Goal: Information Seeking & Learning: Check status

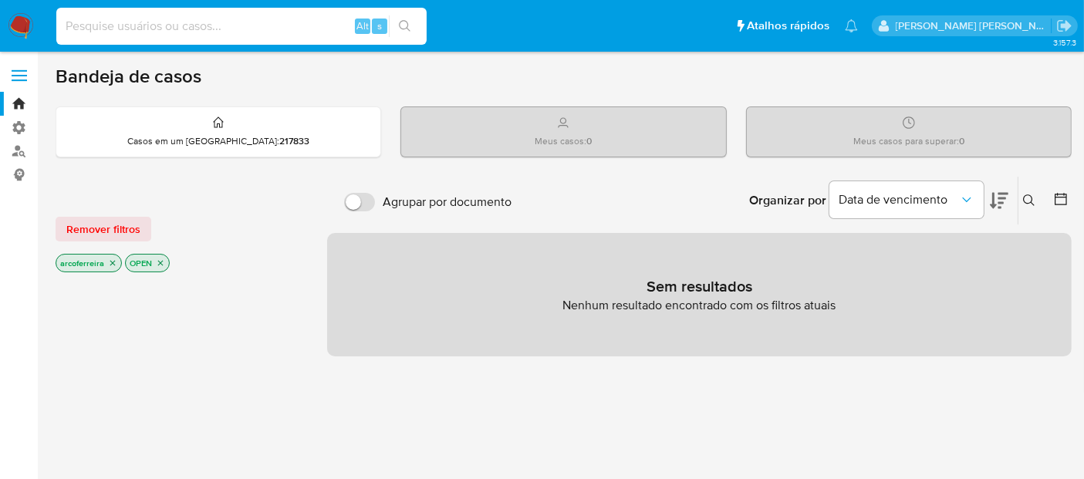
click at [190, 24] on input at bounding box center [241, 26] width 370 height 20
paste input "1992012897"
type input "1992012897"
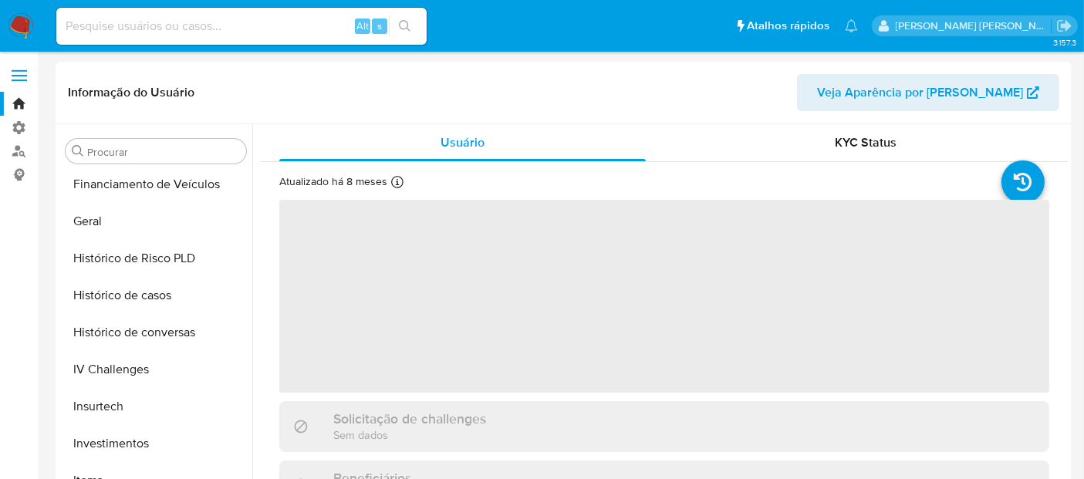
scroll to position [614, 0]
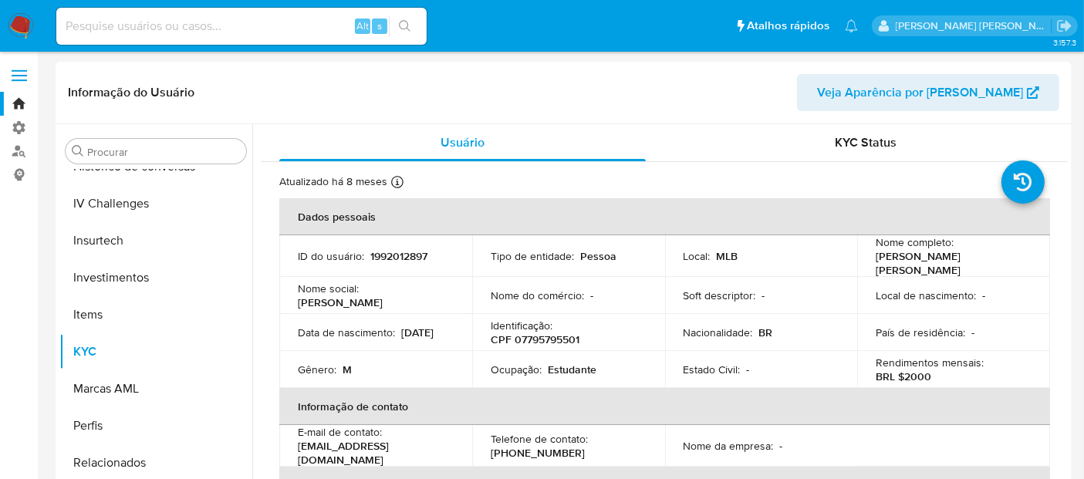
select select "10"
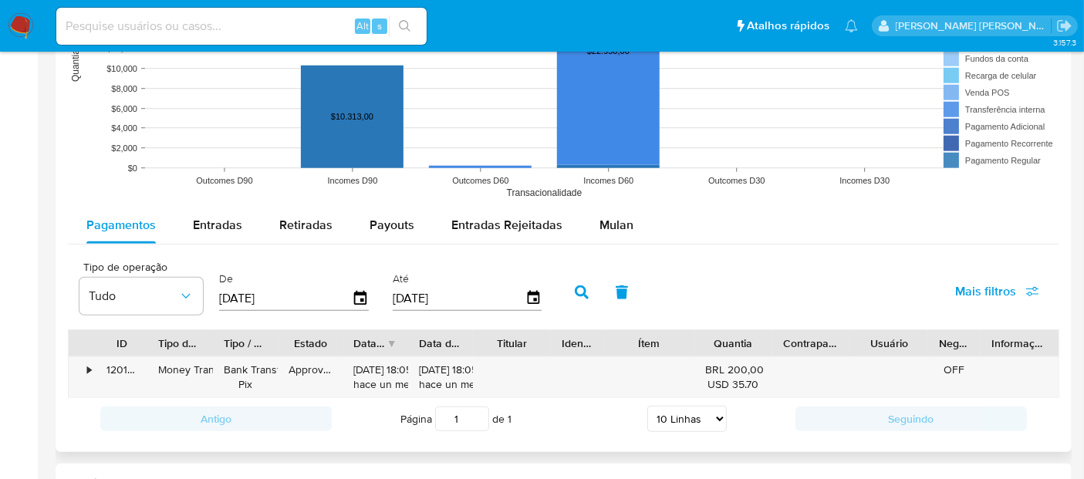
scroll to position [1285, 0]
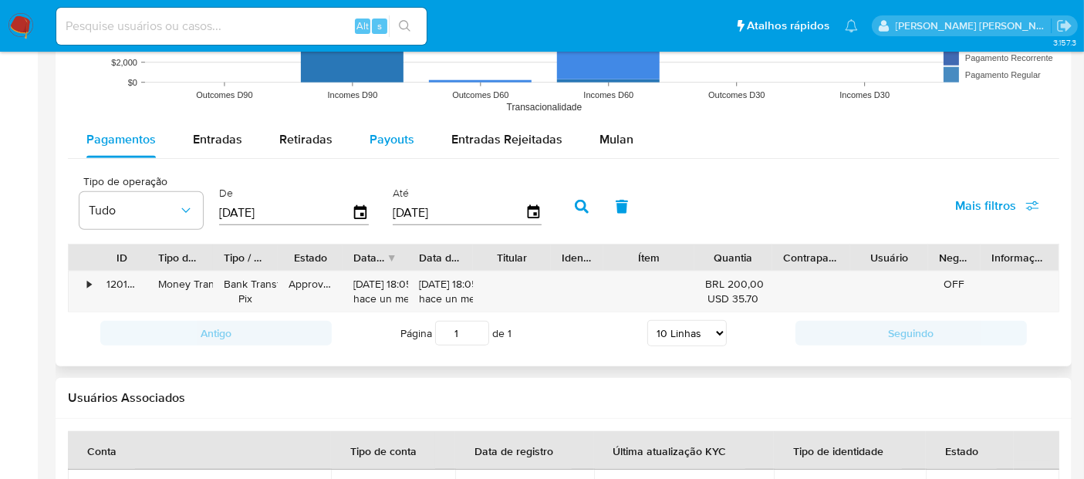
click at [403, 150] on div "Payouts" at bounding box center [392, 139] width 45 height 37
select select "10"
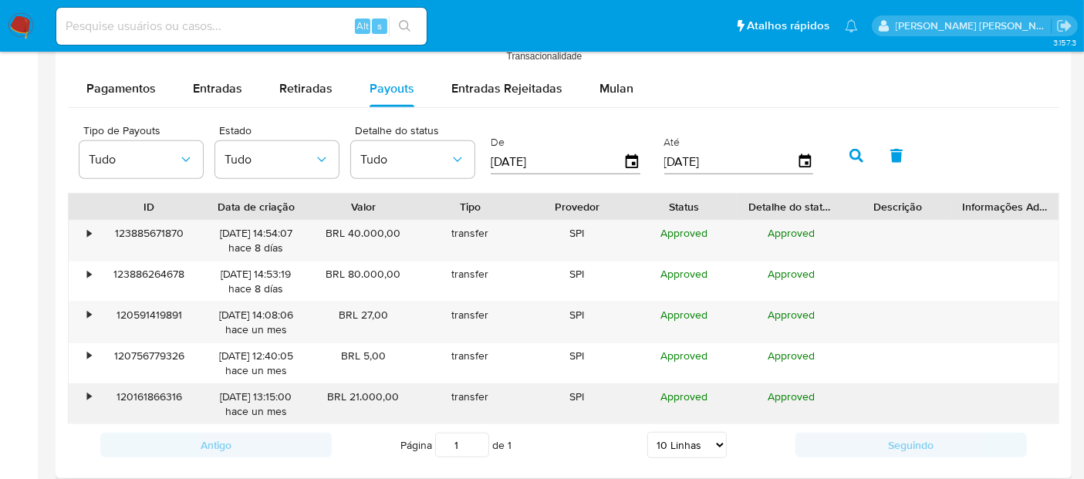
scroll to position [1309, 0]
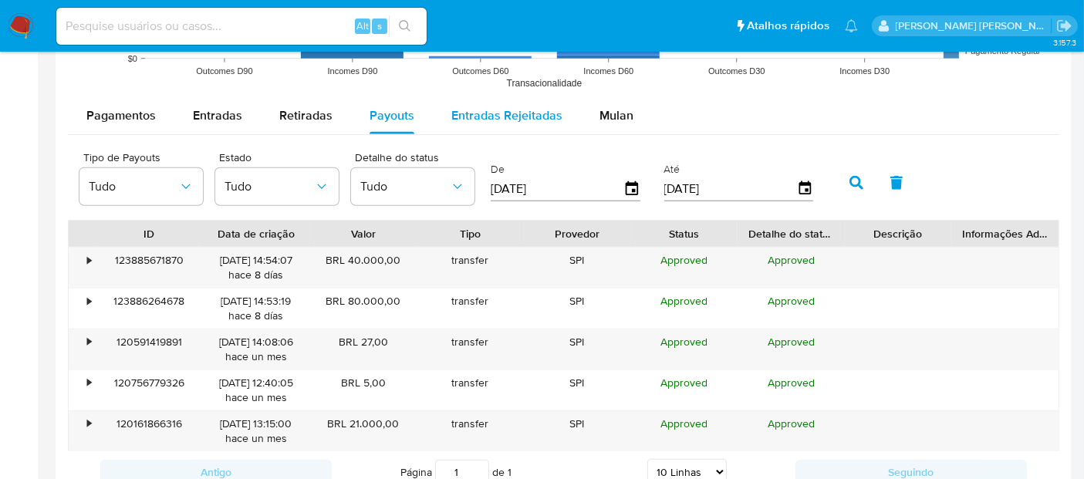
click at [547, 125] on div "Entradas Rejeitadas" at bounding box center [506, 115] width 111 height 37
select select "10"
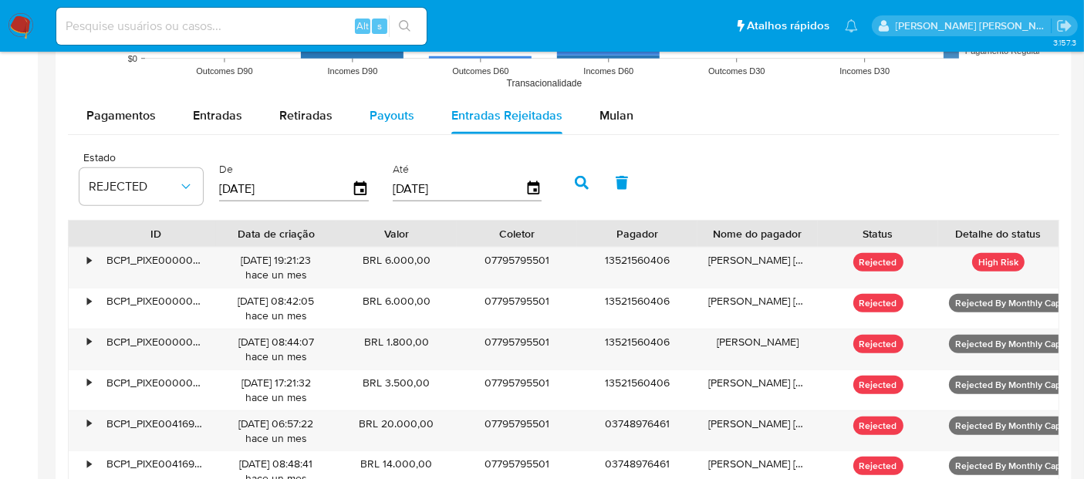
click at [392, 111] on span "Payouts" at bounding box center [392, 115] width 45 height 18
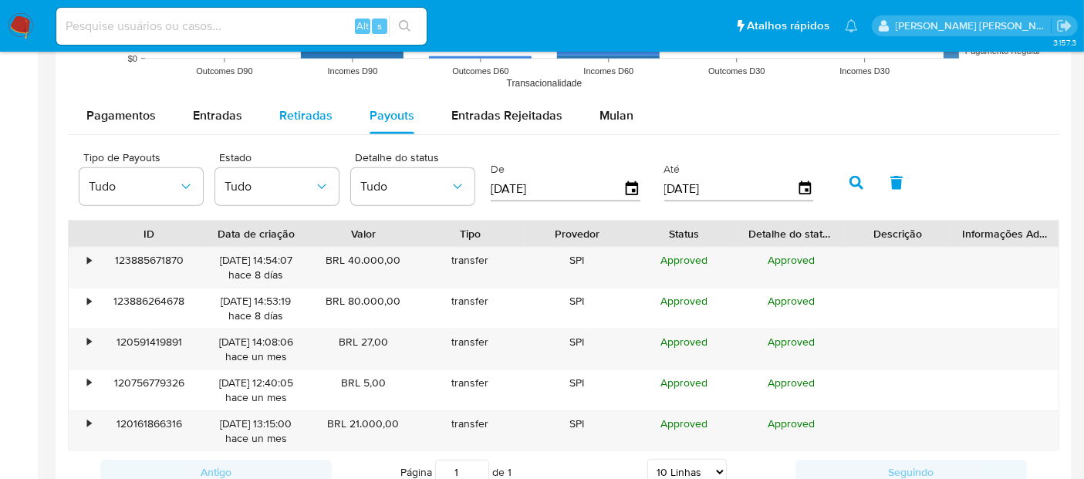
click at [291, 113] on span "Retiradas" at bounding box center [305, 115] width 53 height 18
select select "10"
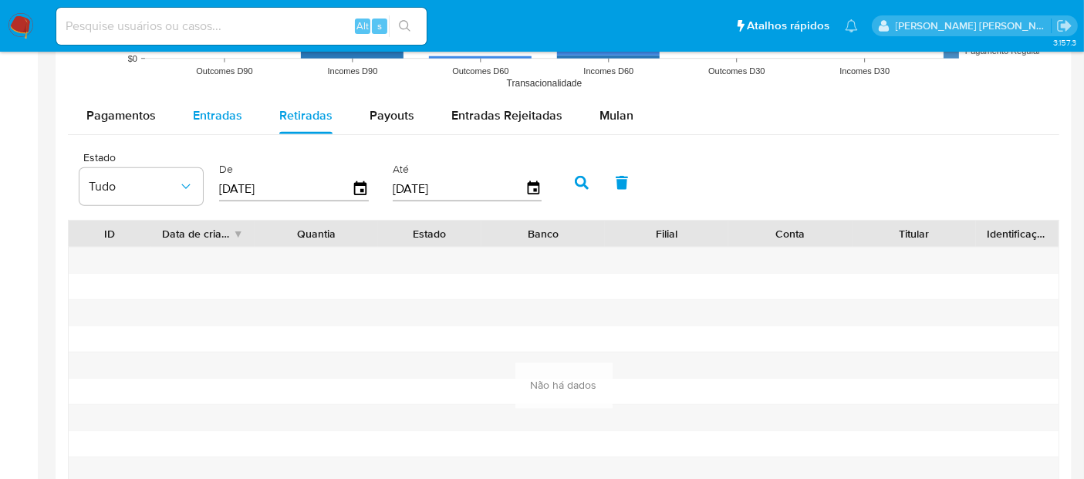
click at [243, 110] on button "Entradas" at bounding box center [217, 115] width 86 height 37
select select "10"
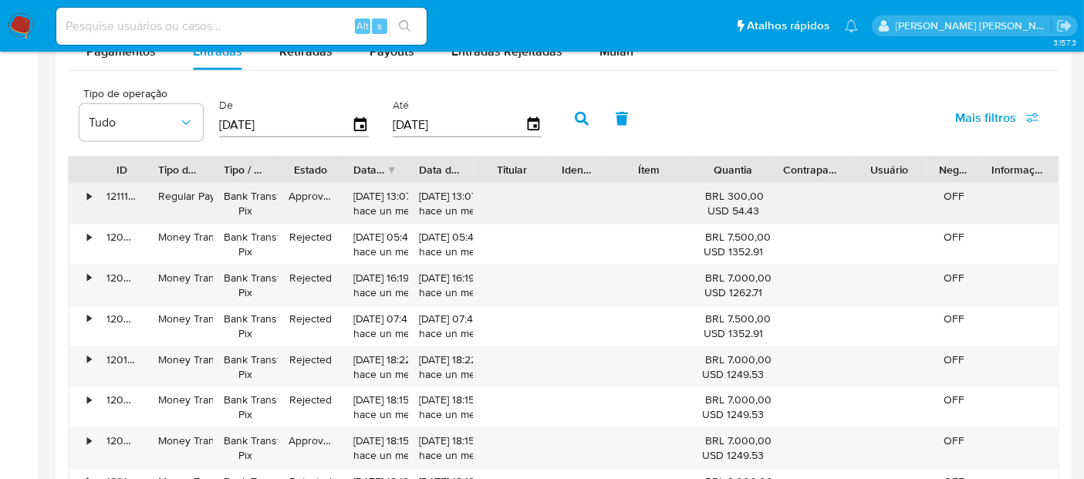
scroll to position [1395, 0]
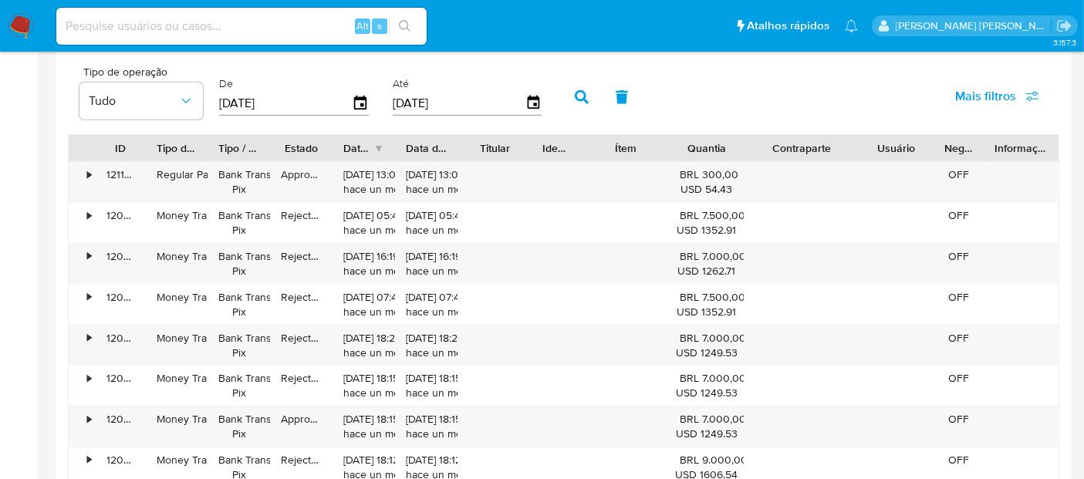
drag, startPoint x: 839, startPoint y: 144, endPoint x: 876, endPoint y: 146, distance: 37.1
click at [876, 146] on div "ID Tipo de operação Tipo / Método Estado Data de criação Data de aprovação Titu…" at bounding box center [564, 148] width 990 height 26
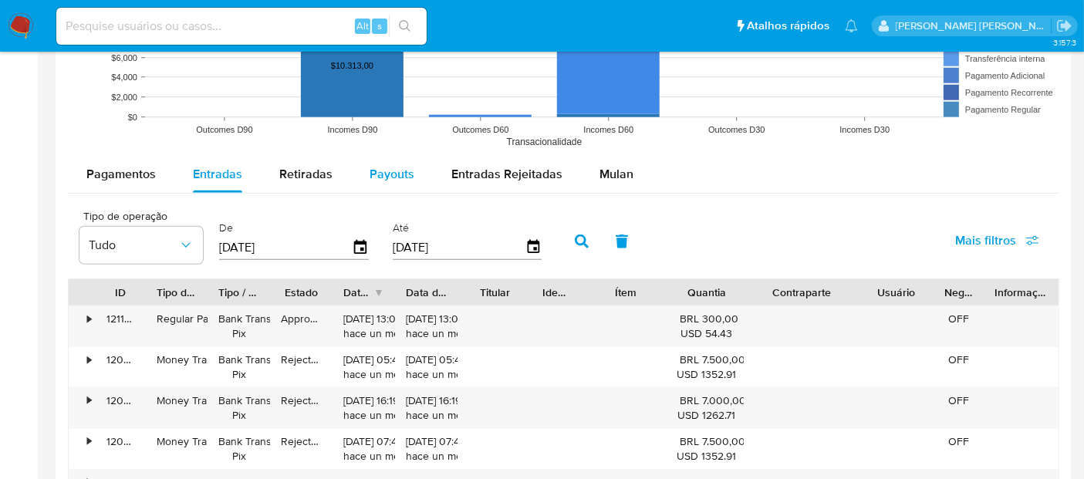
scroll to position [1224, 0]
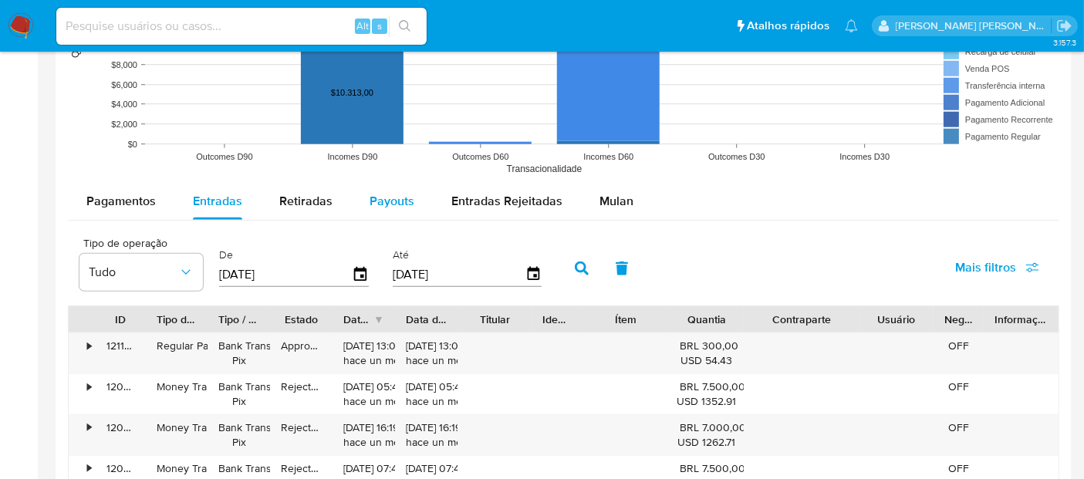
click at [386, 199] on span "Payouts" at bounding box center [392, 201] width 45 height 18
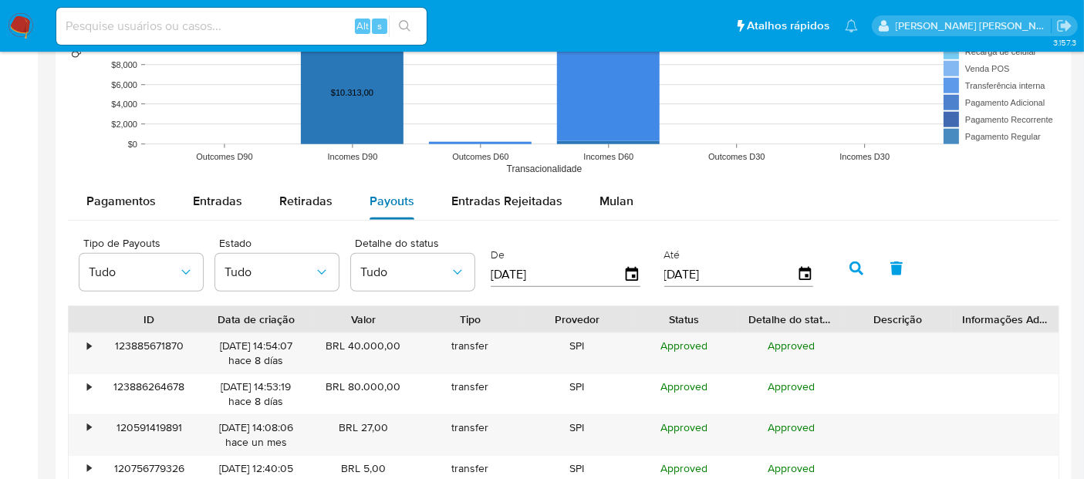
scroll to position [1309, 0]
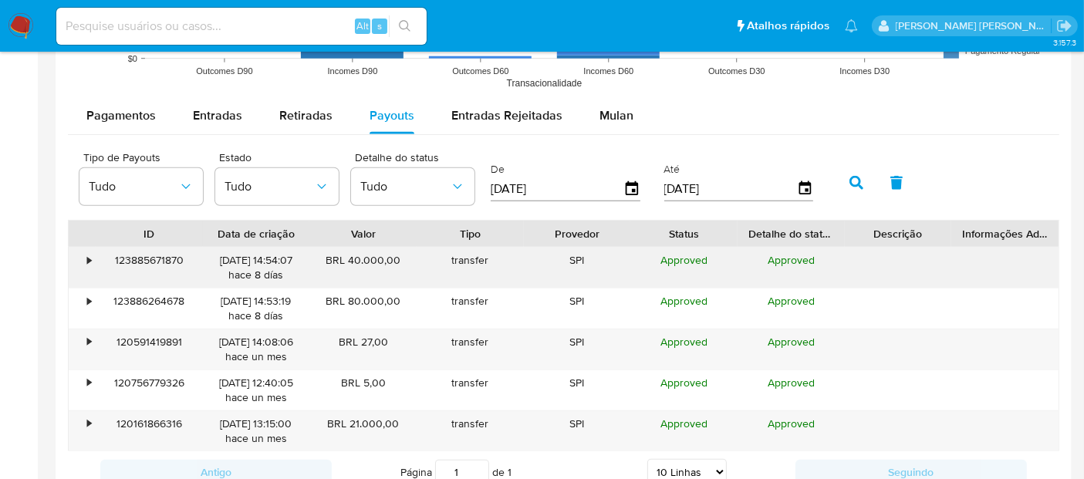
click at [83, 263] on div "•" at bounding box center [82, 268] width 27 height 40
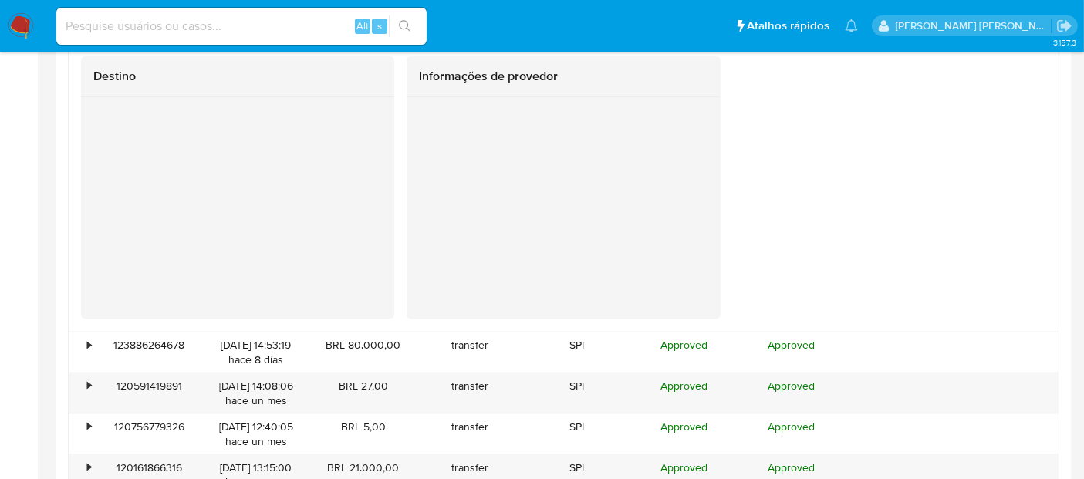
scroll to position [1909, 0]
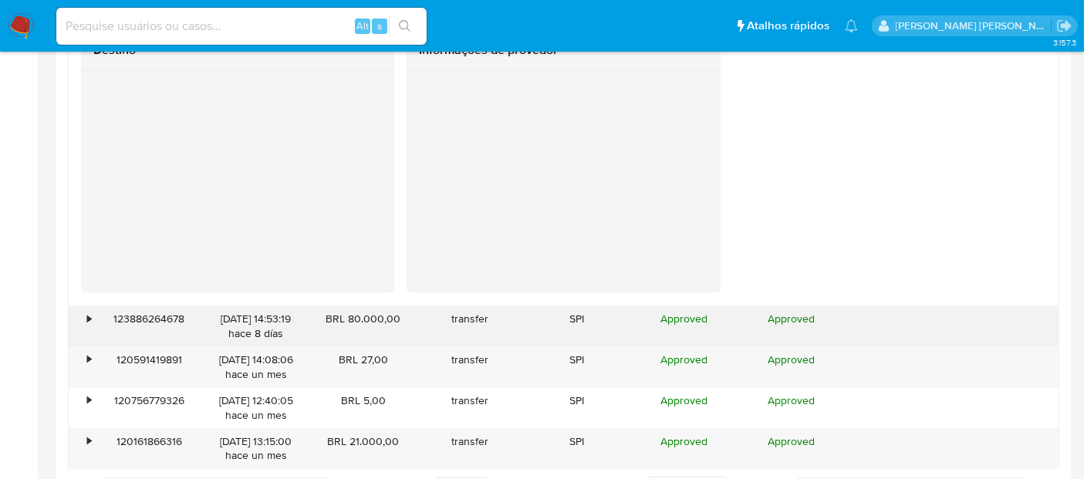
click at [89, 321] on div "•" at bounding box center [89, 319] width 4 height 15
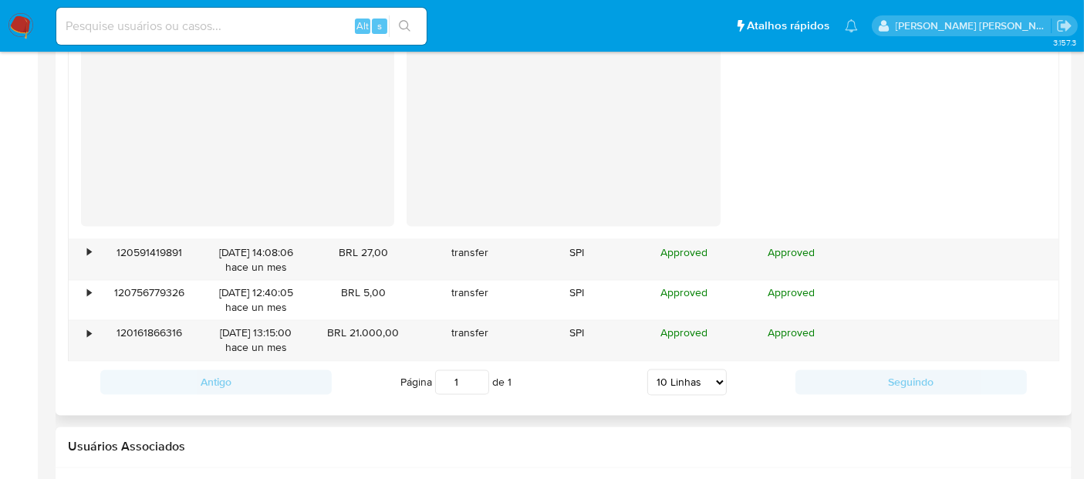
scroll to position [2631, 0]
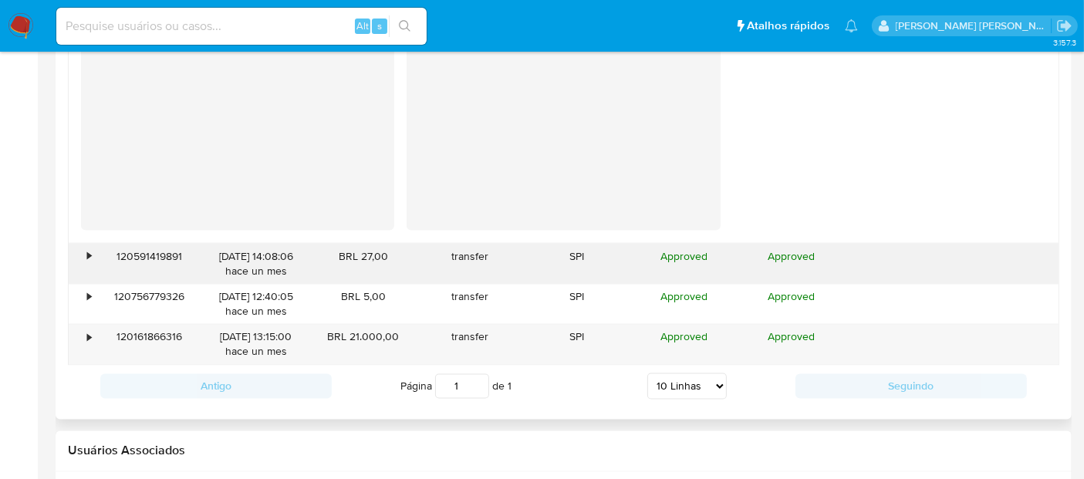
click at [88, 255] on div "•" at bounding box center [89, 256] width 4 height 15
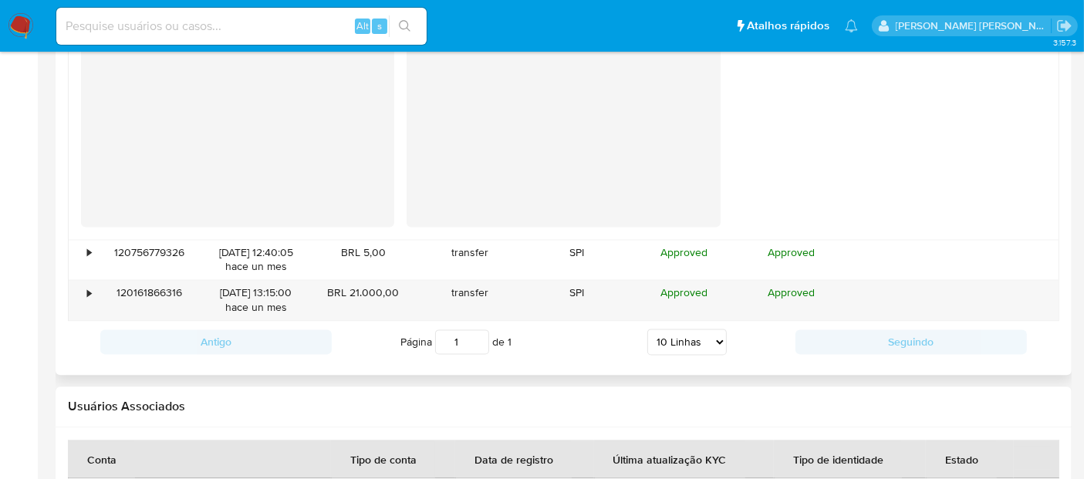
scroll to position [3317, 0]
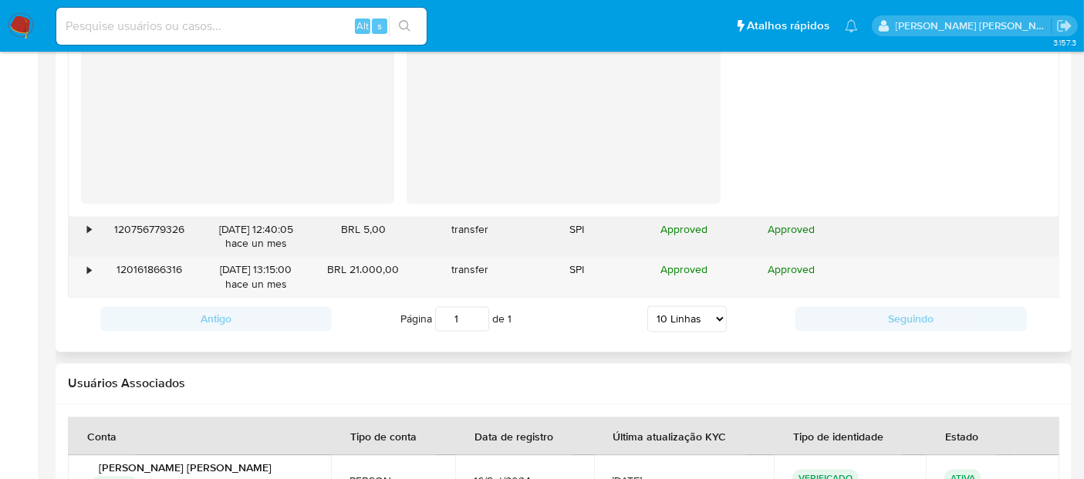
click at [88, 231] on div "•" at bounding box center [89, 229] width 4 height 15
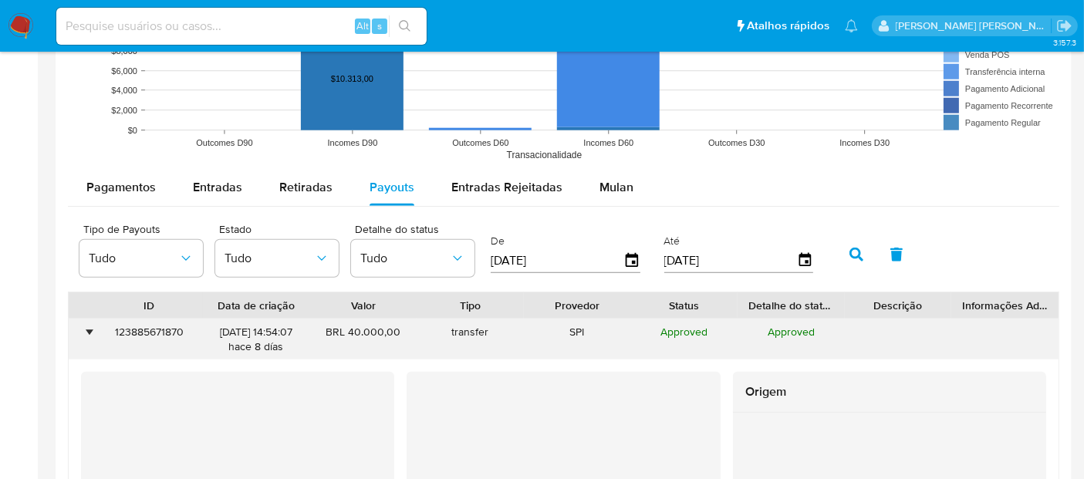
scroll to position [1295, 0]
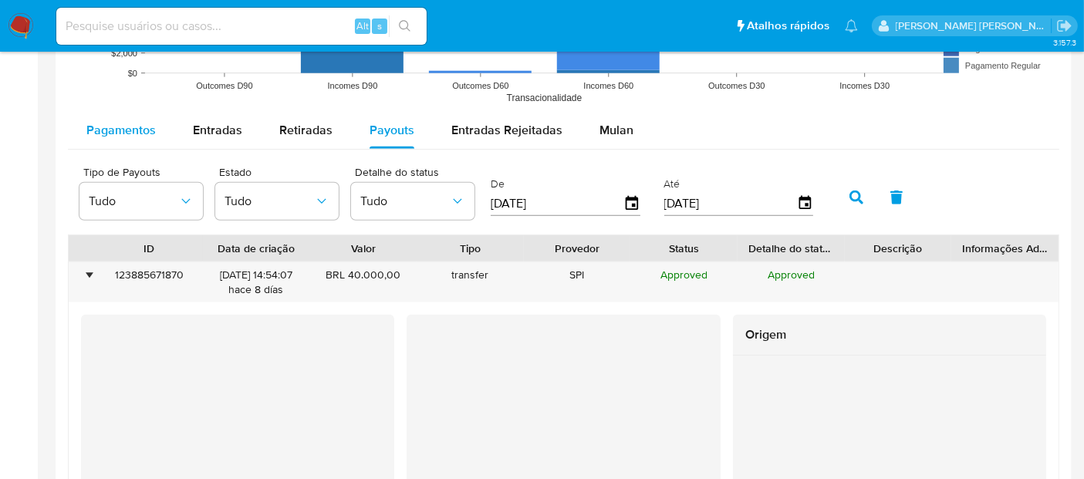
click at [139, 123] on span "Pagamentos" at bounding box center [120, 130] width 69 height 18
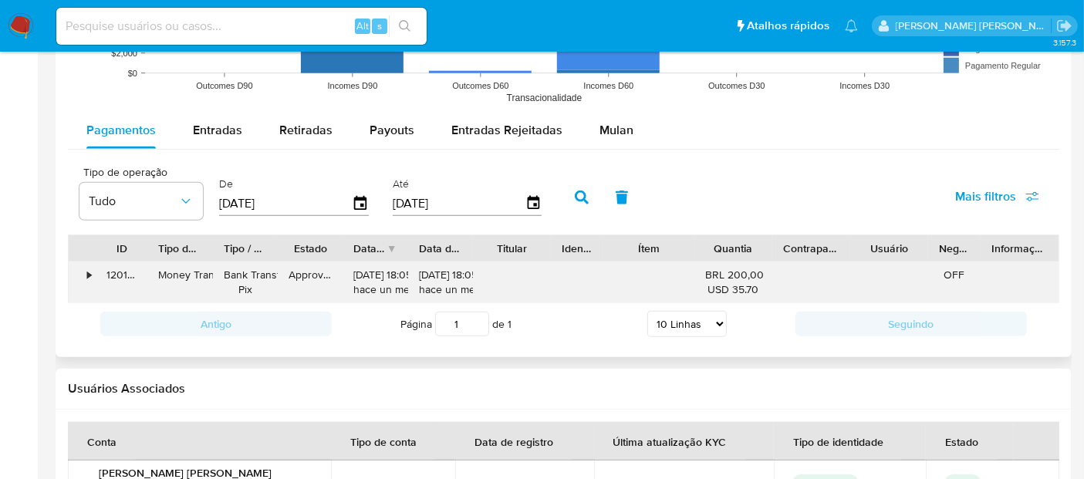
click at [88, 274] on div "•" at bounding box center [89, 275] width 4 height 15
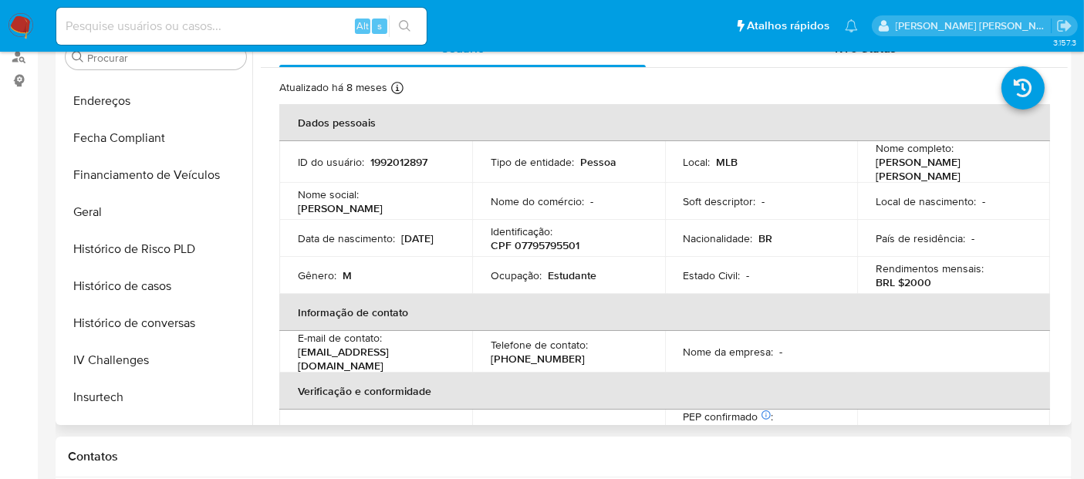
scroll to position [357, 0]
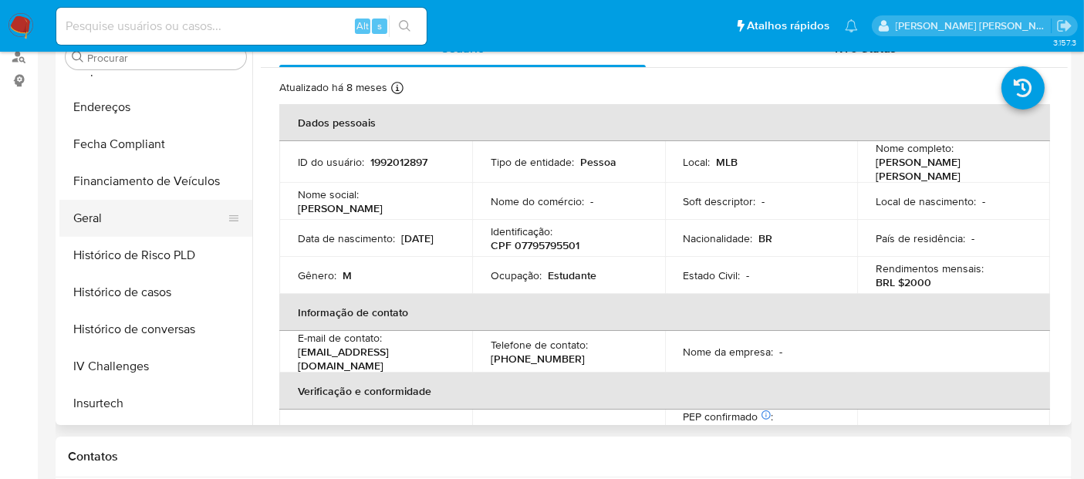
click at [137, 210] on button "Geral" at bounding box center [149, 218] width 181 height 37
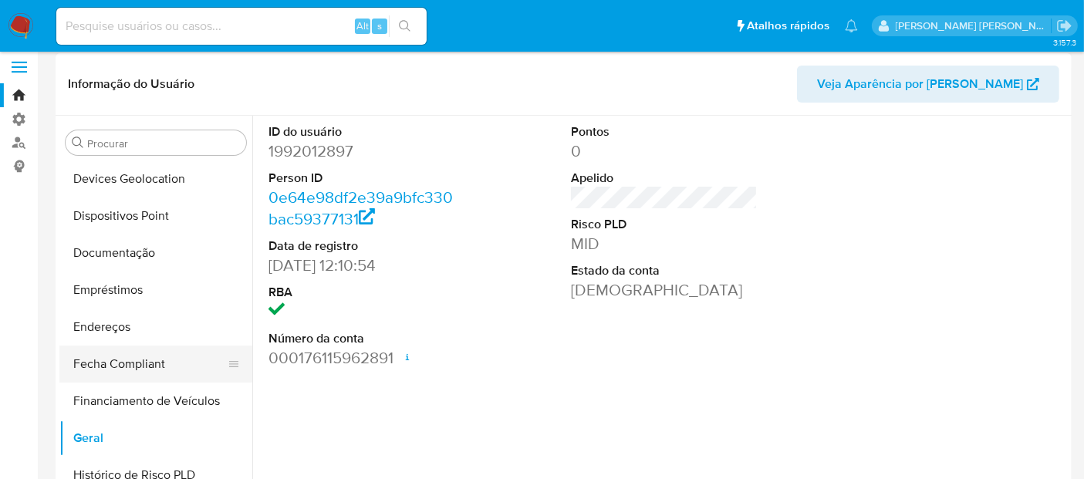
scroll to position [186, 0]
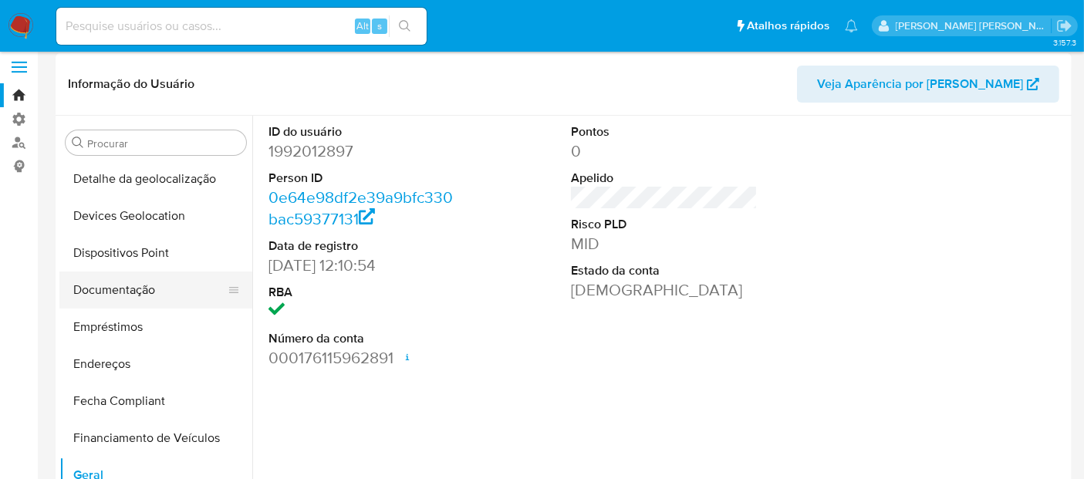
click at [132, 298] on button "Documentação" at bounding box center [149, 290] width 181 height 37
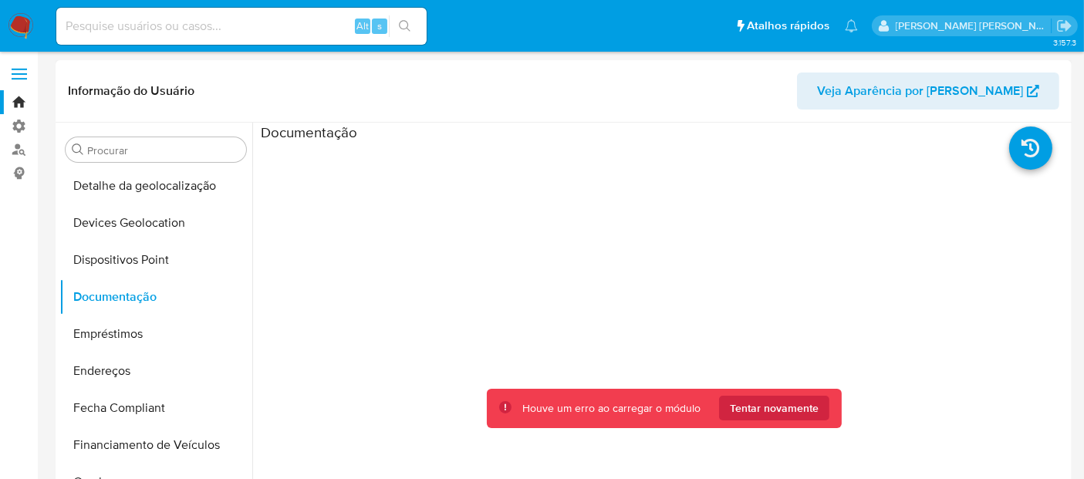
scroll to position [0, 0]
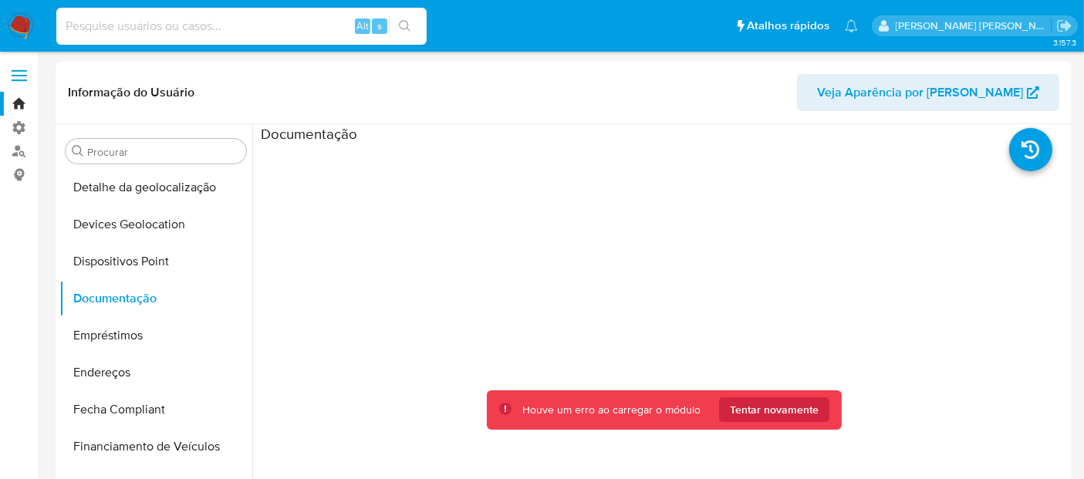
click at [174, 23] on input at bounding box center [241, 26] width 370 height 20
paste input "531779178"
type input "531779178"
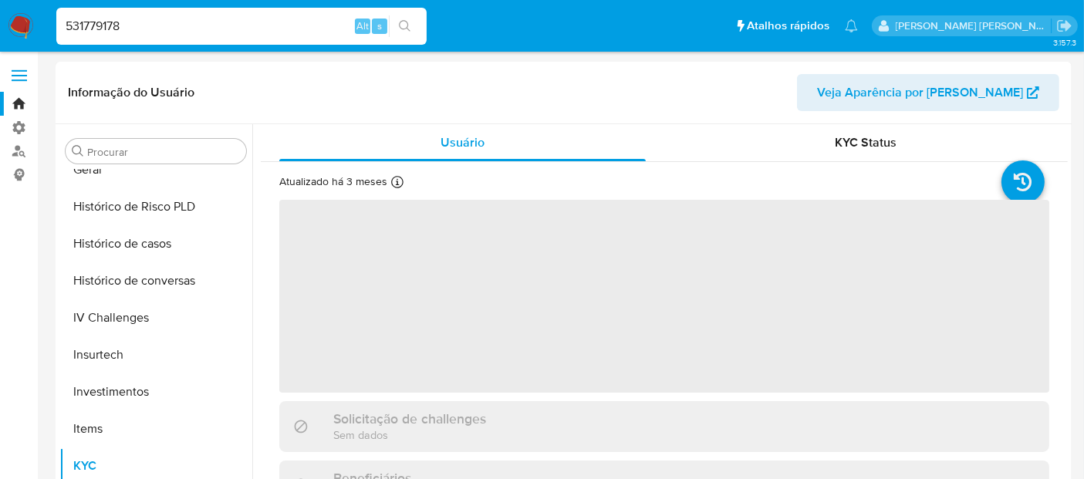
scroll to position [614, 0]
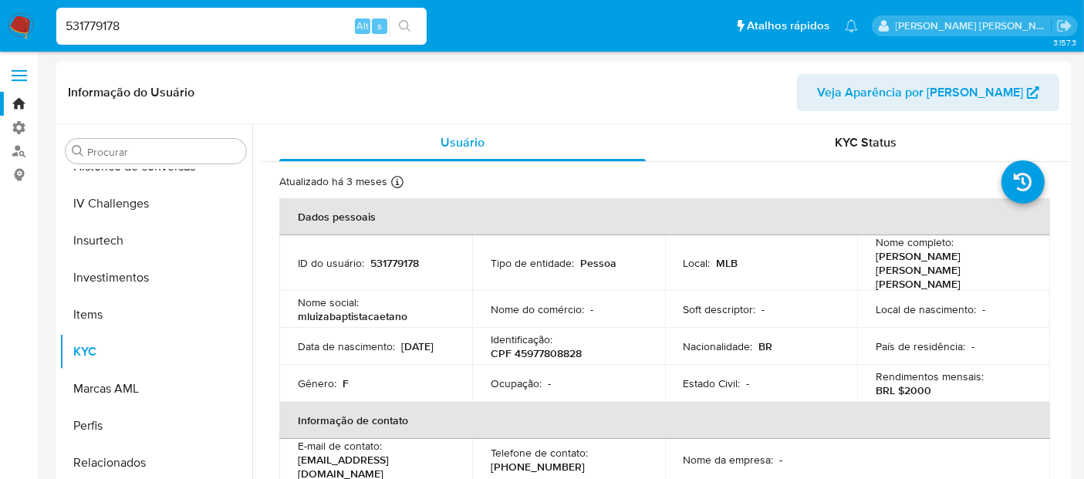
select select "10"
click at [241, 38] on div "531779178 Alt s" at bounding box center [241, 26] width 370 height 37
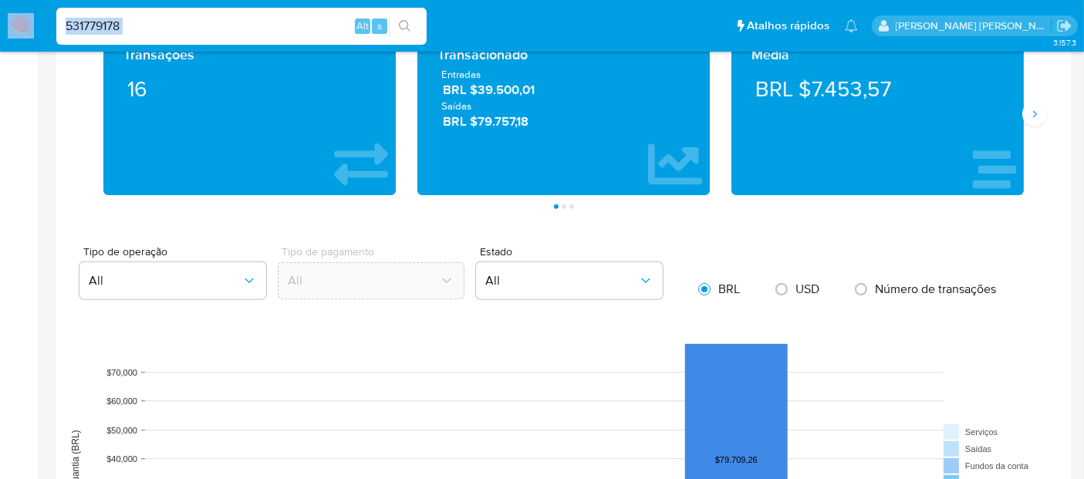
scroll to position [685, 0]
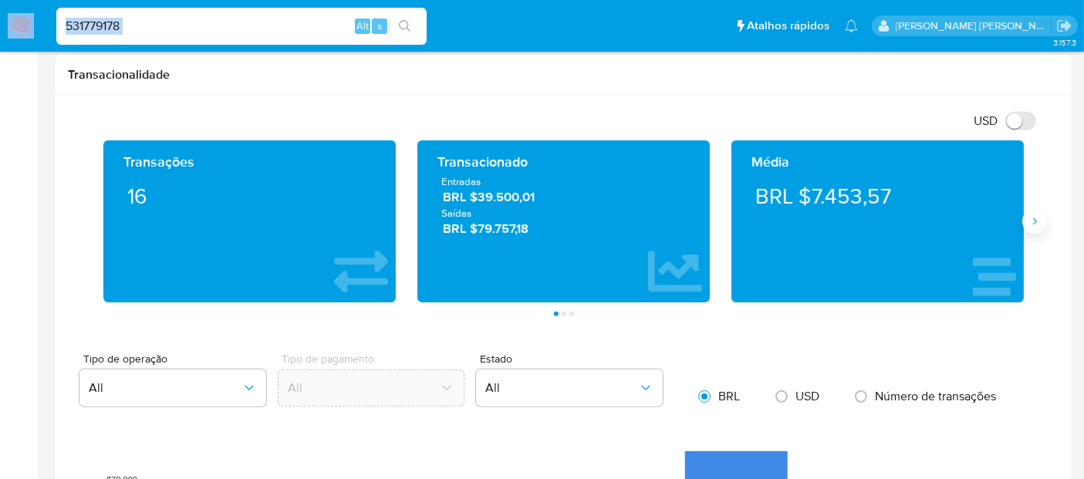
click at [1039, 223] on icon "Siguiente" at bounding box center [1034, 221] width 12 height 12
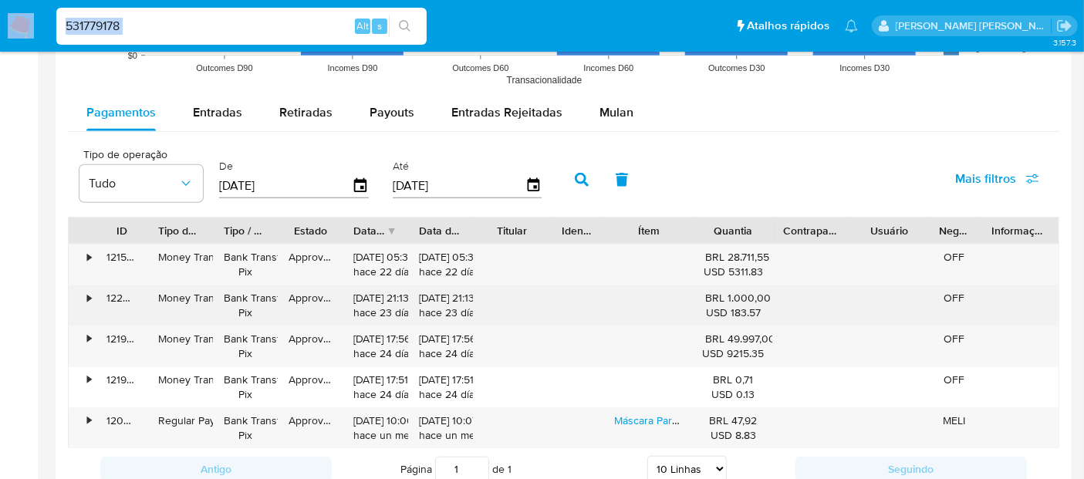
scroll to position [1285, 0]
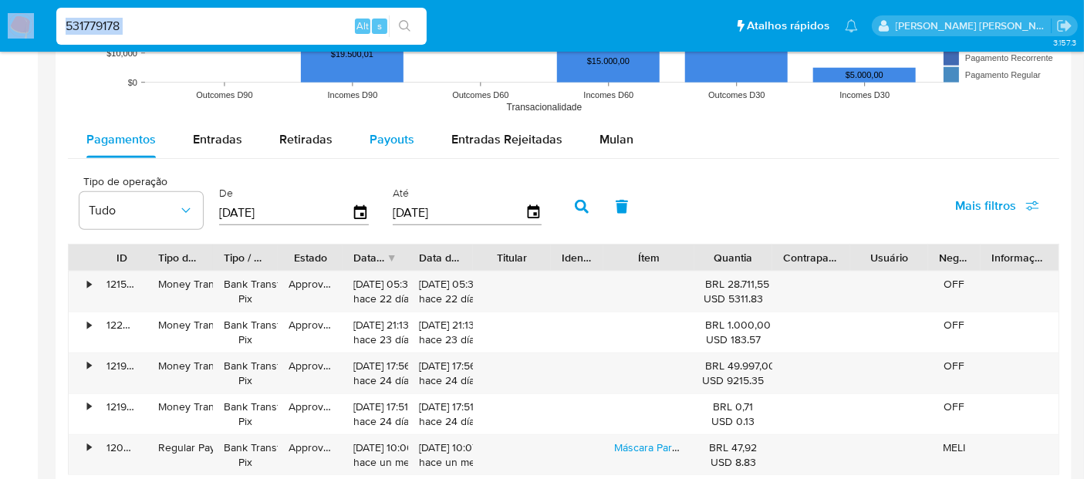
click at [392, 141] on span "Payouts" at bounding box center [392, 139] width 45 height 18
select select "10"
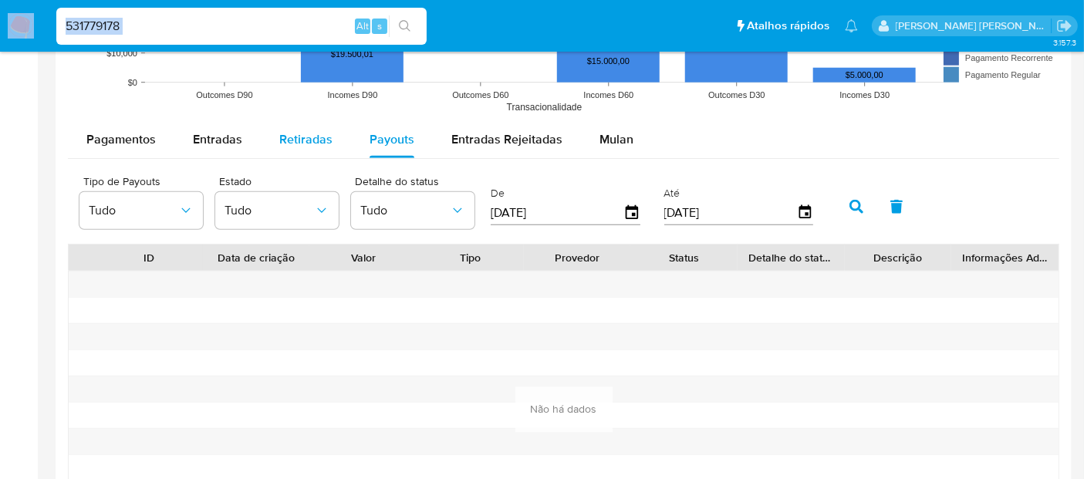
click at [289, 142] on span "Retiradas" at bounding box center [305, 139] width 53 height 18
select select "10"
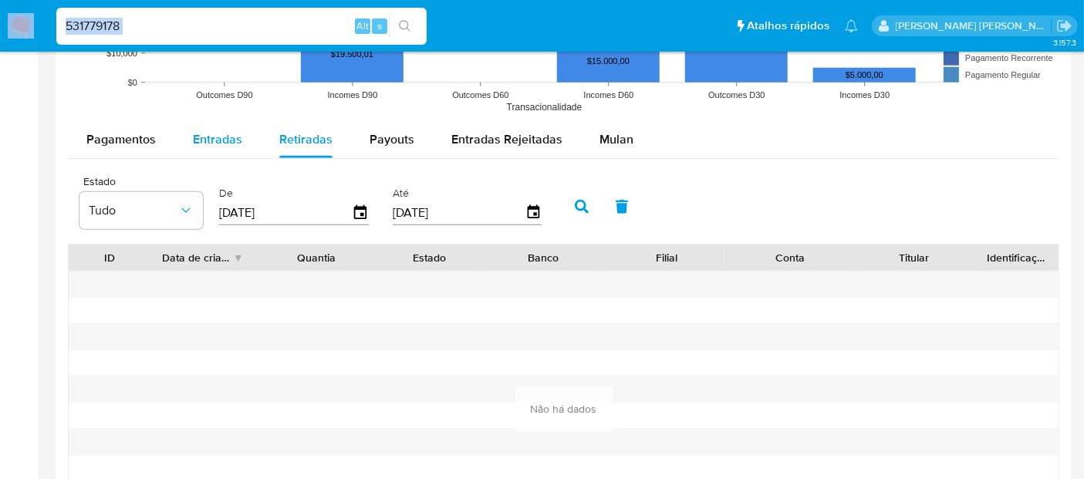
click at [238, 141] on span "Entradas" at bounding box center [217, 139] width 49 height 18
select select "10"
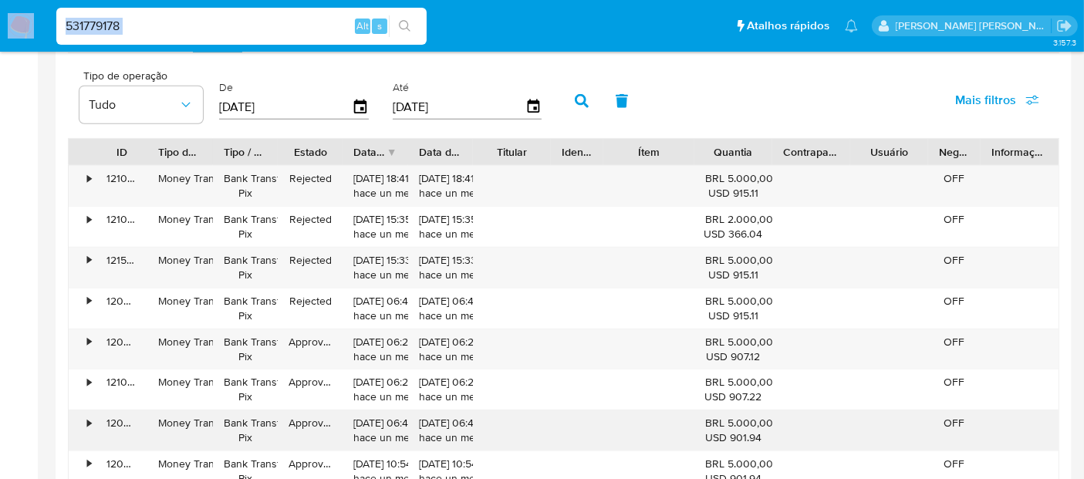
scroll to position [1371, 0]
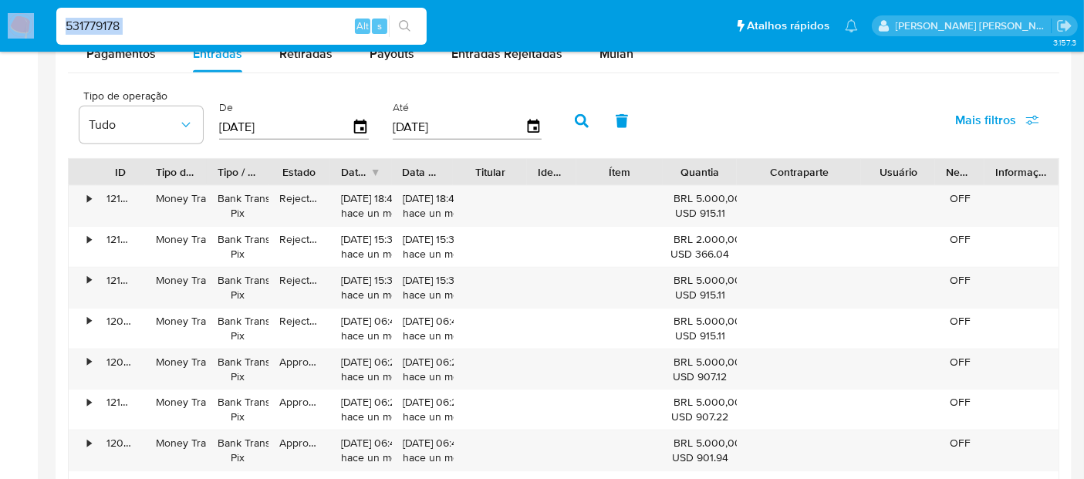
click at [886, 184] on div "ID Tipo de operação Tipo / Método Estado Data de criação Data de aprovação Titu…" at bounding box center [563, 375] width 991 height 435
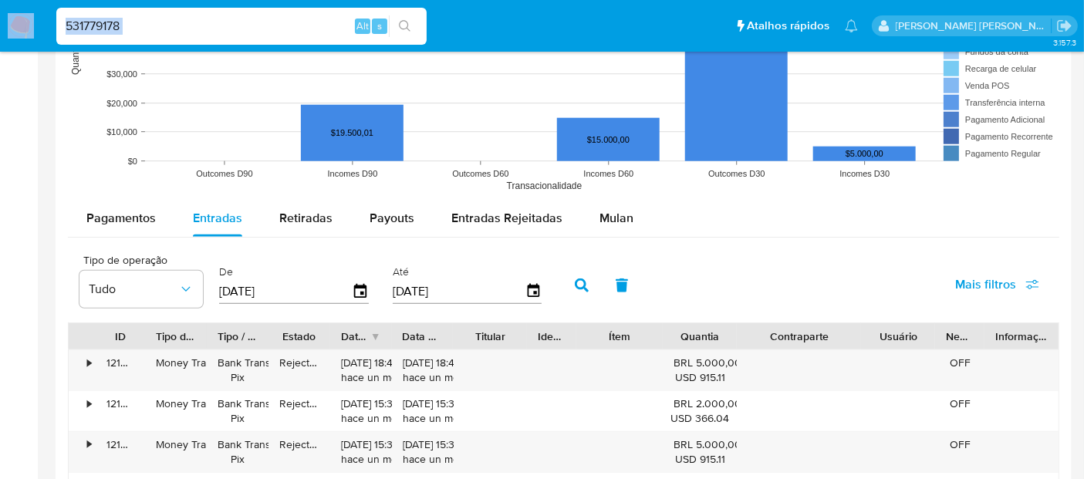
scroll to position [1200, 0]
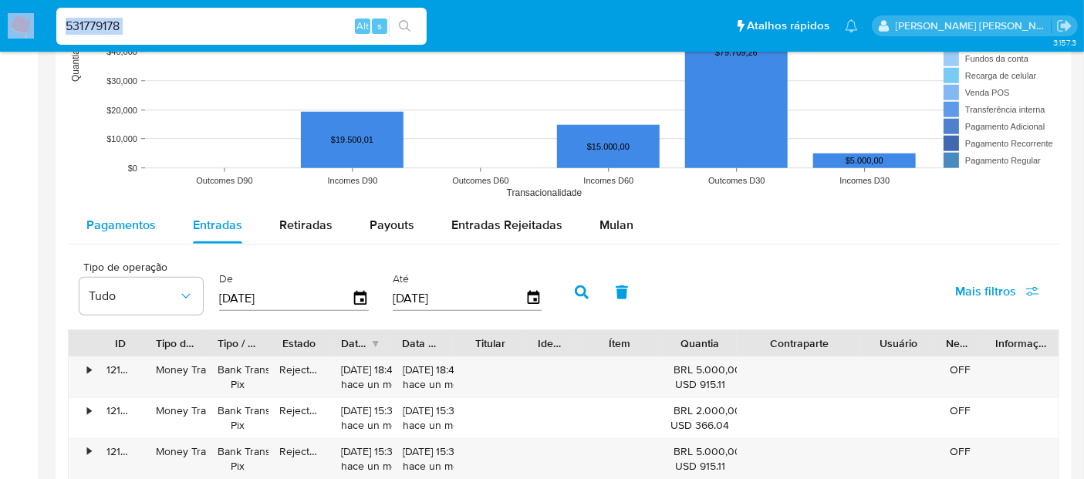
click at [90, 216] on span "Pagamentos" at bounding box center [120, 225] width 69 height 18
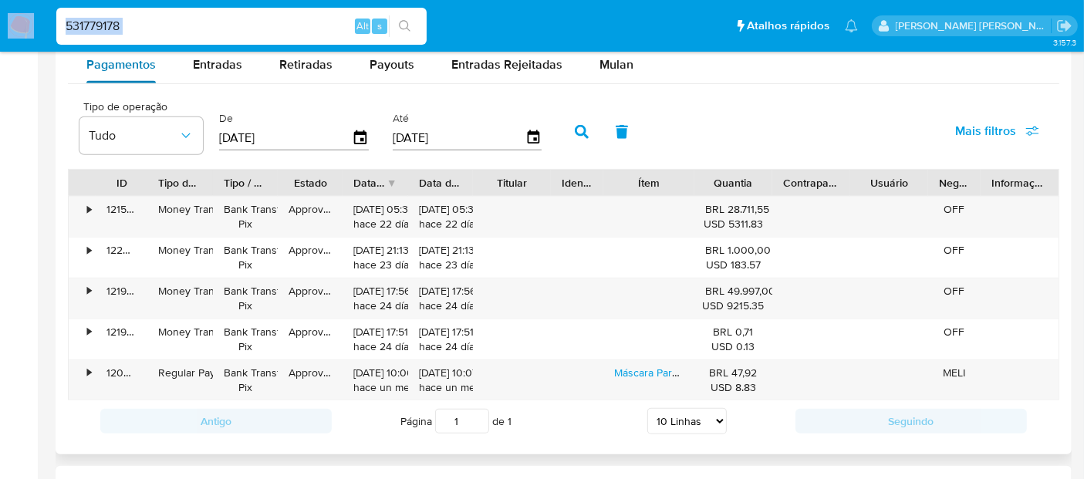
scroll to position [1371, 0]
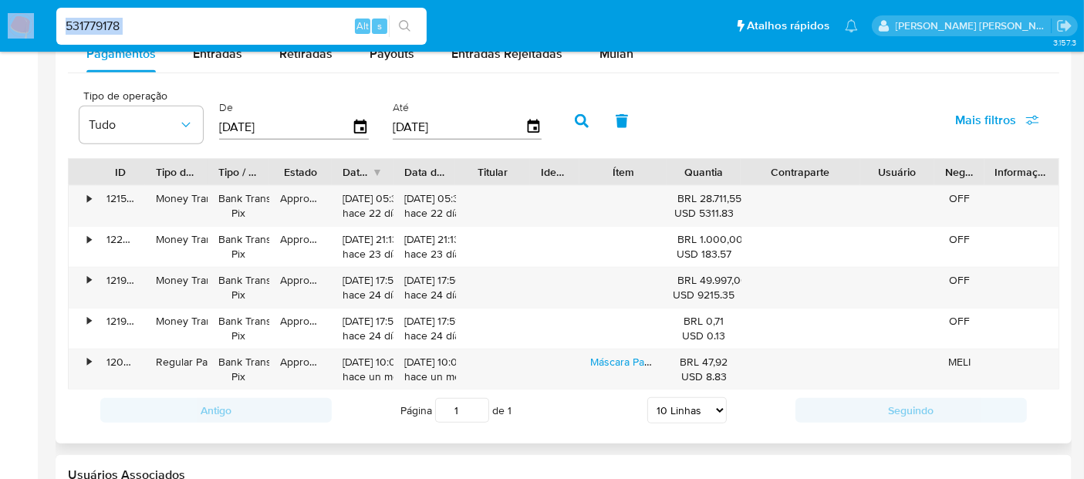
drag, startPoint x: 848, startPoint y: 169, endPoint x: 889, endPoint y: 181, distance: 42.7
click at [889, 181] on div "ID Tipo de operação Tipo / Método Estado Data de criação Data de aprovação Titu…" at bounding box center [564, 172] width 990 height 26
click at [89, 278] on div "•" at bounding box center [89, 280] width 4 height 15
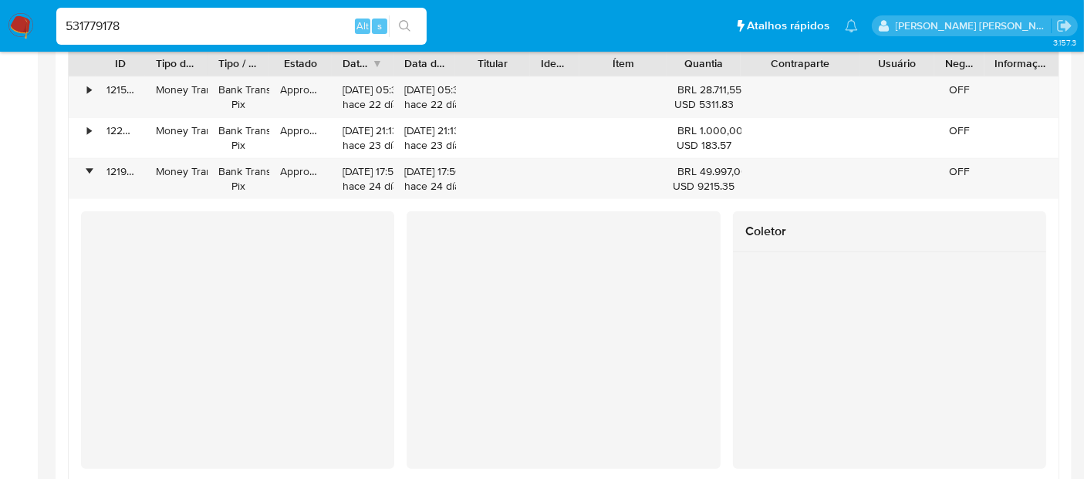
scroll to position [1457, 0]
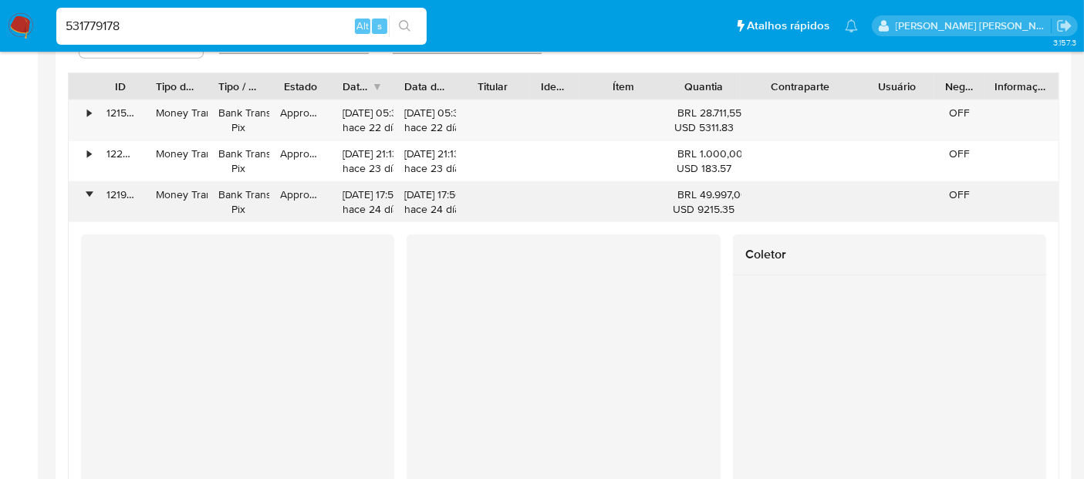
click at [91, 194] on div "•" at bounding box center [89, 194] width 4 height 15
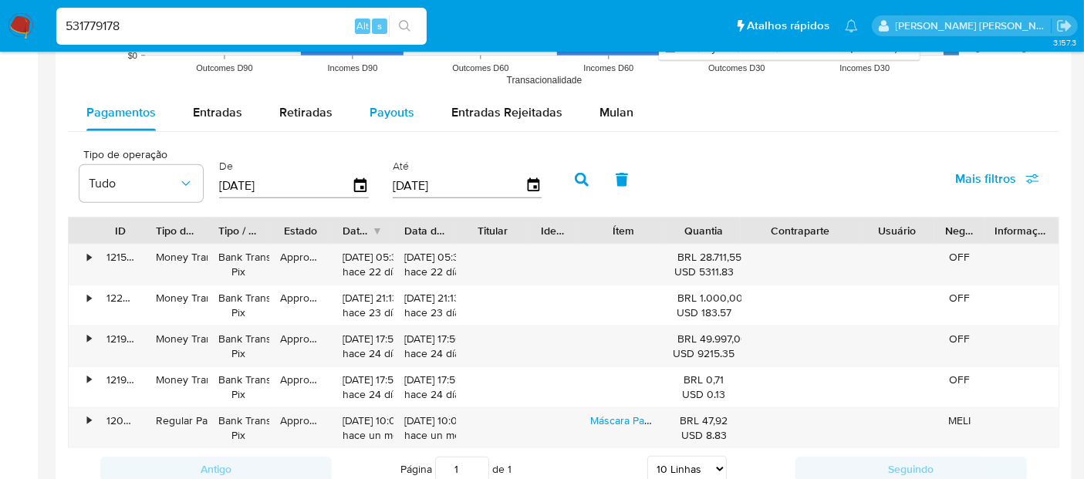
scroll to position [1285, 0]
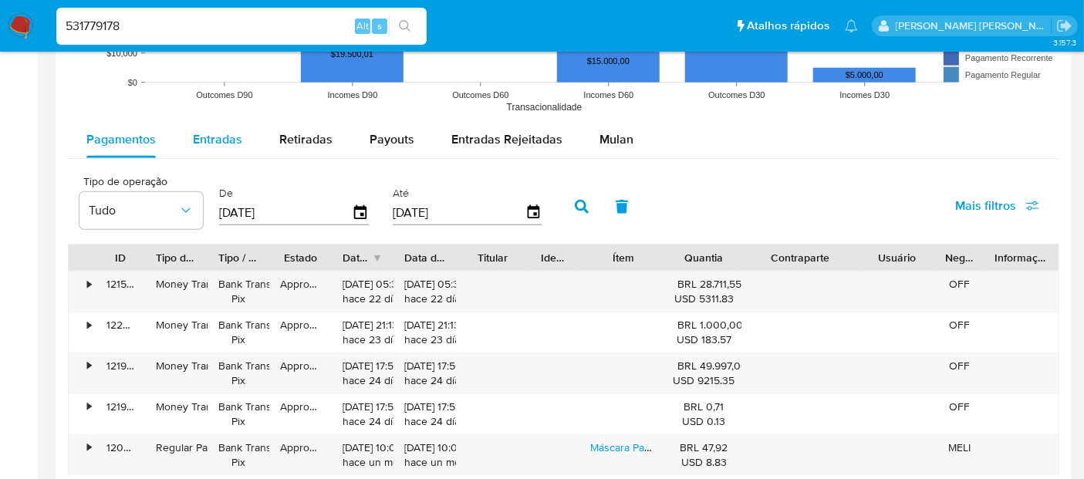
click at [235, 140] on span "Entradas" at bounding box center [217, 139] width 49 height 18
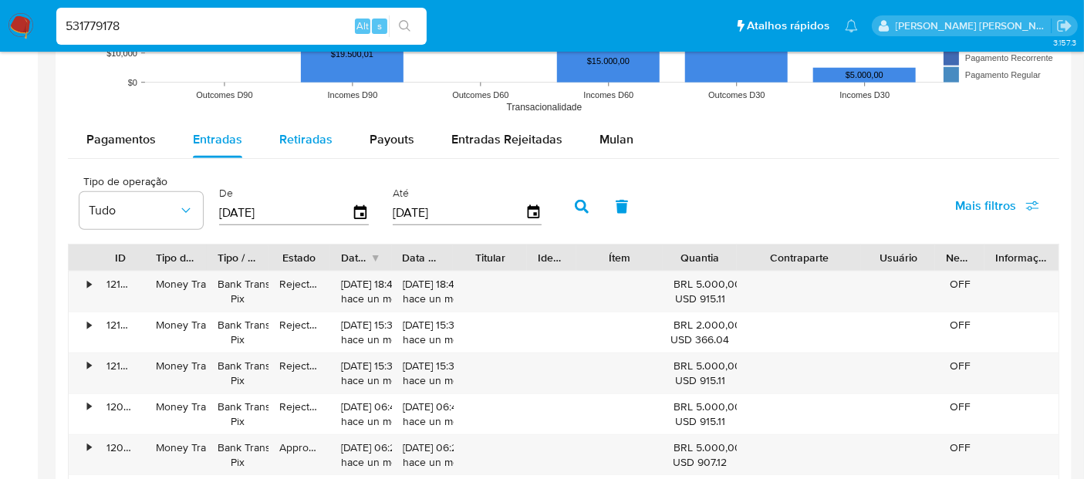
click at [315, 150] on div "Retiradas" at bounding box center [305, 139] width 53 height 37
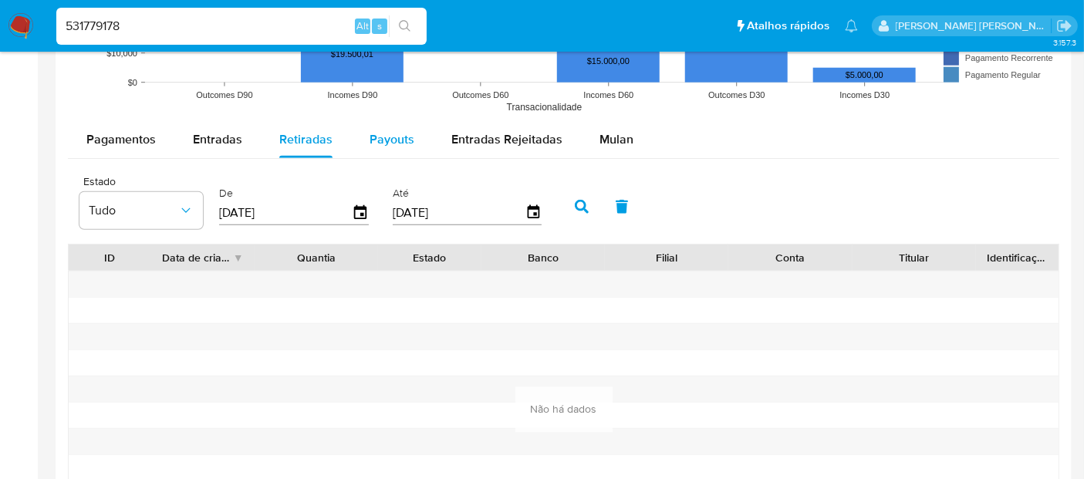
click at [387, 151] on div "Payouts" at bounding box center [392, 139] width 45 height 37
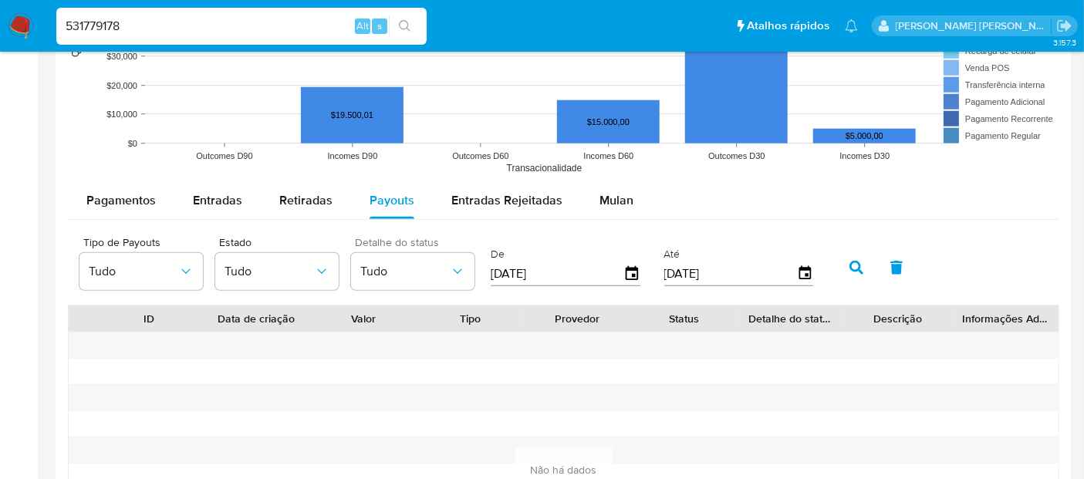
scroll to position [1200, 0]
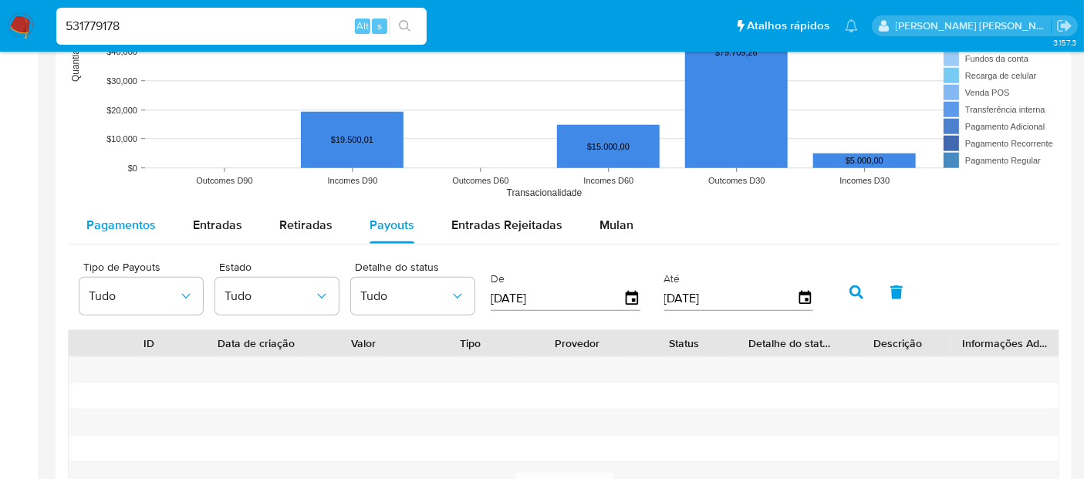
click at [140, 220] on span "Pagamentos" at bounding box center [120, 225] width 69 height 18
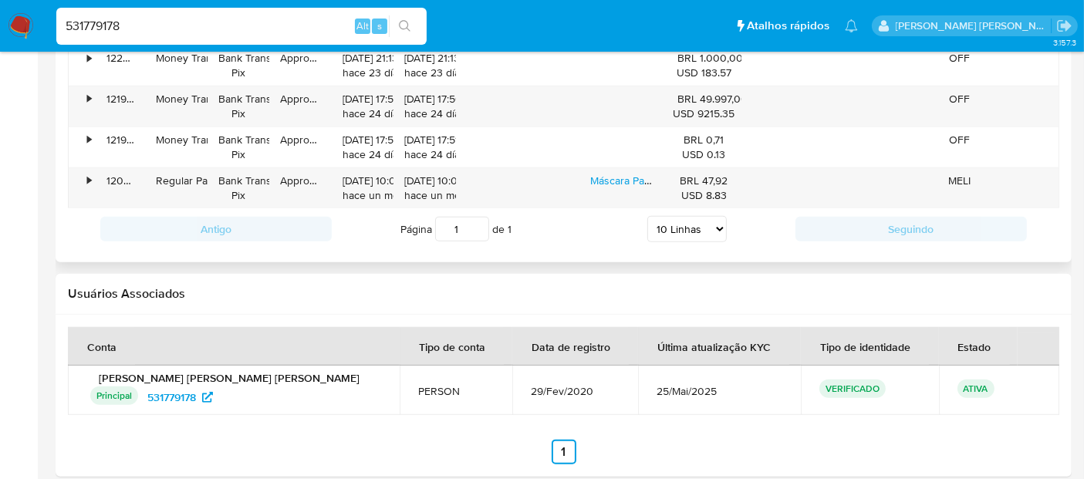
scroll to position [1567, 0]
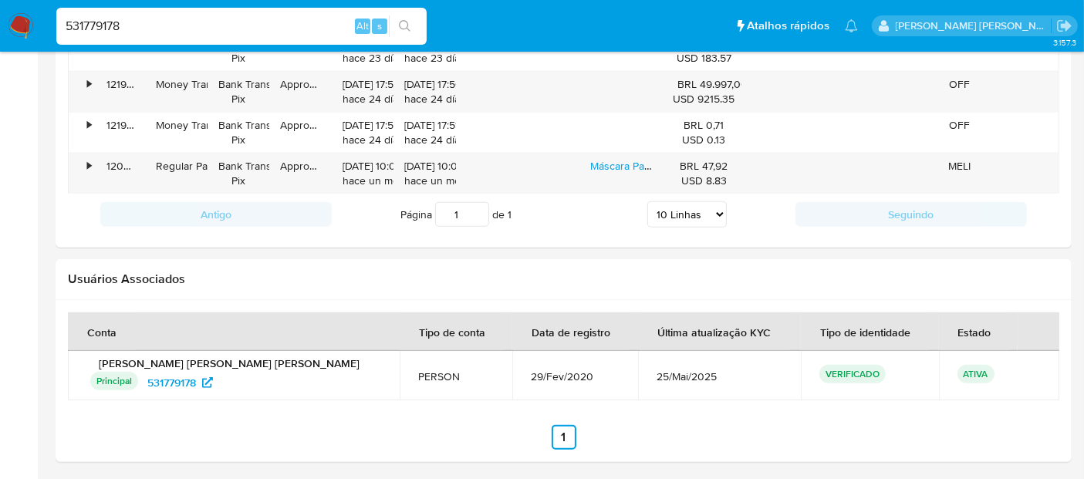
click at [194, 32] on input "531779178" at bounding box center [241, 26] width 370 height 20
paste input "1974862543"
type input "1974862543"
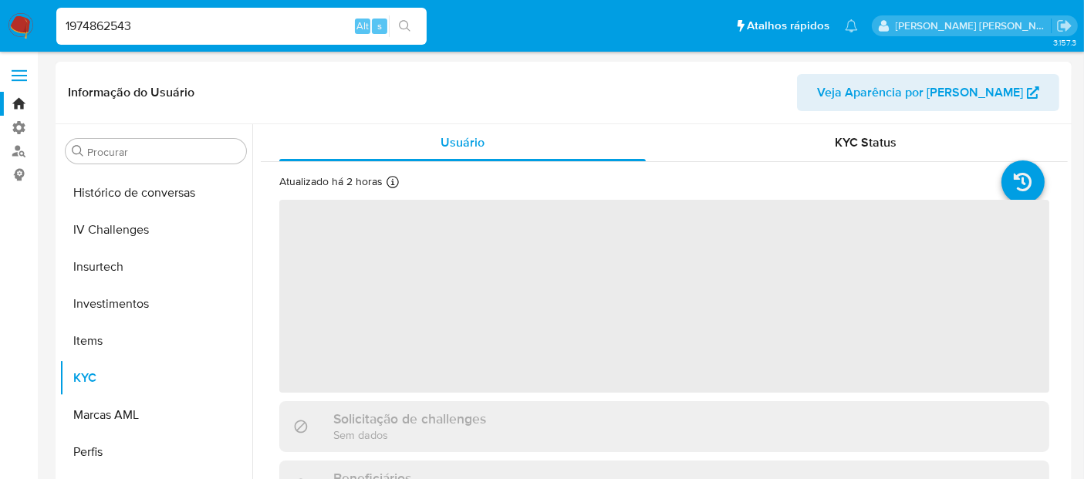
scroll to position [614, 0]
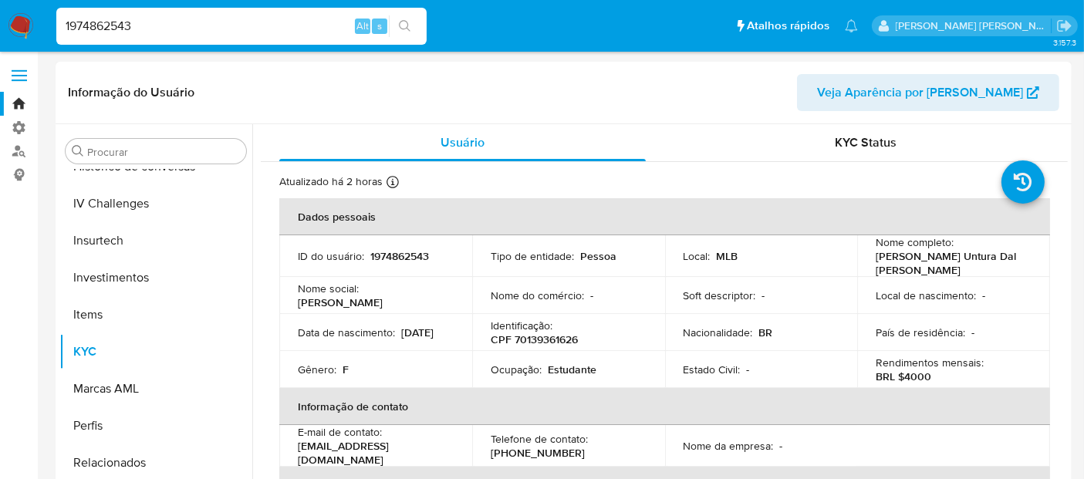
select select "10"
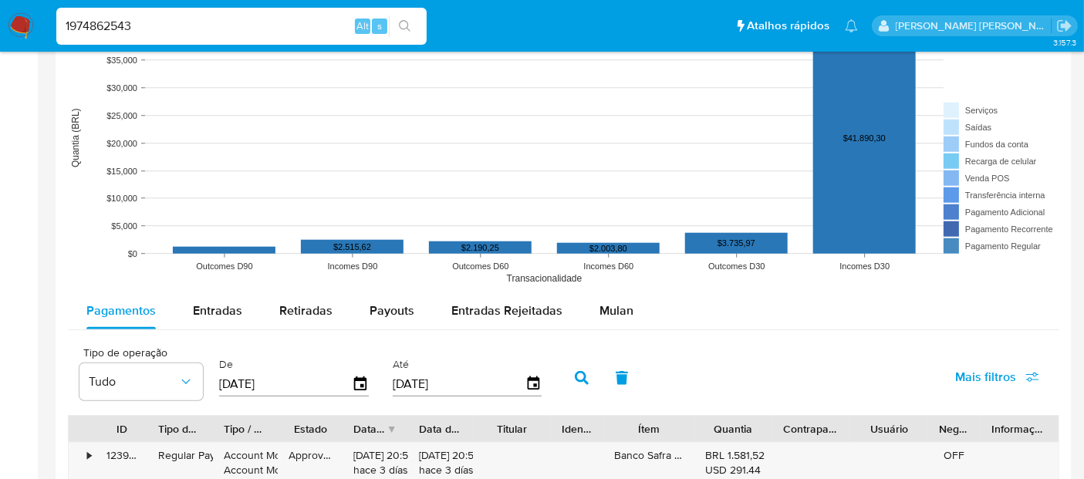
scroll to position [1285, 0]
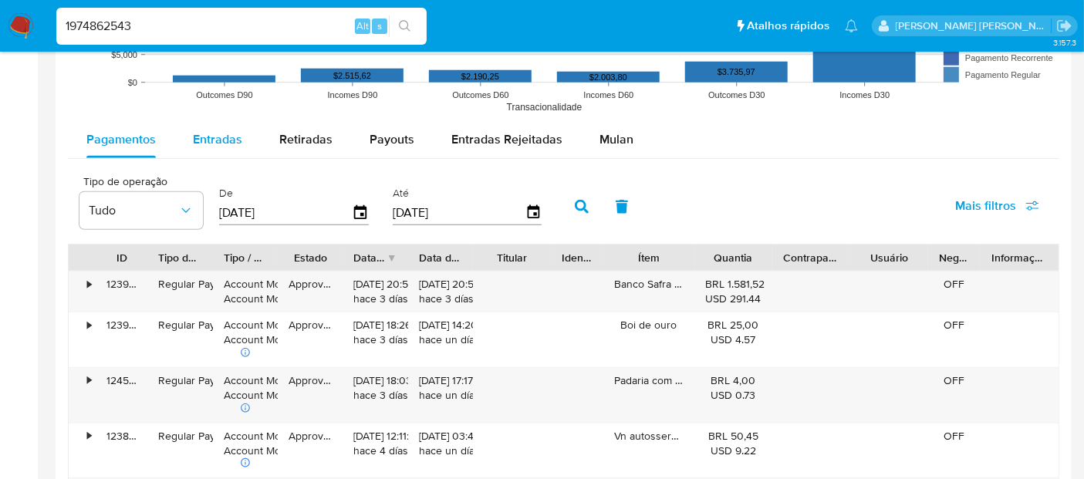
click at [214, 142] on span "Entradas" at bounding box center [217, 139] width 49 height 18
select select "10"
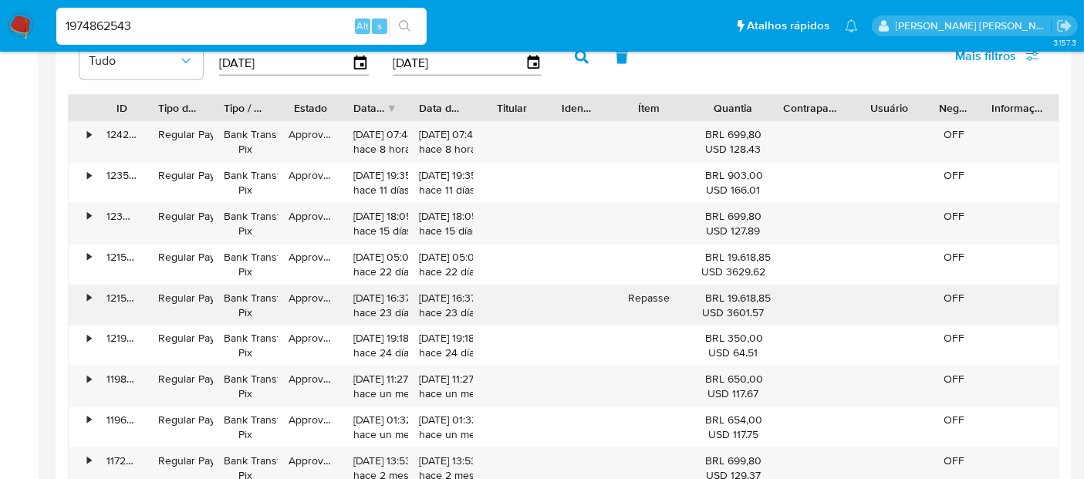
scroll to position [1457, 0]
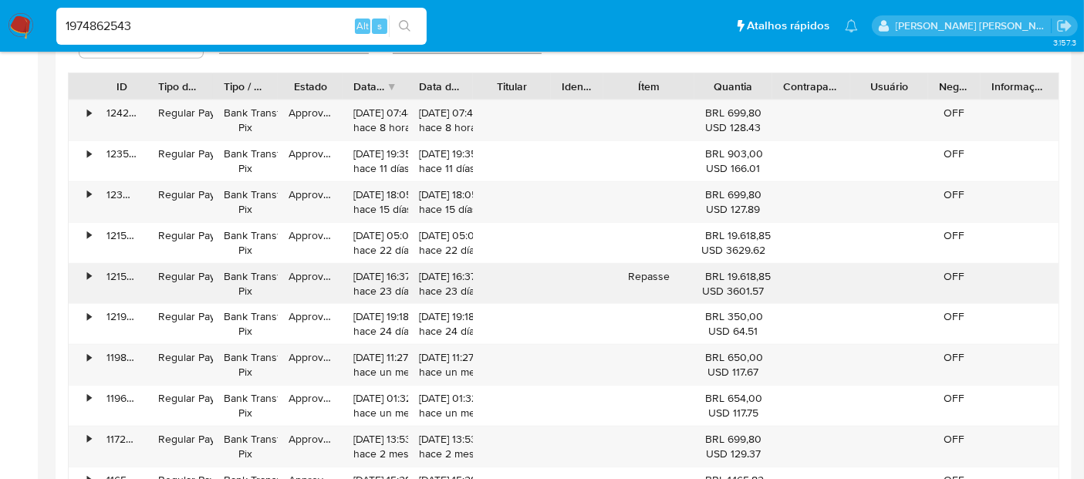
click at [660, 279] on div "Repasse" at bounding box center [648, 284] width 91 height 40
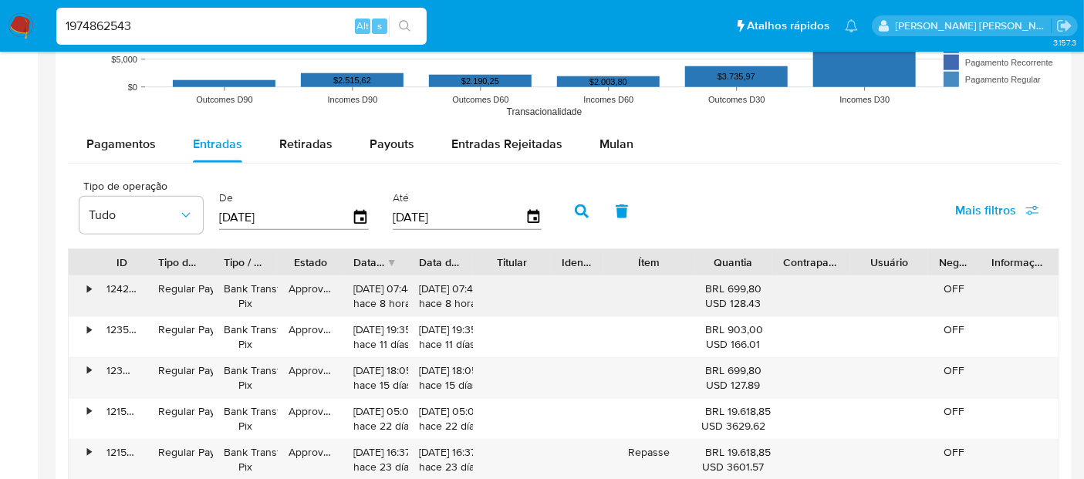
scroll to position [1255, 0]
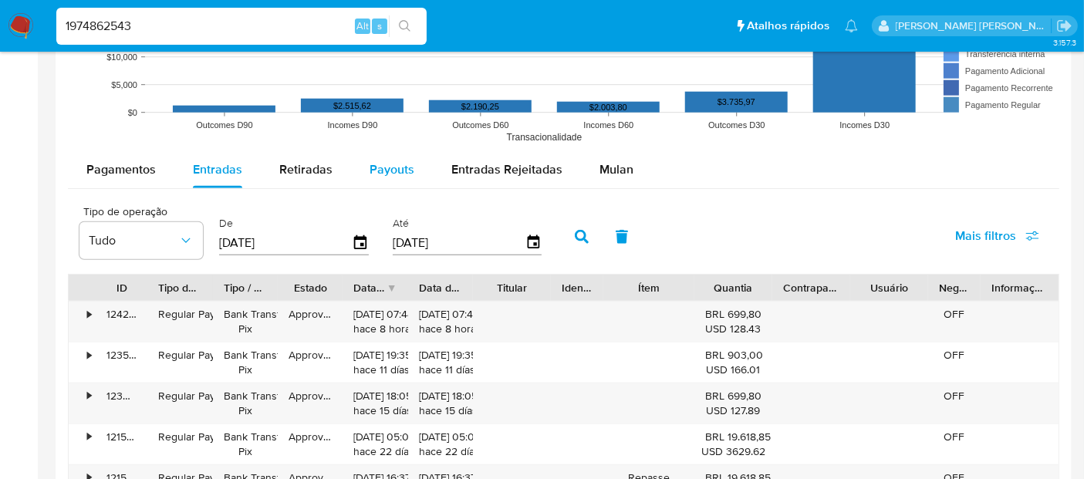
click at [373, 166] on span "Payouts" at bounding box center [392, 169] width 45 height 18
select select "10"
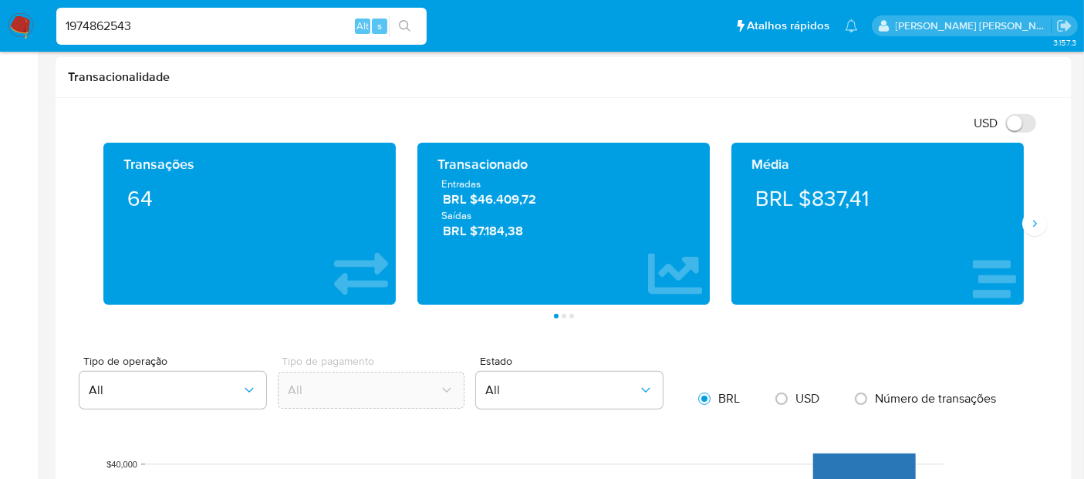
scroll to position [655, 0]
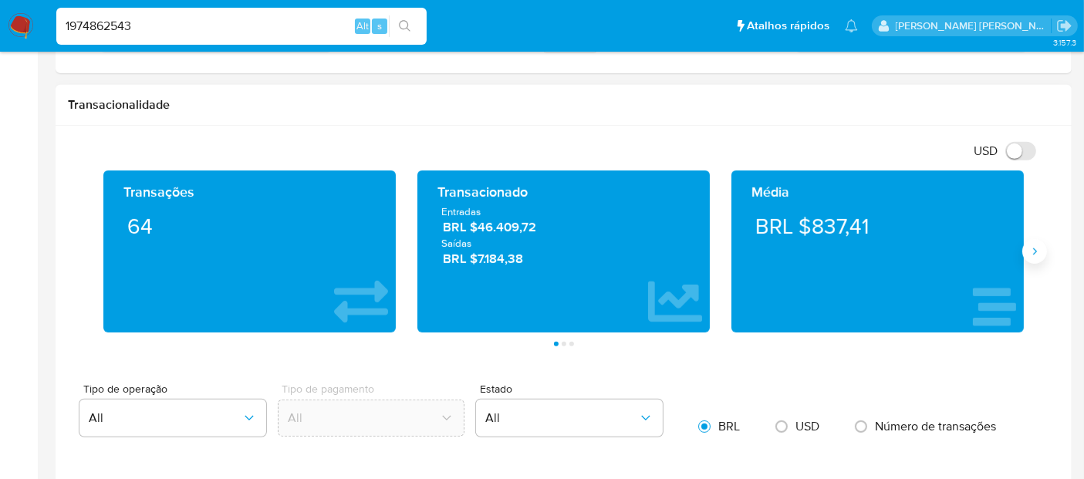
click at [1042, 252] on button "Siguiente" at bounding box center [1034, 251] width 25 height 25
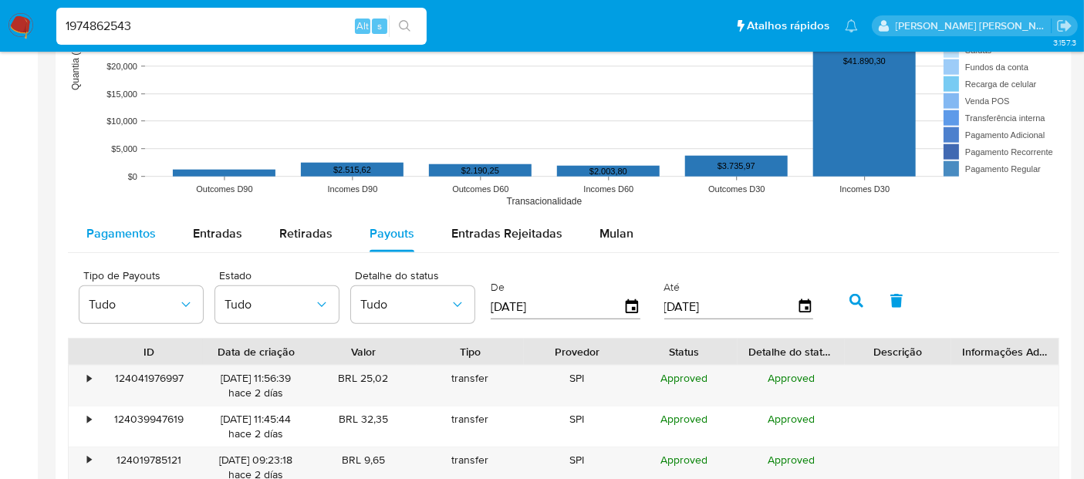
scroll to position [1170, 0]
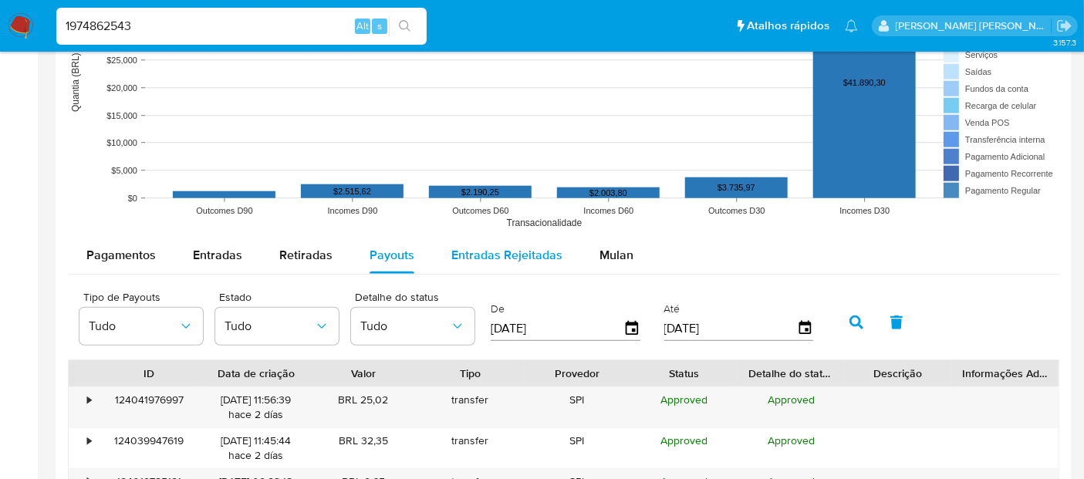
click at [469, 249] on span "Entradas Rejeitadas" at bounding box center [506, 255] width 111 height 18
select select "10"
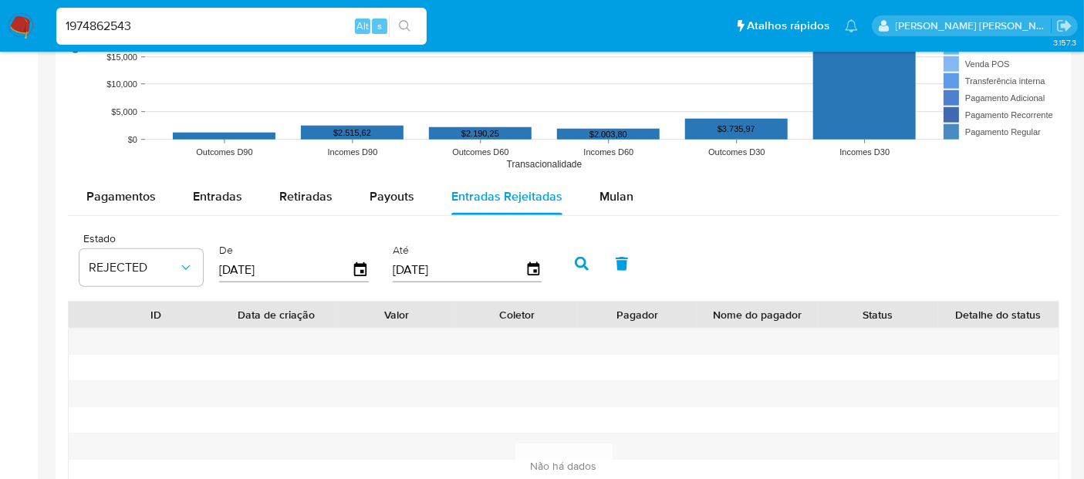
scroll to position [1255, 0]
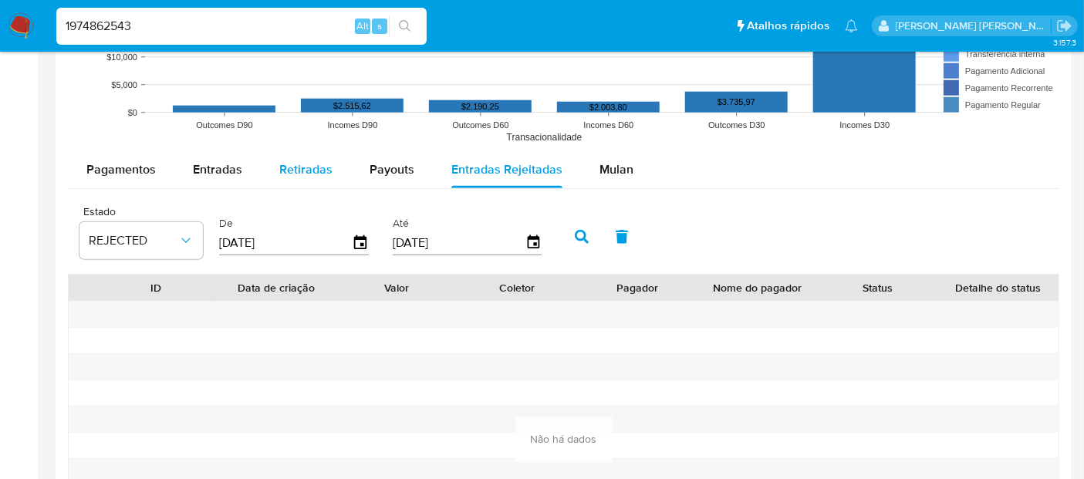
click at [279, 179] on div "Retiradas" at bounding box center [305, 169] width 53 height 37
select select "10"
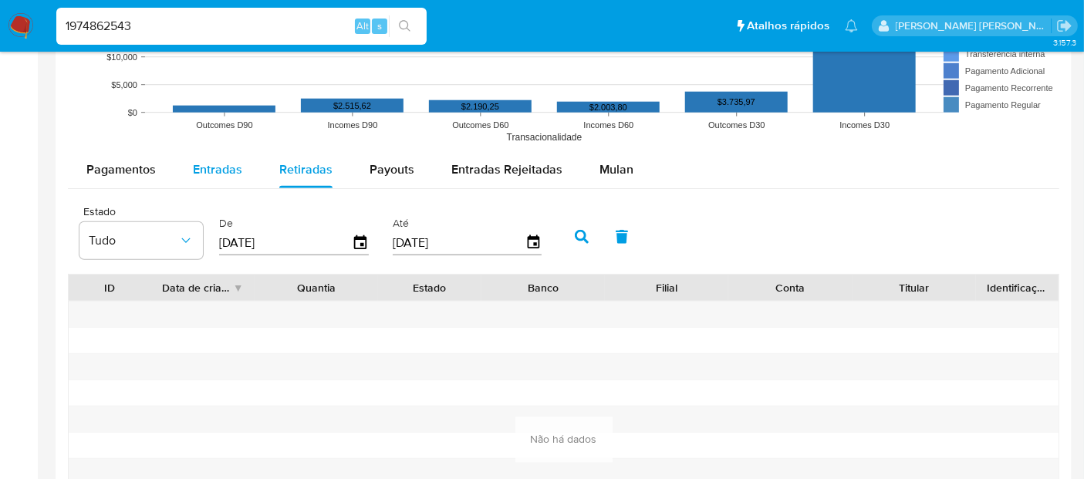
click at [200, 175] on span "Entradas" at bounding box center [217, 169] width 49 height 18
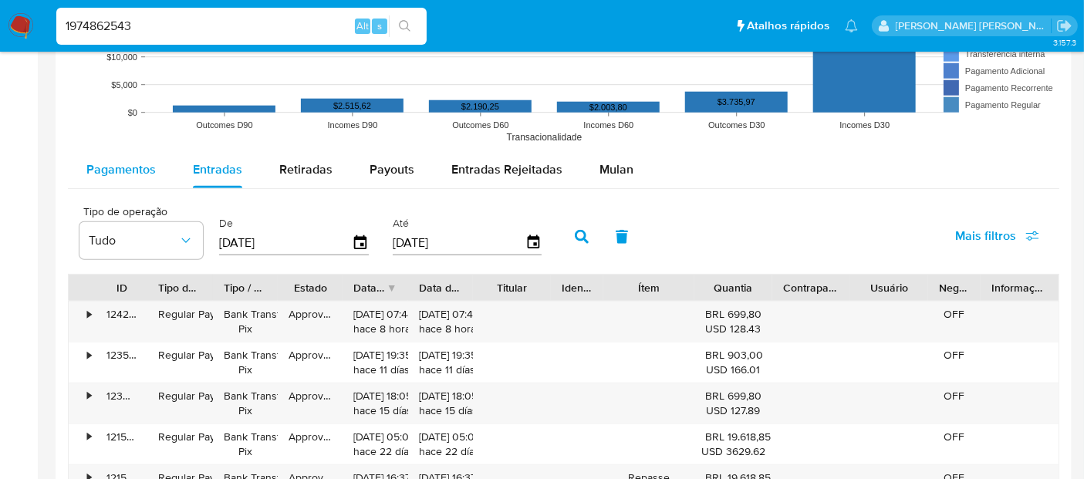
drag, startPoint x: 147, startPoint y: 171, endPoint x: 123, endPoint y: 178, distance: 24.2
click at [143, 173] on span "Pagamentos" at bounding box center [120, 169] width 69 height 18
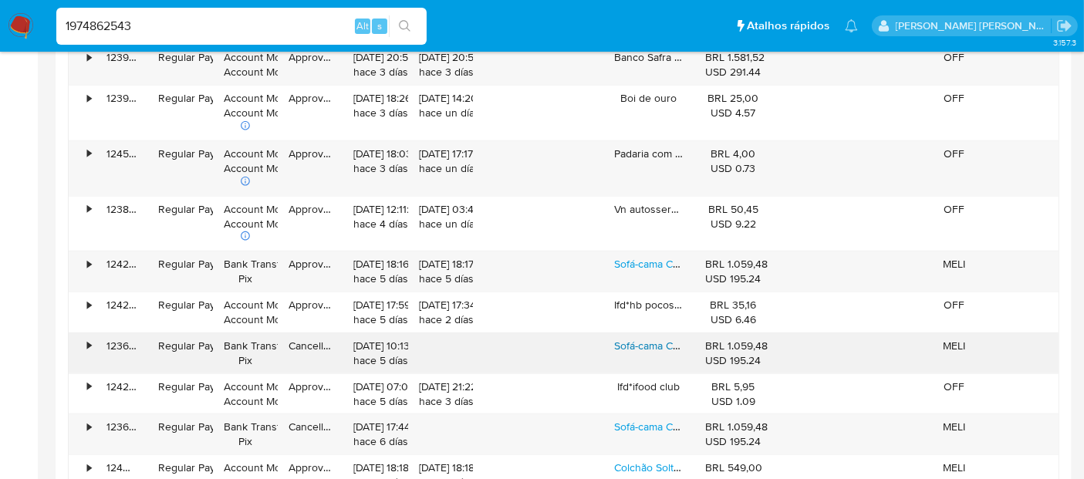
scroll to position [1598, 0]
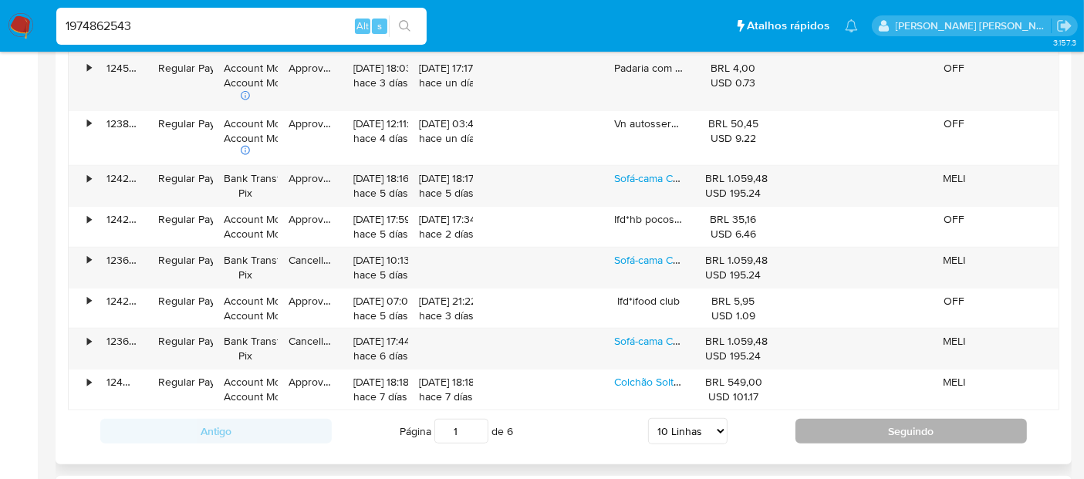
click at [917, 430] on button "Seguindo" at bounding box center [910, 431] width 231 height 25
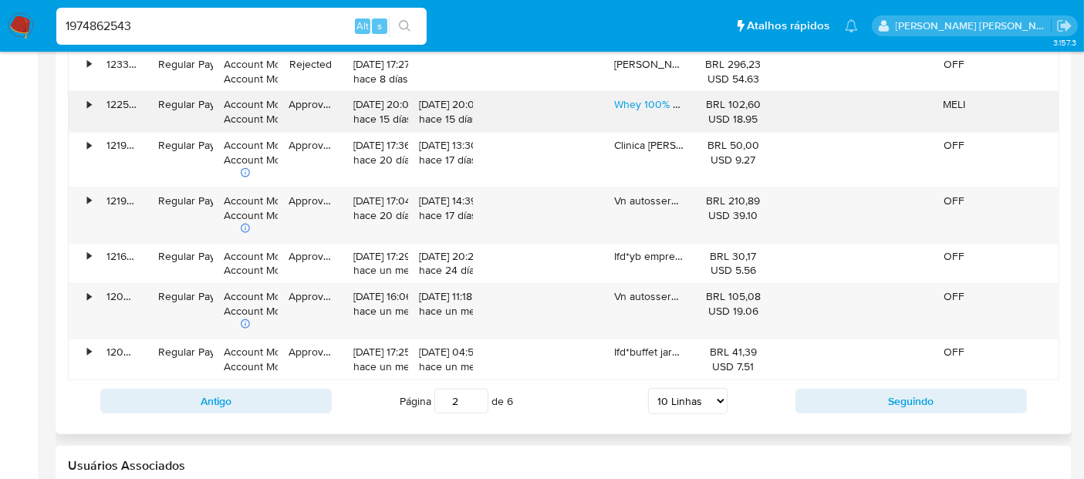
scroll to position [1683, 0]
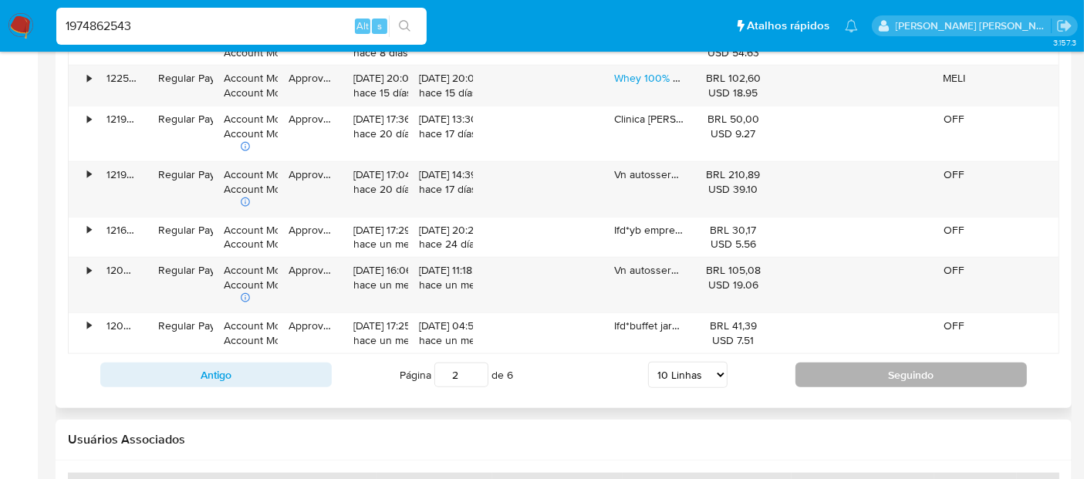
click at [869, 372] on button "Seguindo" at bounding box center [910, 375] width 231 height 25
type input "3"
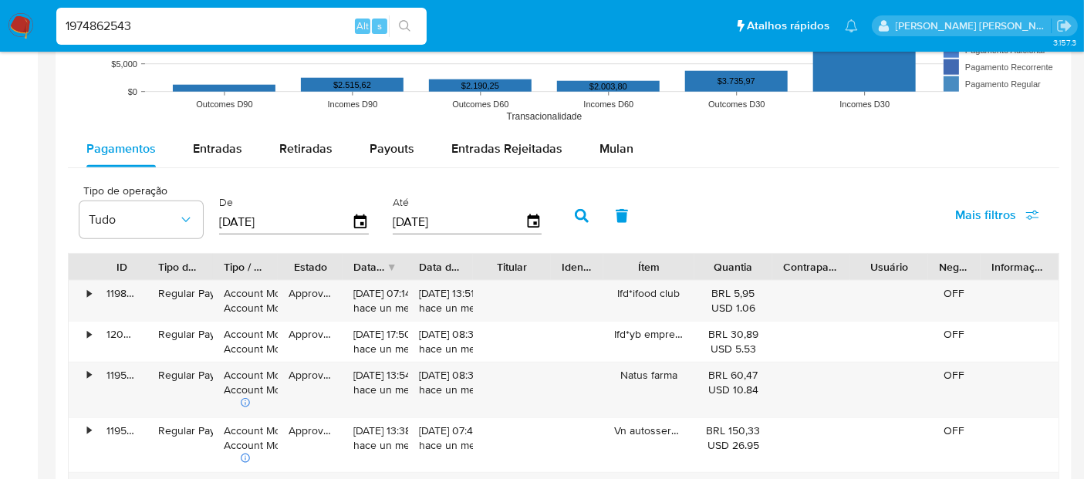
scroll to position [1200, 0]
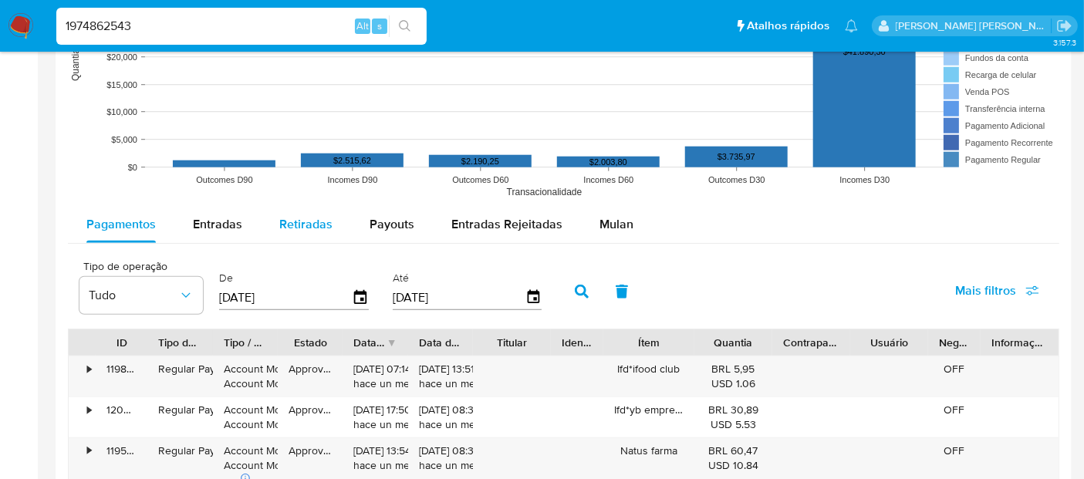
click at [317, 217] on span "Retiradas" at bounding box center [305, 224] width 53 height 18
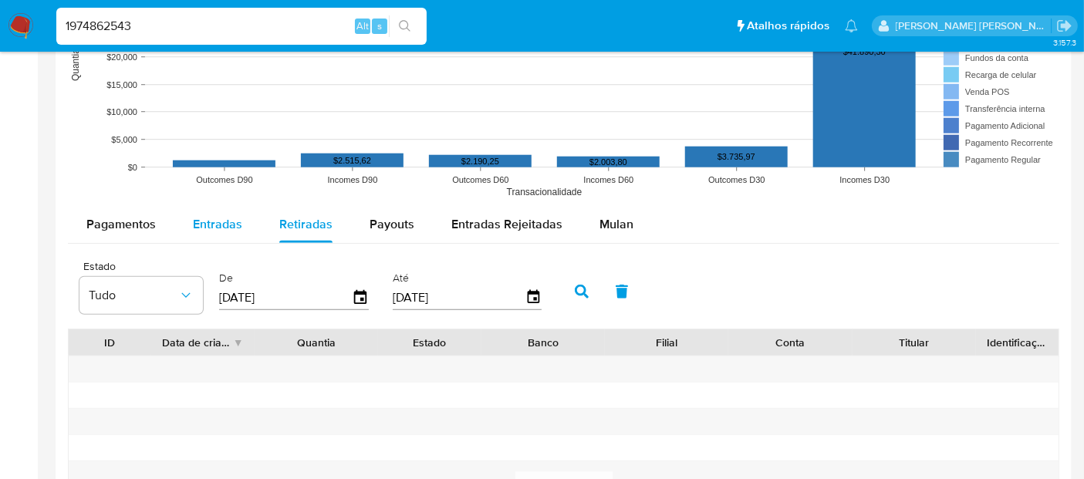
click at [226, 217] on span "Entradas" at bounding box center [217, 224] width 49 height 18
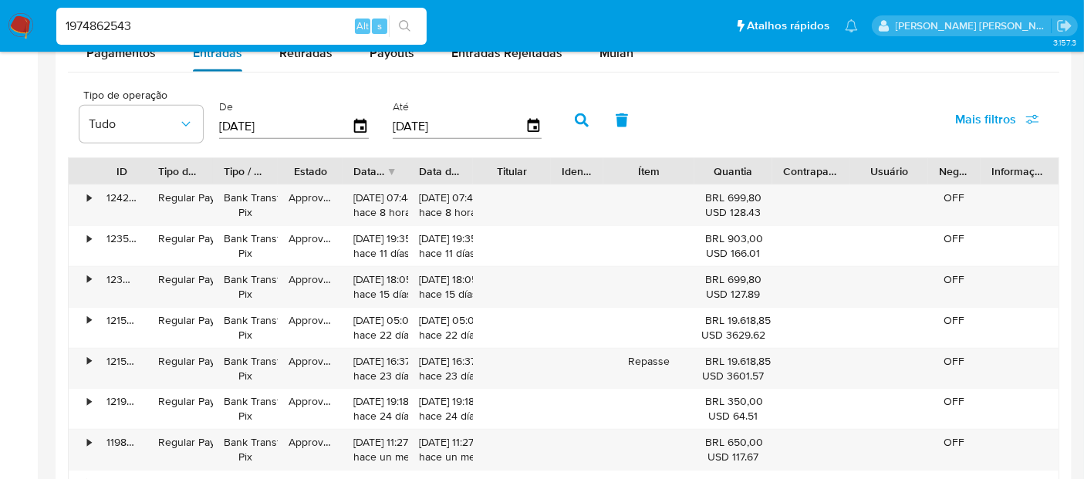
scroll to position [1457, 0]
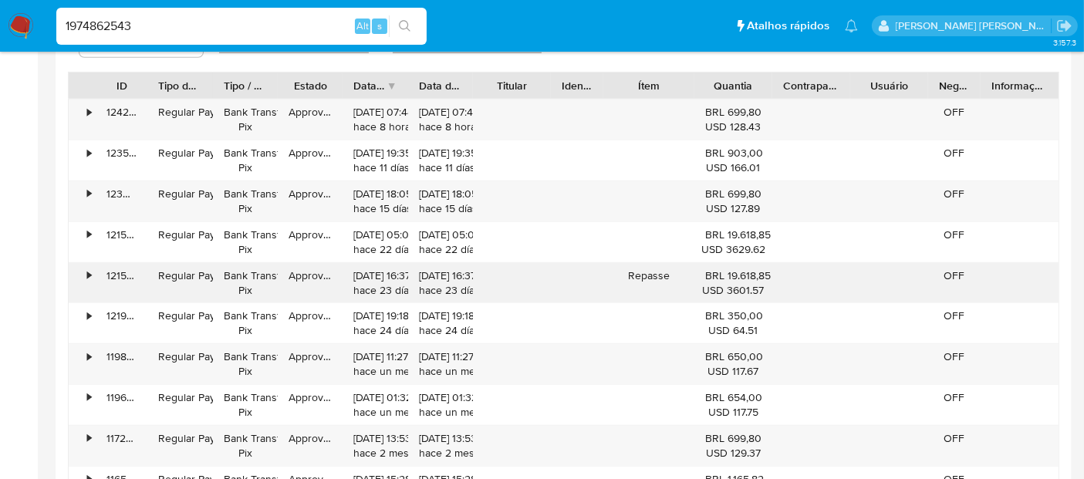
click at [637, 272] on div "Repasse" at bounding box center [648, 283] width 91 height 40
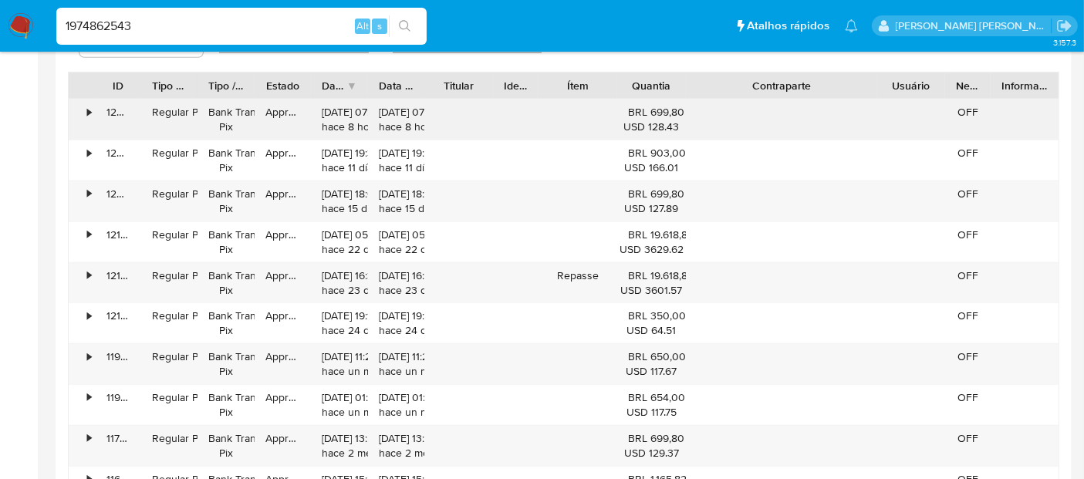
drag, startPoint x: 856, startPoint y: 89, endPoint x: 970, endPoint y: 96, distance: 113.7
click at [970, 96] on div "ID Tipo de operação Tipo / Método Estado Data de criação Data de aprovação Titu…" at bounding box center [563, 289] width 991 height 435
click at [90, 263] on div "•" at bounding box center [82, 283] width 27 height 40
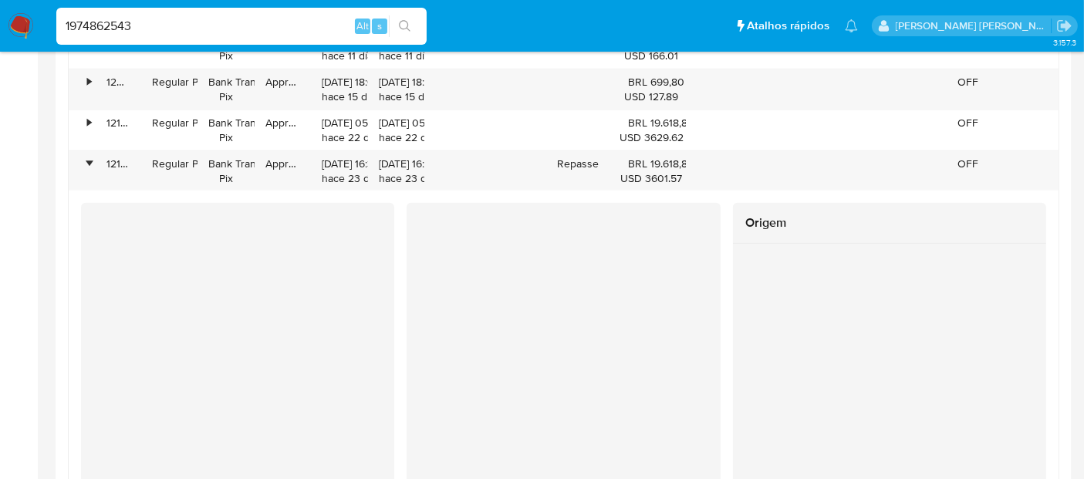
scroll to position [1543, 0]
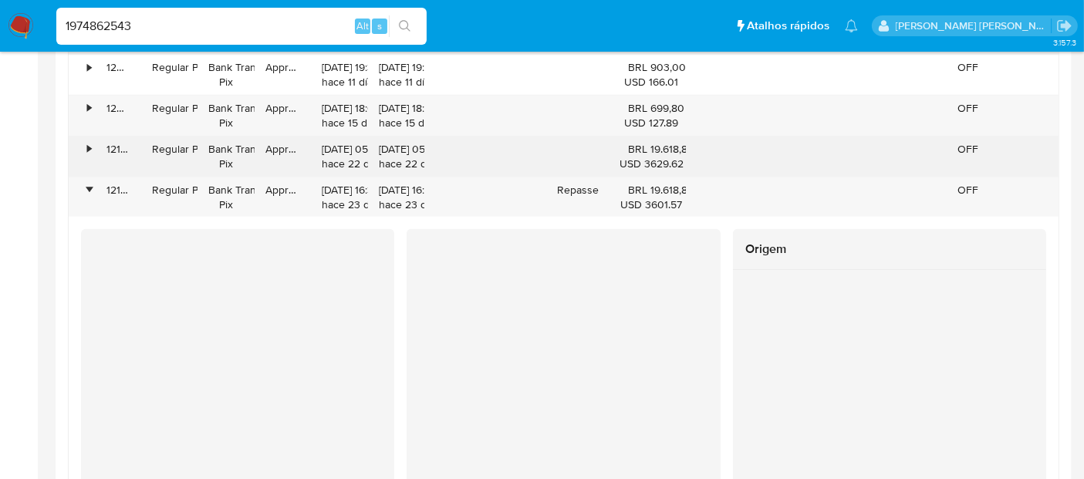
click at [87, 148] on div "•" at bounding box center [89, 149] width 4 height 15
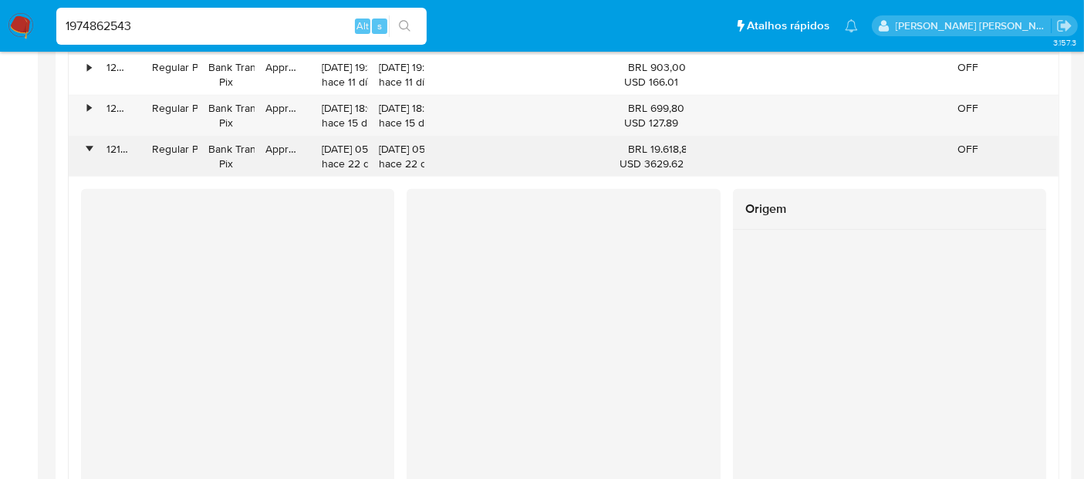
click at [87, 148] on div "•" at bounding box center [89, 149] width 4 height 15
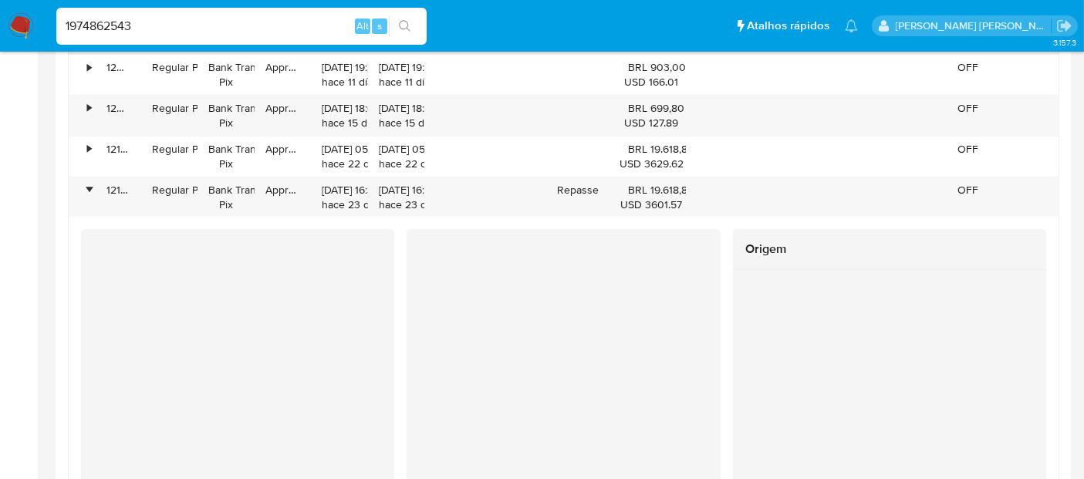
click at [156, 25] on input "1974862543" at bounding box center [241, 26] width 370 height 20
paste input "329382646"
type input "1329382646"
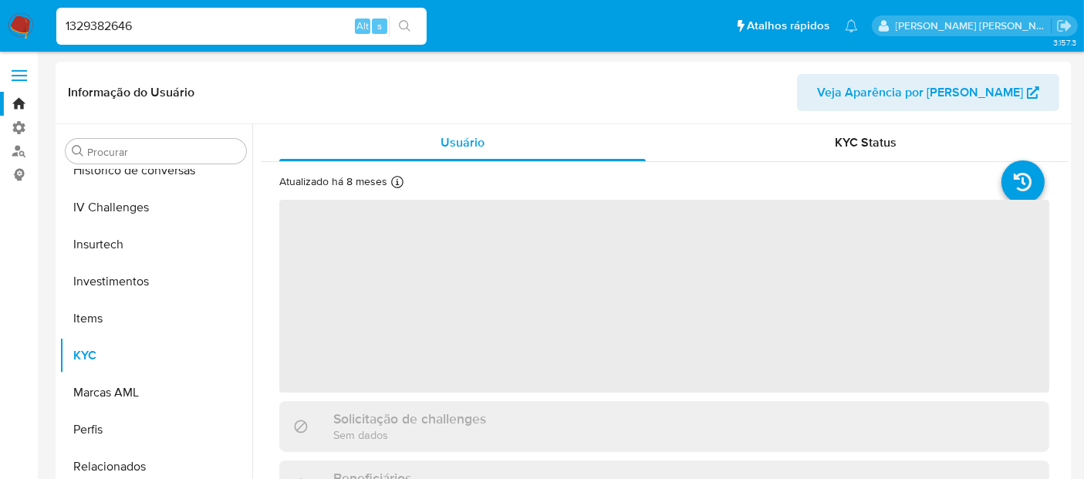
scroll to position [614, 0]
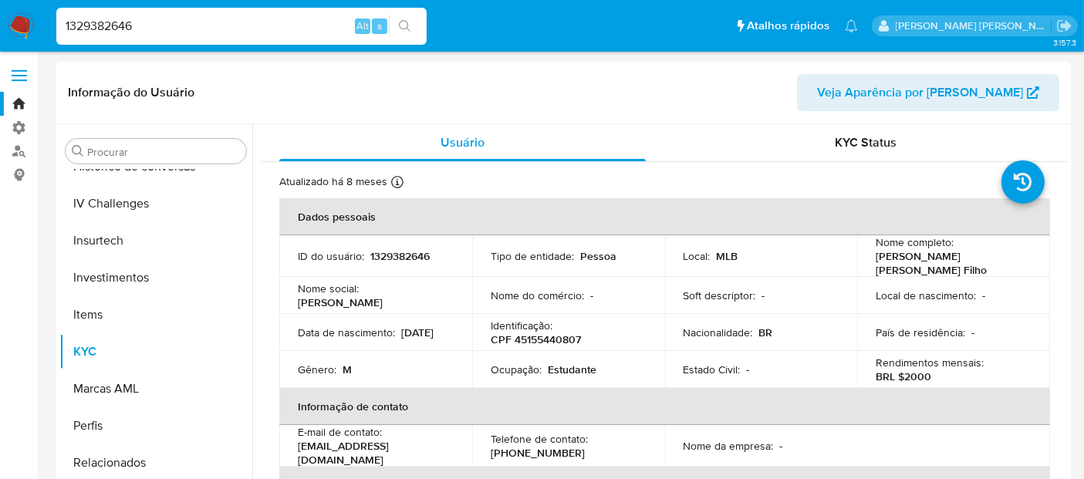
select select "10"
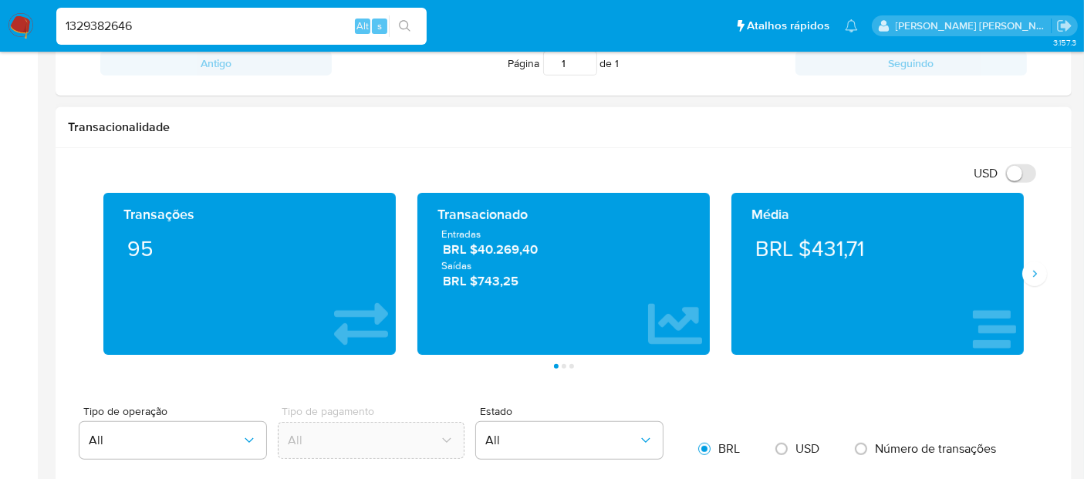
scroll to position [685, 0]
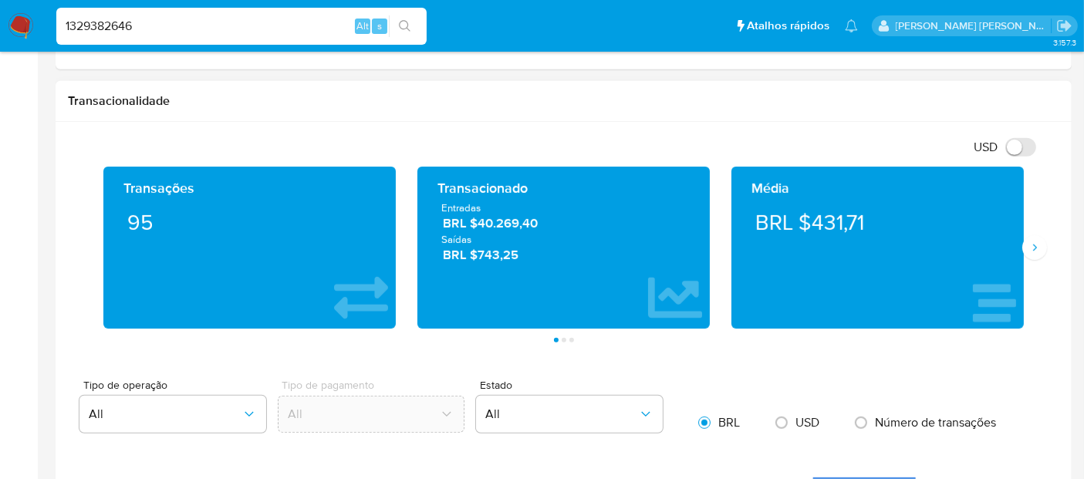
click at [1032, 258] on div "Média BRL $431,71" at bounding box center [878, 248] width 314 height 162
click at [1031, 243] on icon "Siguiente" at bounding box center [1034, 247] width 12 height 12
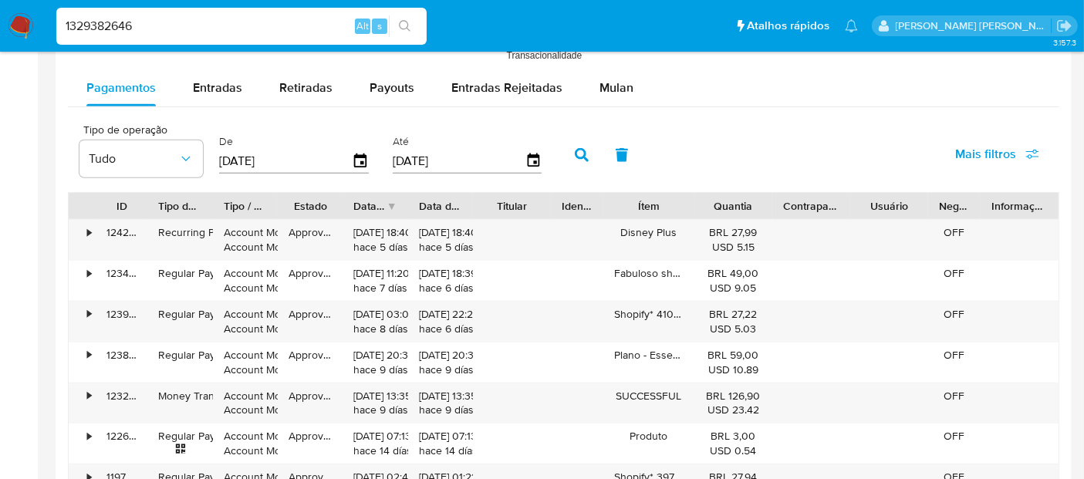
scroll to position [1371, 0]
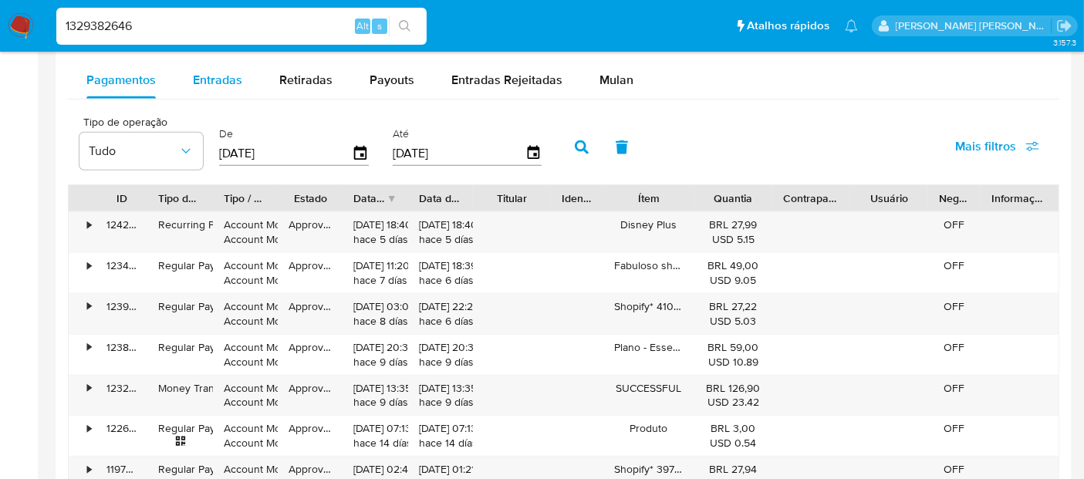
click at [221, 73] on span "Entradas" at bounding box center [217, 80] width 49 height 18
select select "10"
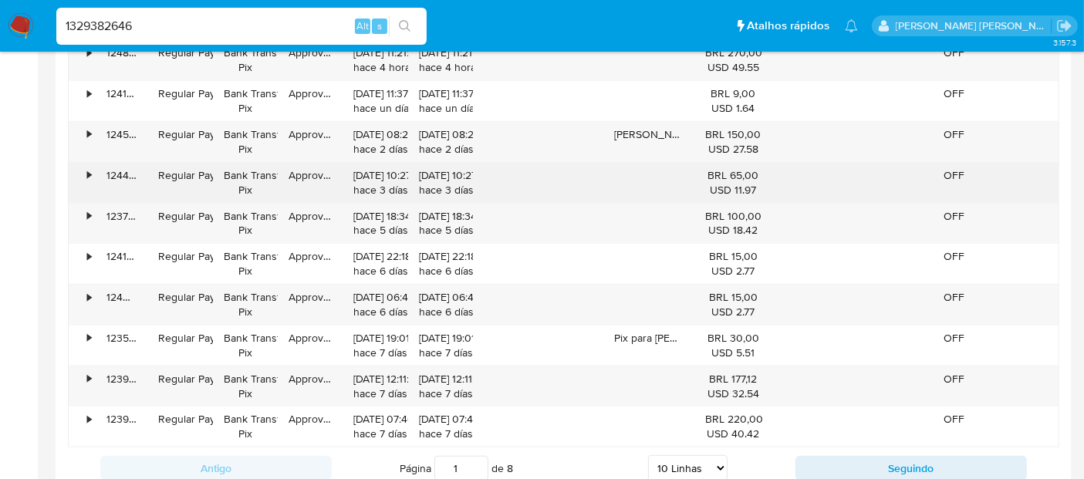
scroll to position [1457, 0]
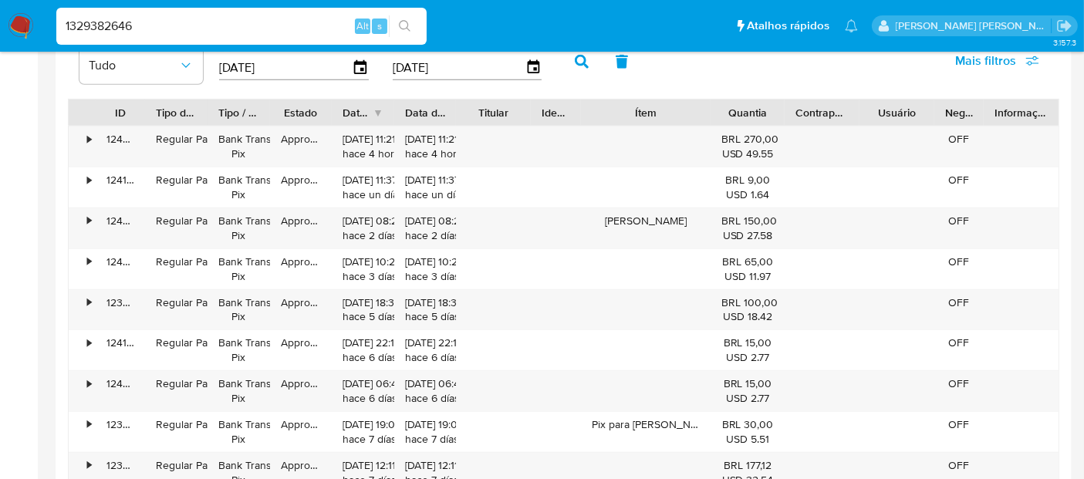
drag, startPoint x: 692, startPoint y: 106, endPoint x: 724, endPoint y: 113, distance: 32.4
click at [724, 113] on div at bounding box center [711, 113] width 28 height 26
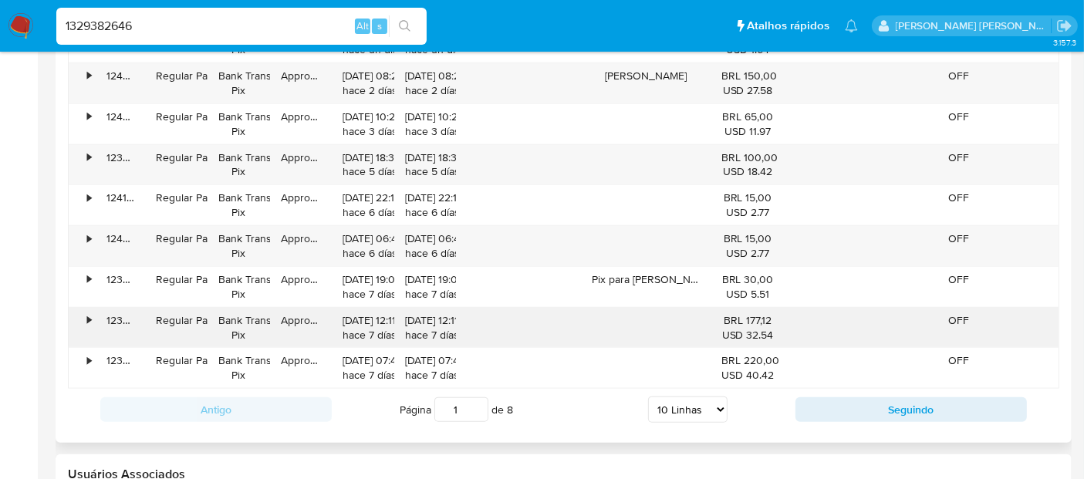
scroll to position [1629, 0]
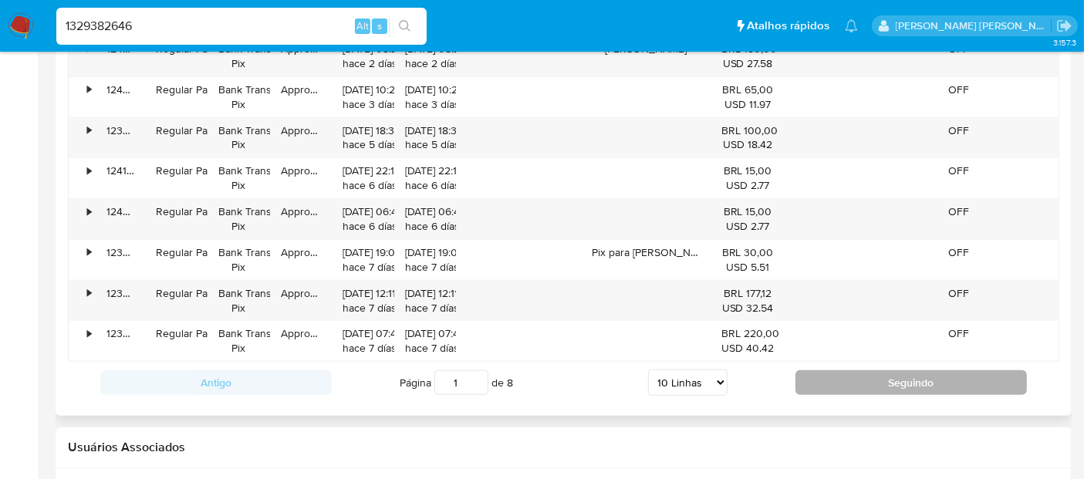
click at [870, 376] on button "Seguindo" at bounding box center [910, 382] width 231 height 25
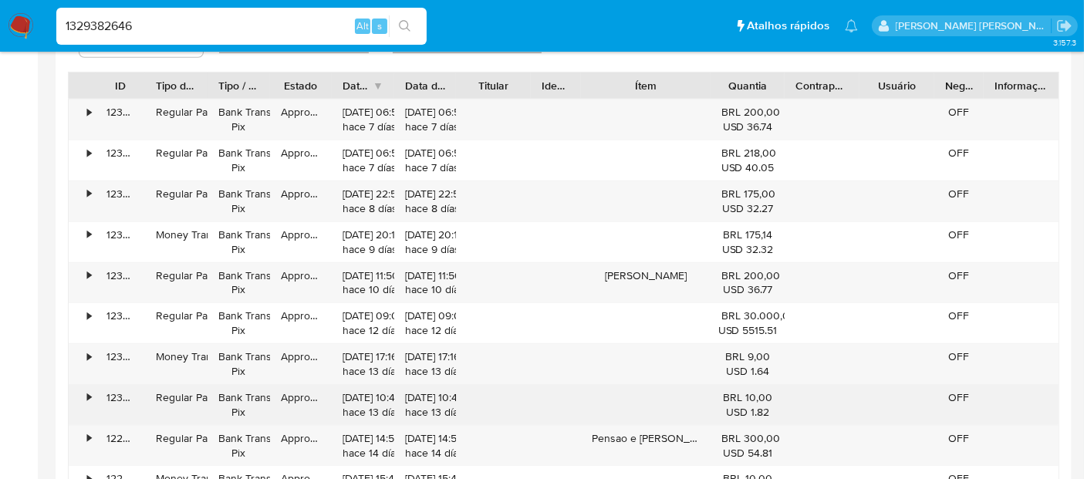
scroll to position [1457, 0]
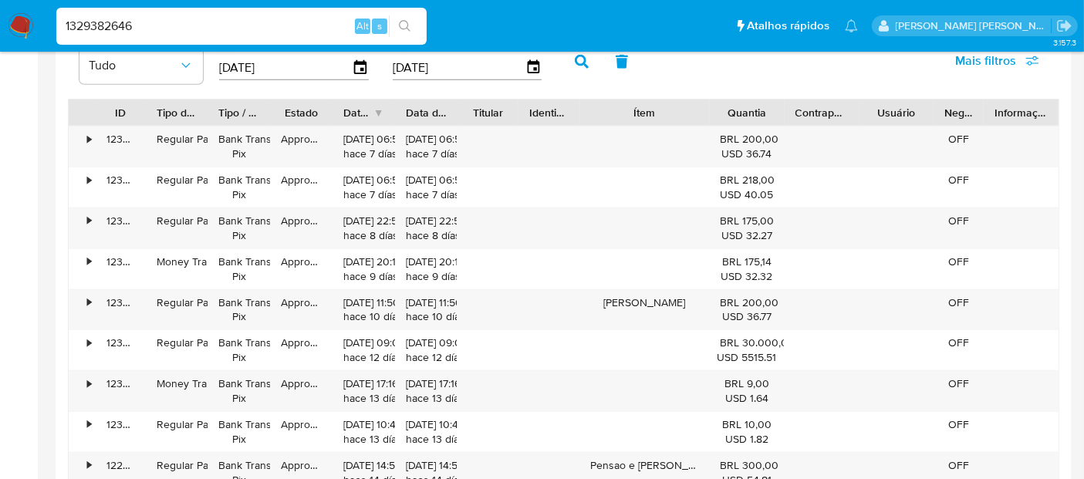
drag, startPoint x: 567, startPoint y: 111, endPoint x: 579, endPoint y: 115, distance: 12.2
click at [579, 115] on div at bounding box center [580, 113] width 28 height 26
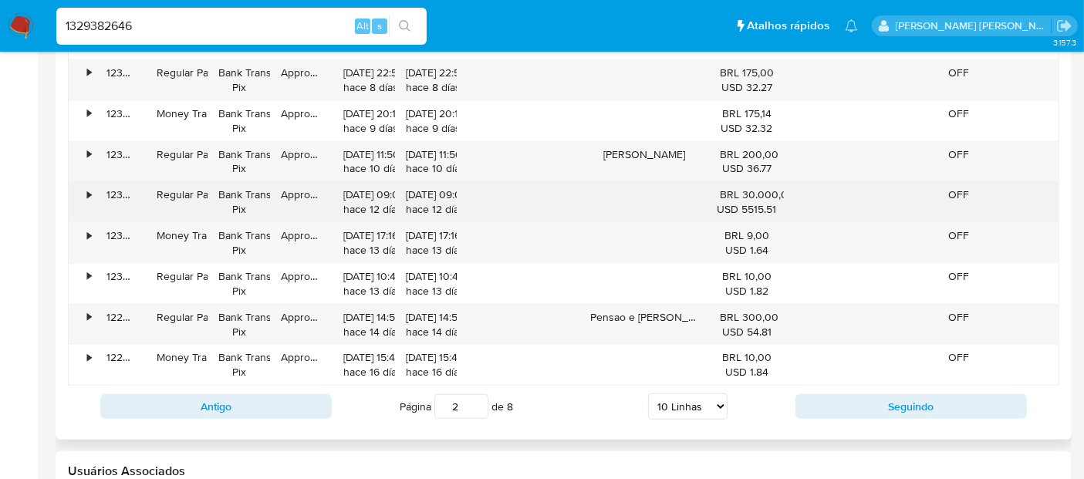
scroll to position [1629, 0]
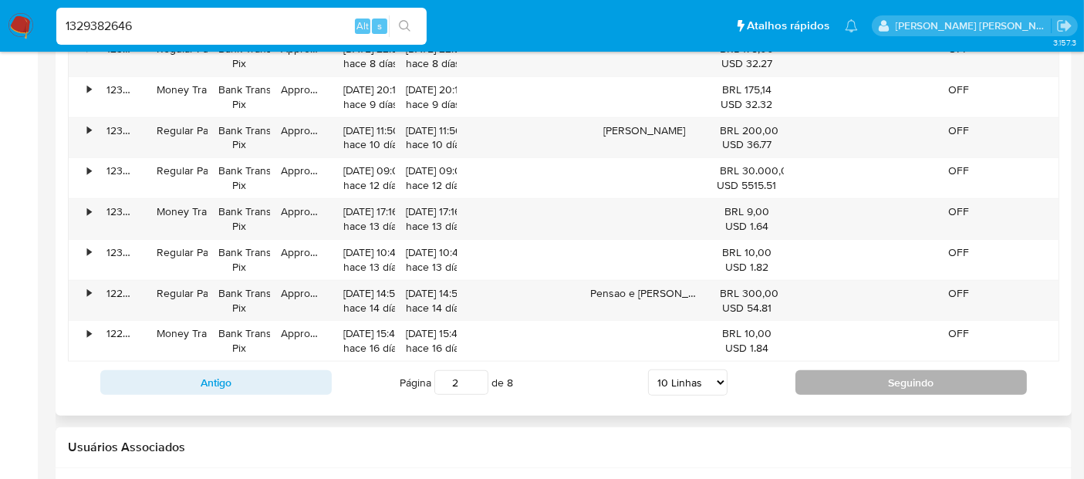
click at [919, 385] on button "Seguindo" at bounding box center [910, 382] width 231 height 25
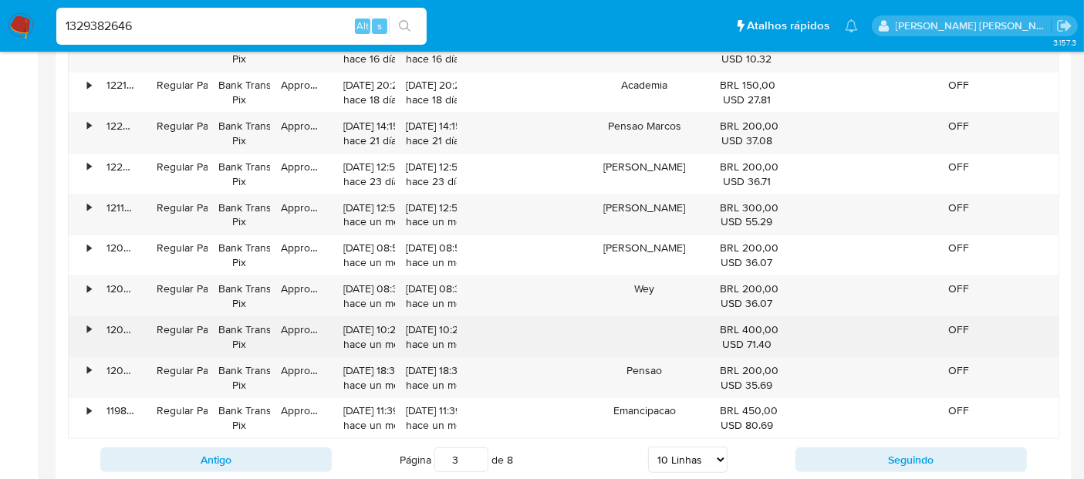
scroll to position [1714, 0]
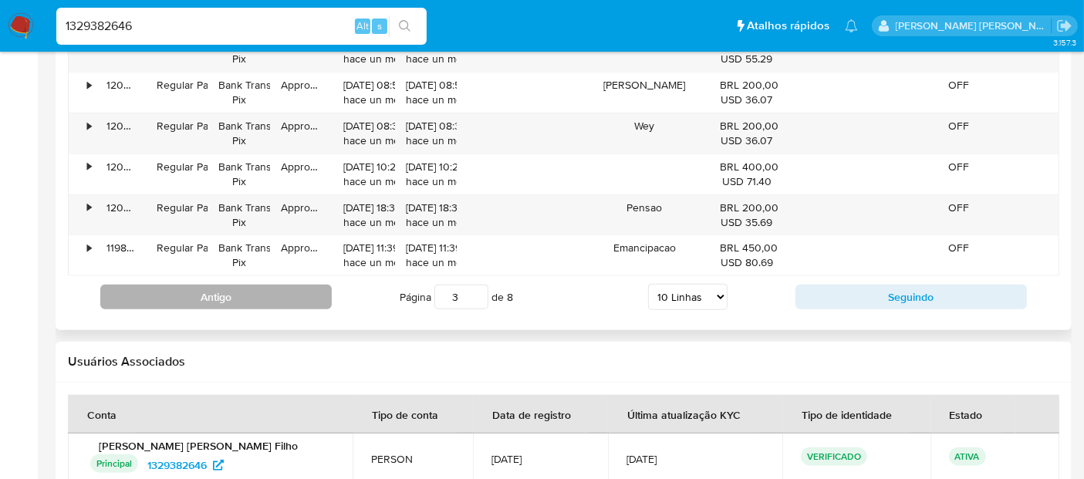
click at [249, 285] on button "Antigo" at bounding box center [215, 297] width 231 height 25
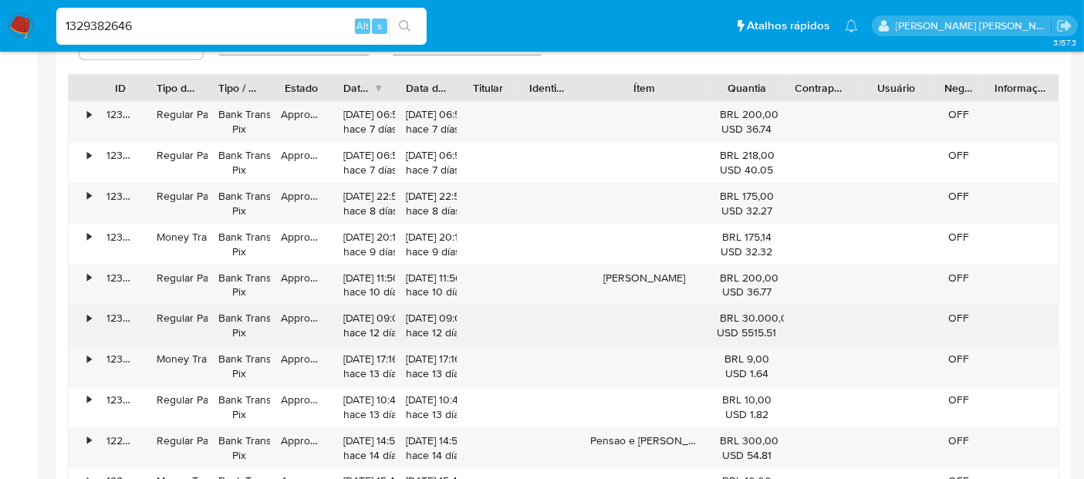
scroll to position [1457, 0]
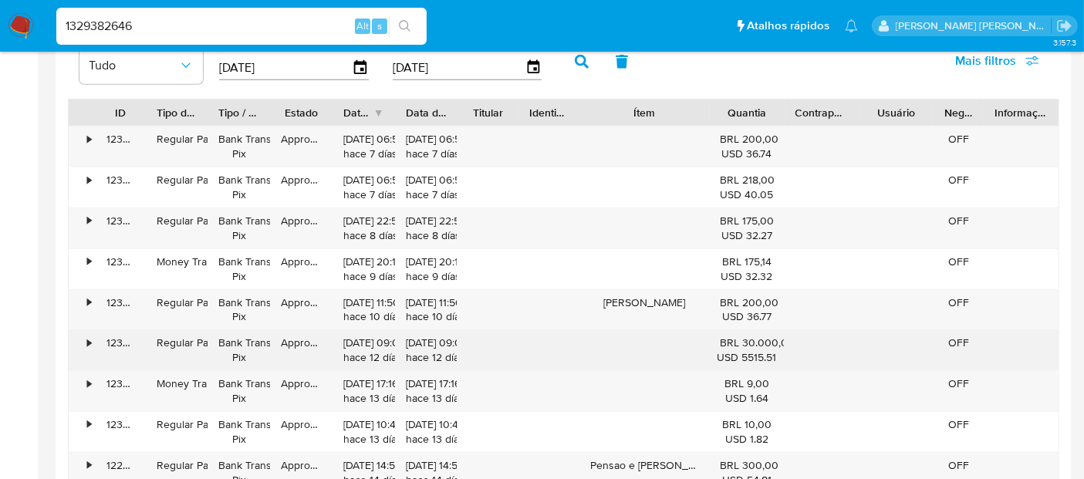
click at [92, 336] on div "•" at bounding box center [82, 350] width 27 height 40
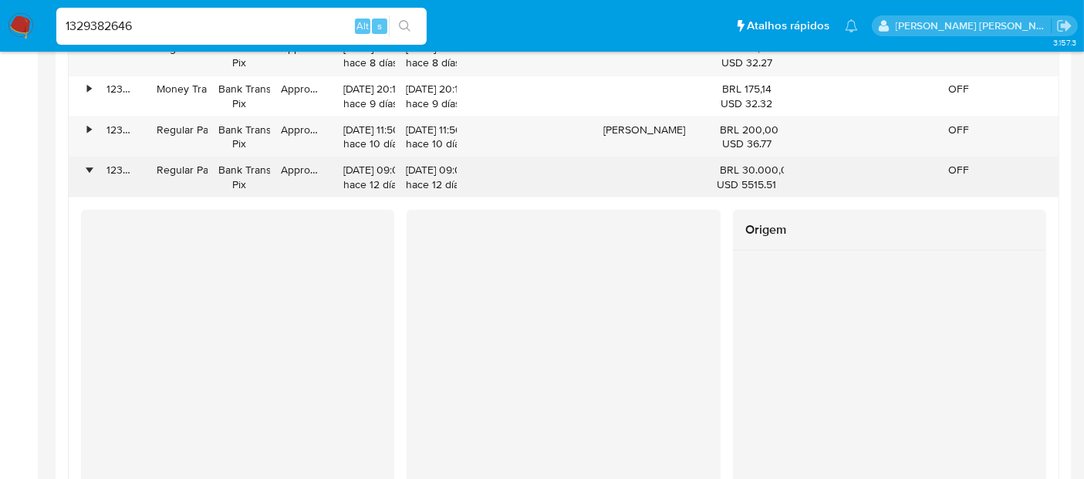
scroll to position [1629, 0]
click at [84, 166] on div "•" at bounding box center [82, 178] width 27 height 40
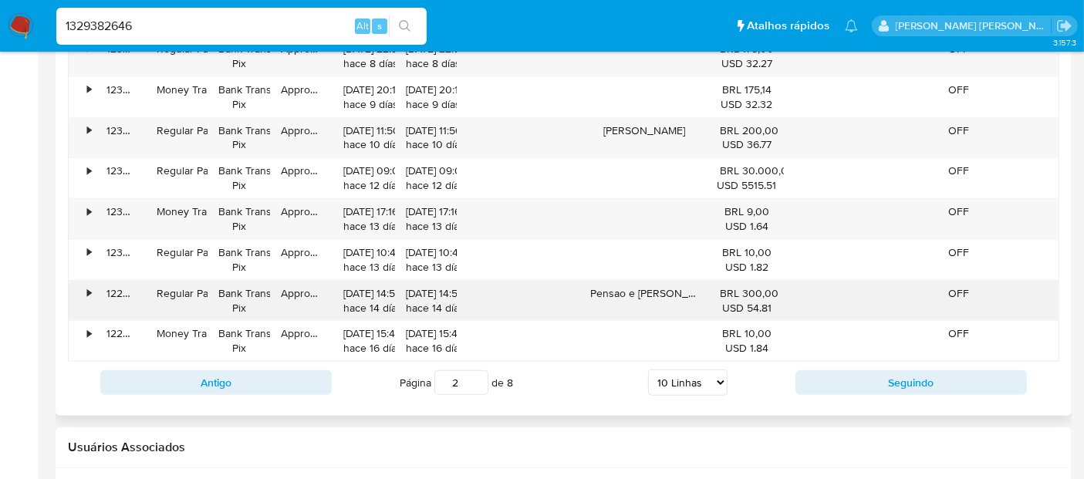
click at [90, 289] on div "•" at bounding box center [89, 293] width 4 height 15
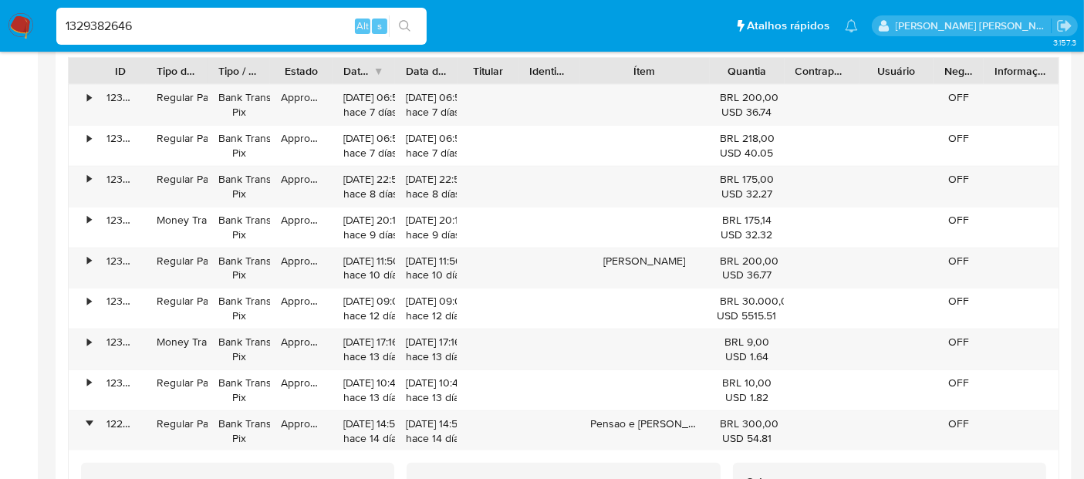
scroll to position [1714, 0]
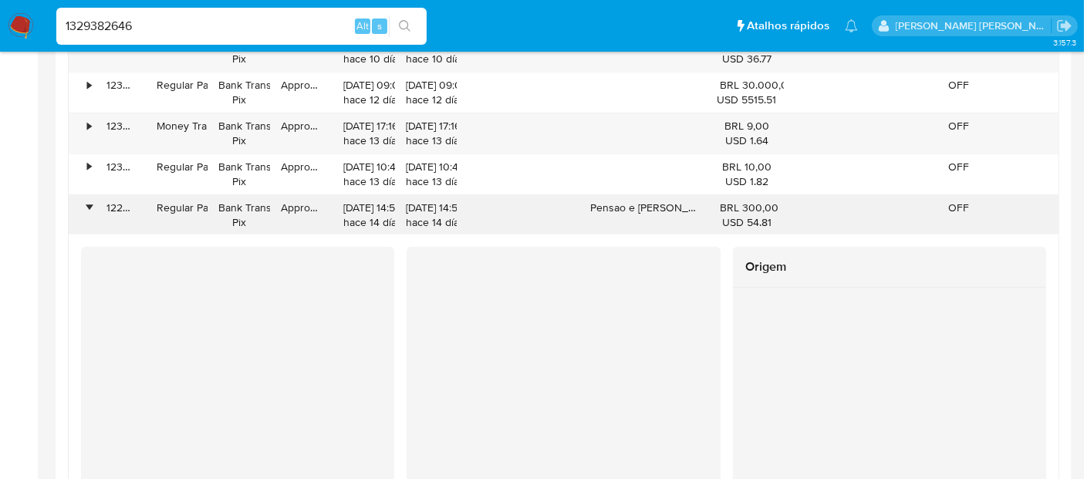
click at [88, 201] on div "•" at bounding box center [89, 208] width 4 height 15
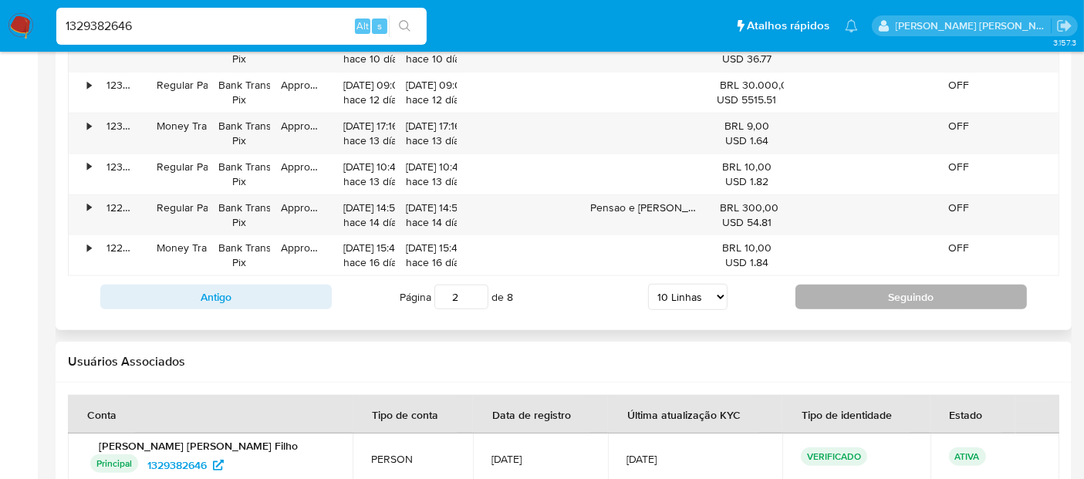
click at [926, 302] on button "Seguindo" at bounding box center [910, 297] width 231 height 25
type input "3"
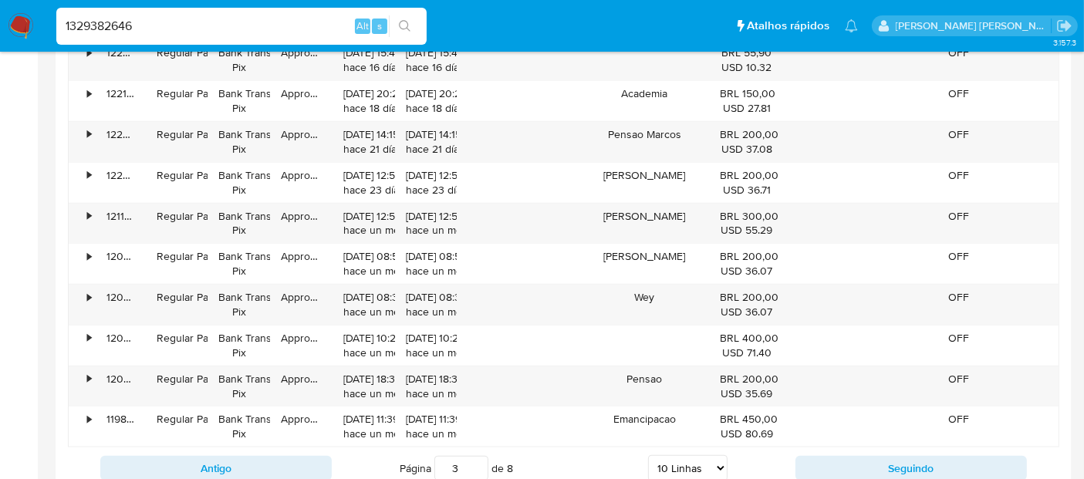
scroll to position [1457, 0]
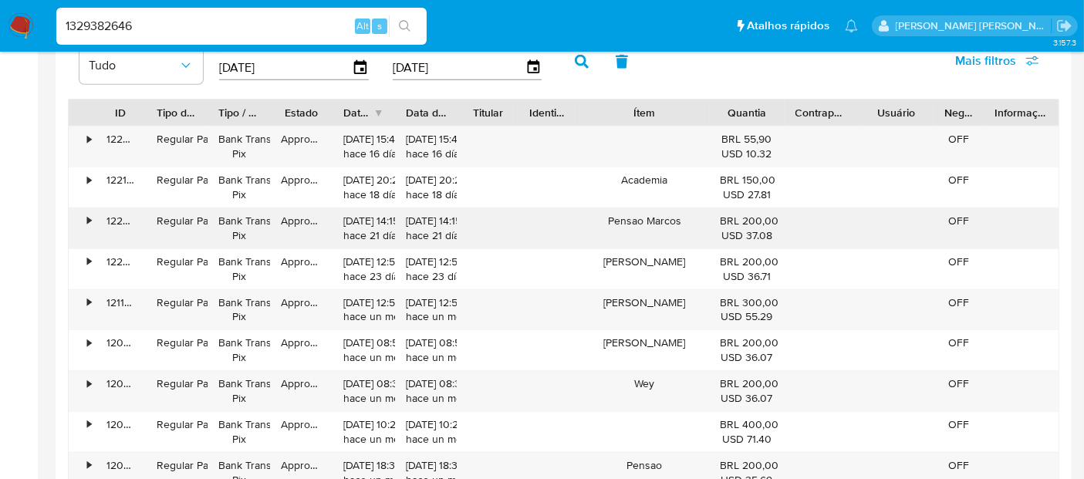
click at [89, 215] on div "•" at bounding box center [89, 221] width 4 height 15
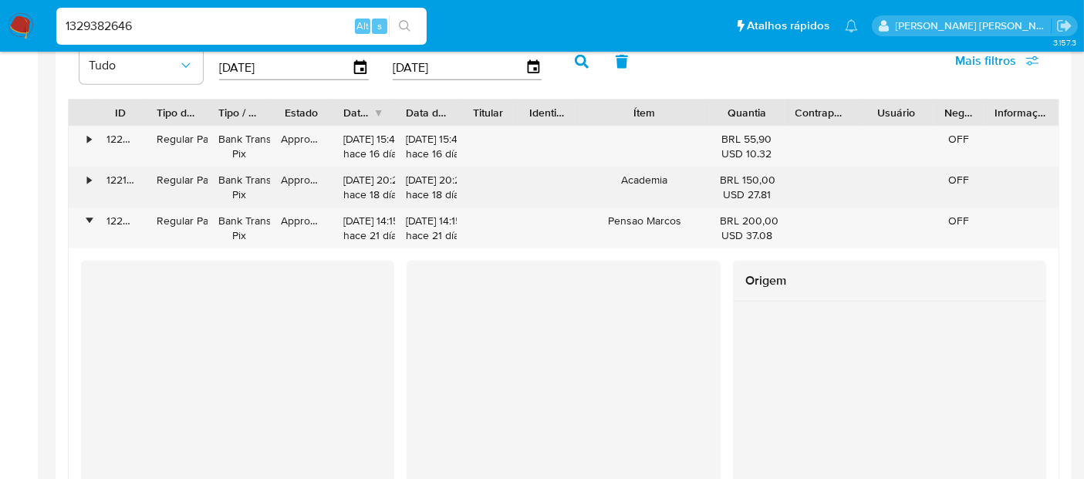
click at [90, 181] on div "•" at bounding box center [89, 180] width 4 height 15
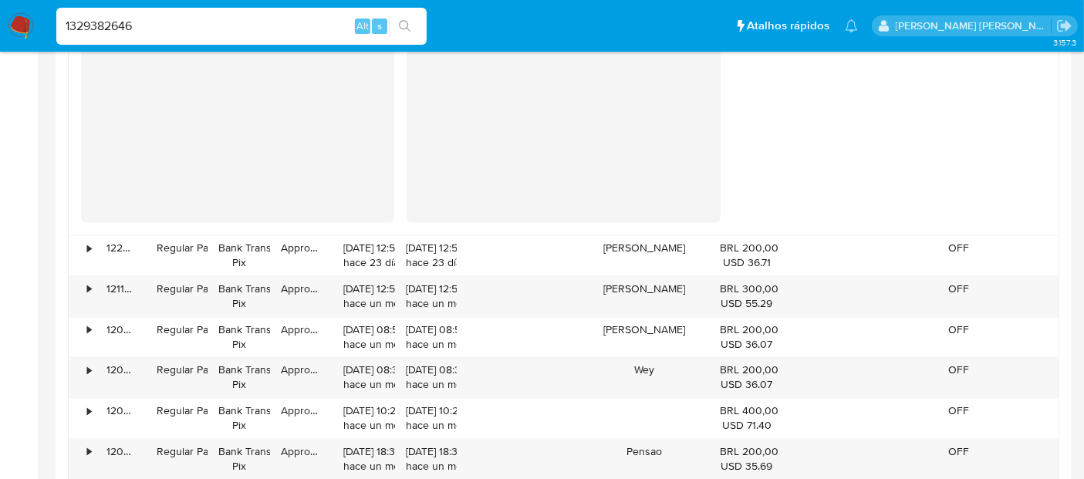
scroll to position [2828, 0]
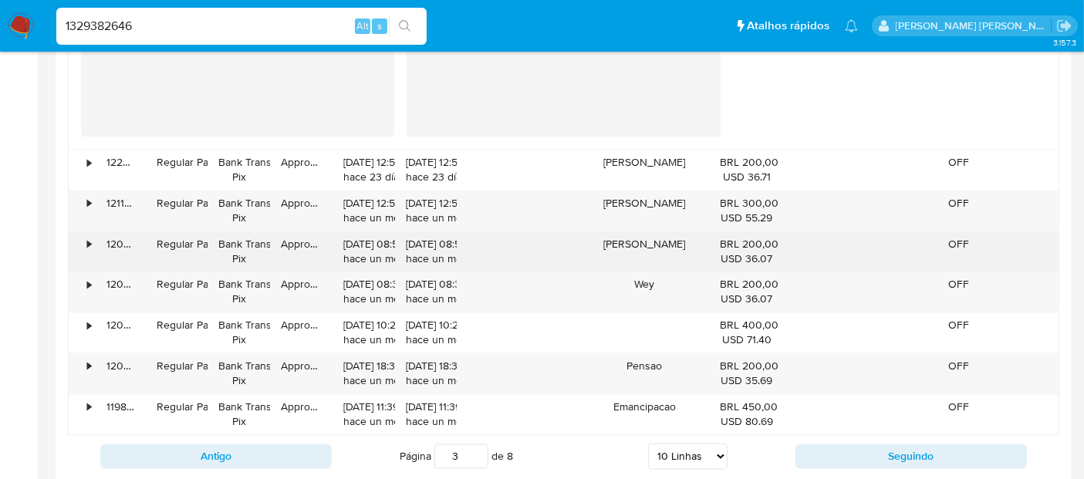
click at [87, 241] on div "•" at bounding box center [89, 245] width 4 height 15
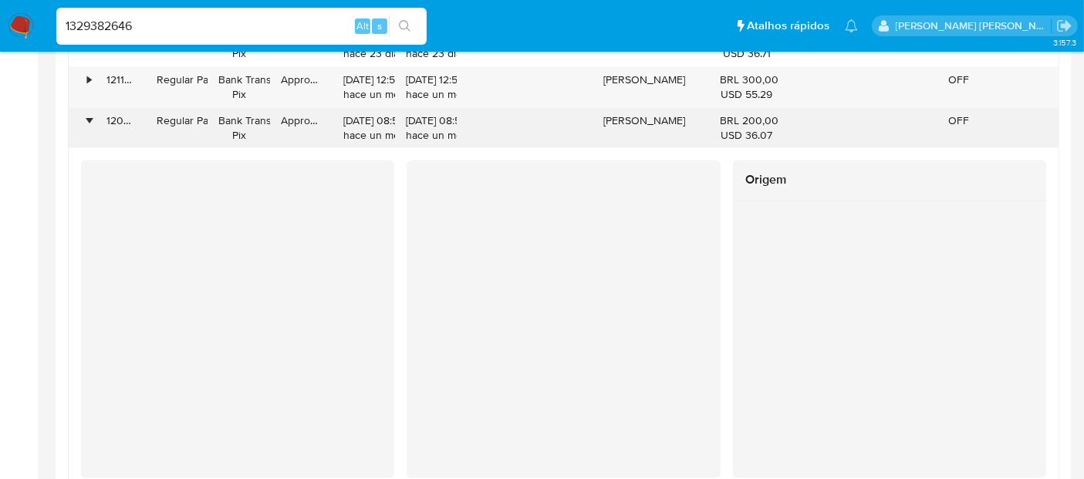
scroll to position [2914, 0]
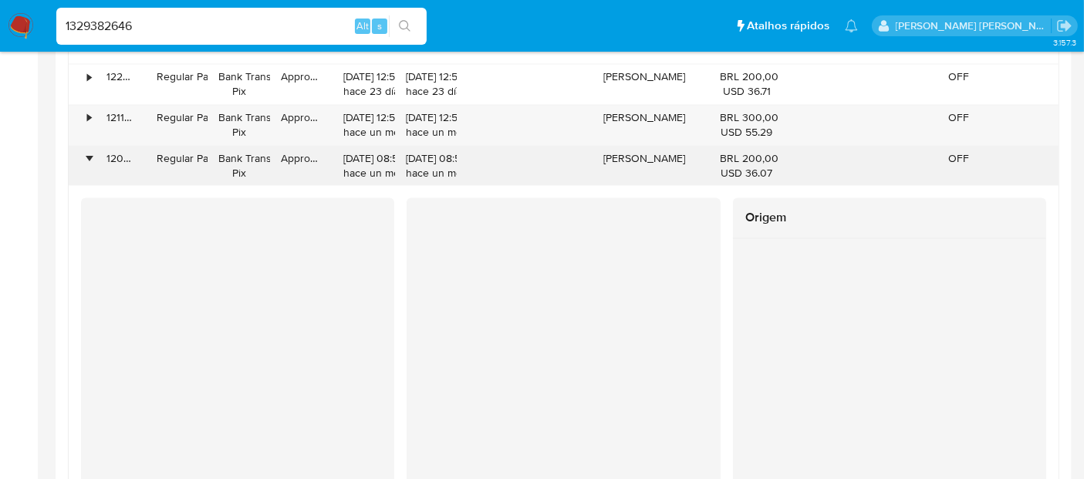
click at [87, 160] on div "•" at bounding box center [89, 159] width 4 height 15
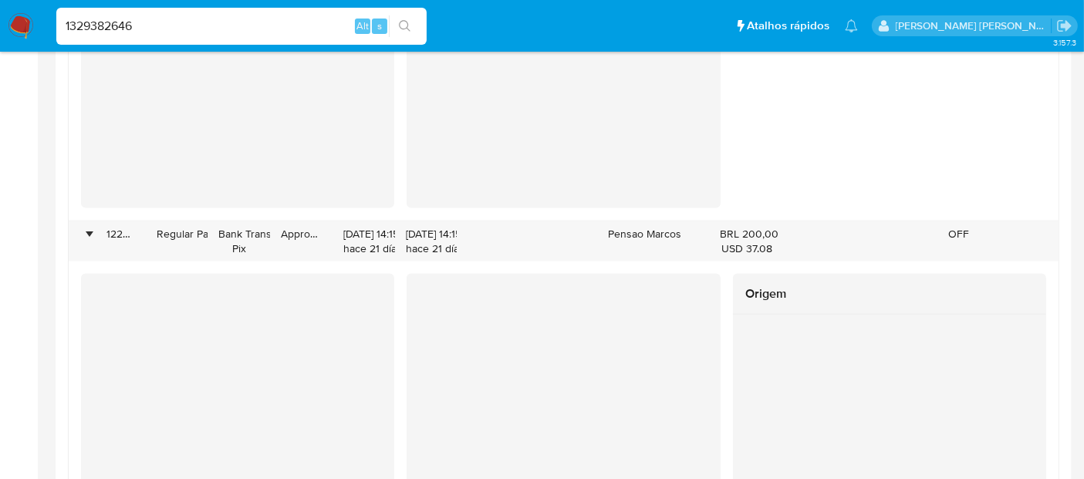
scroll to position [2057, 0]
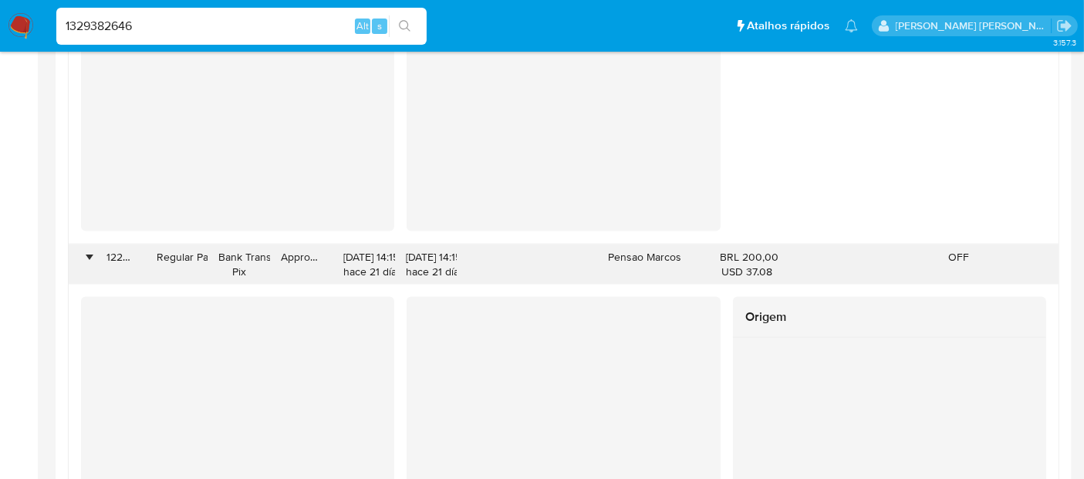
click at [90, 252] on div "•" at bounding box center [89, 257] width 4 height 15
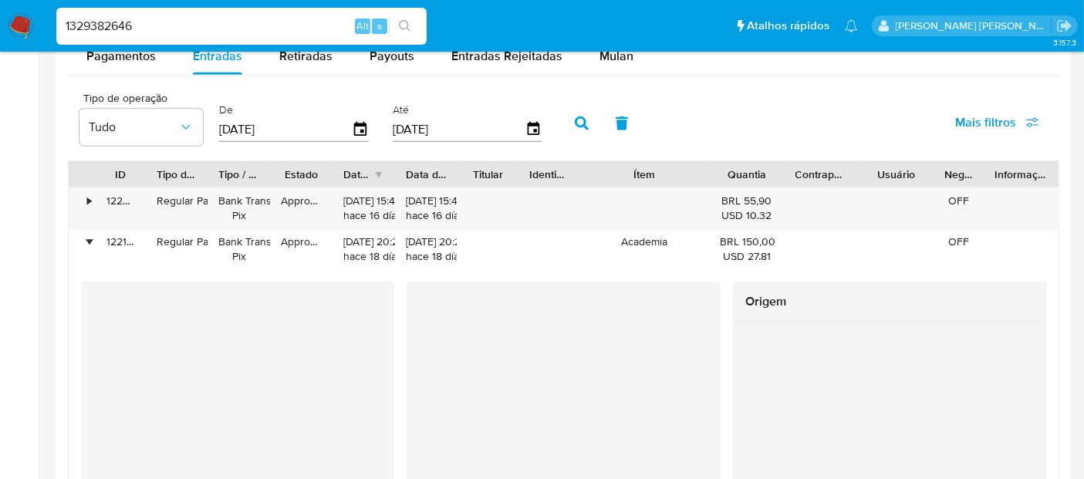
scroll to position [1371, 0]
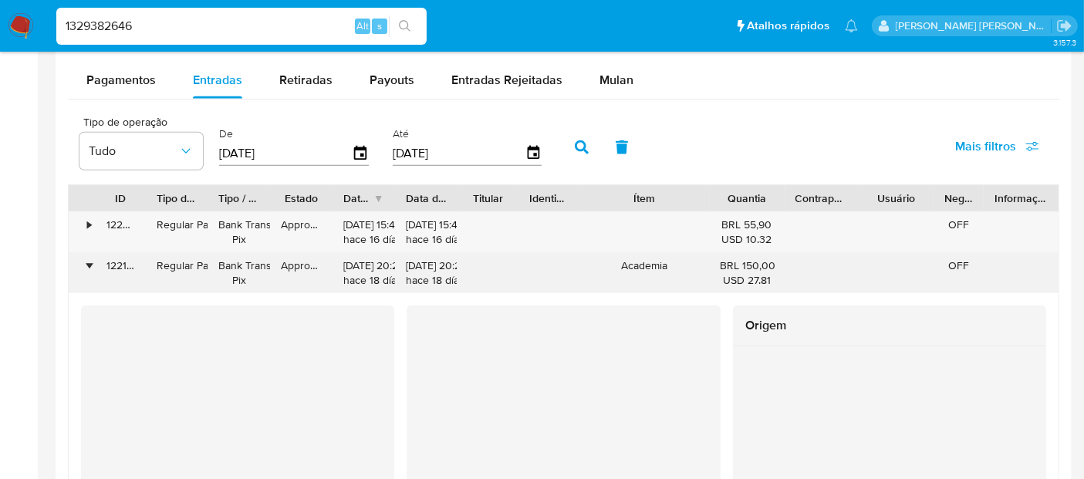
click at [91, 259] on div "•" at bounding box center [89, 265] width 4 height 15
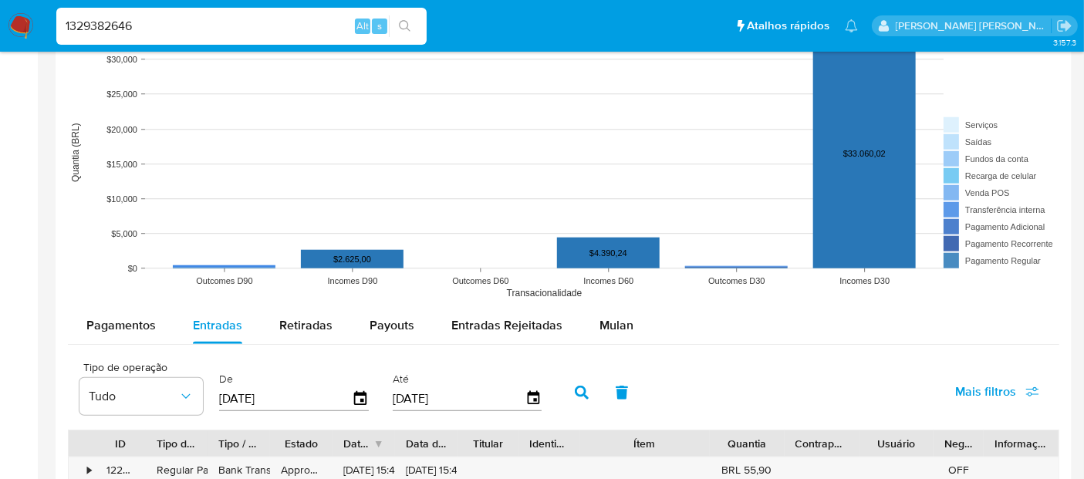
scroll to position [1114, 0]
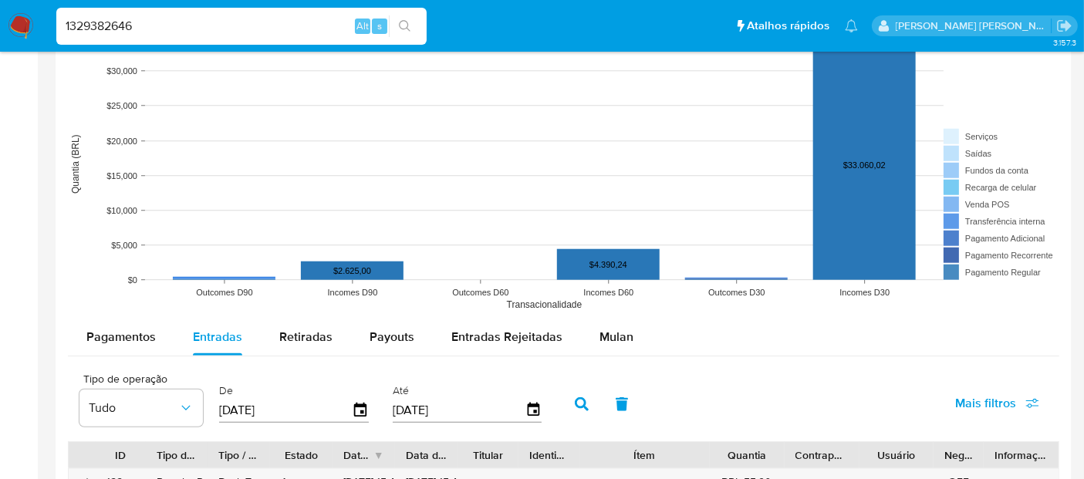
click at [201, 25] on input "1329382646" at bounding box center [241, 26] width 370 height 20
paste input "764469735"
type input "1764469735"
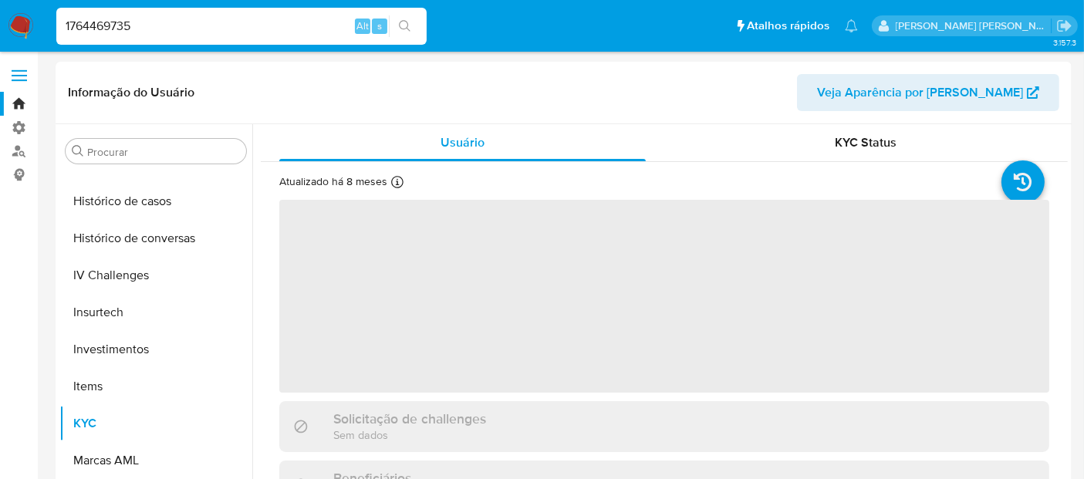
scroll to position [614, 0]
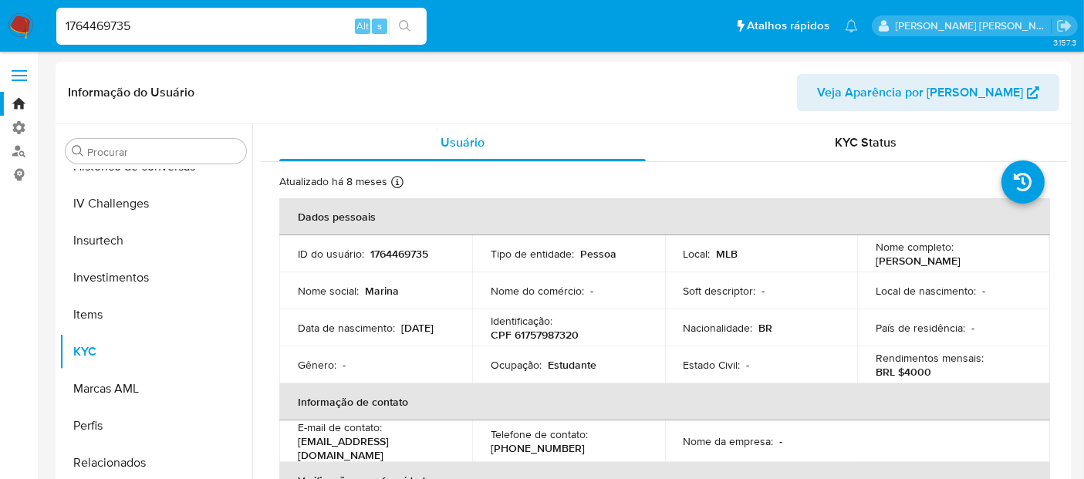
select select "10"
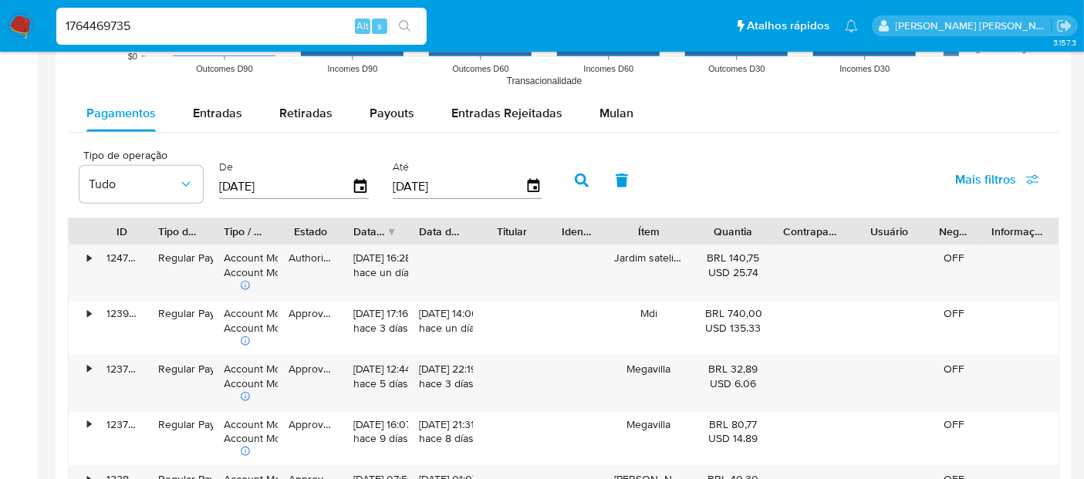
scroll to position [1285, 0]
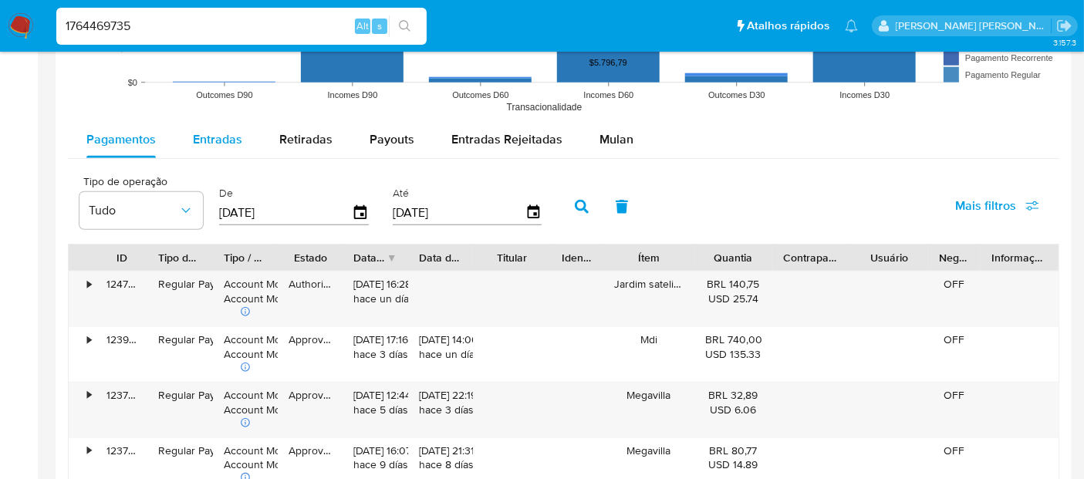
click at [211, 143] on span "Entradas" at bounding box center [217, 139] width 49 height 18
select select "10"
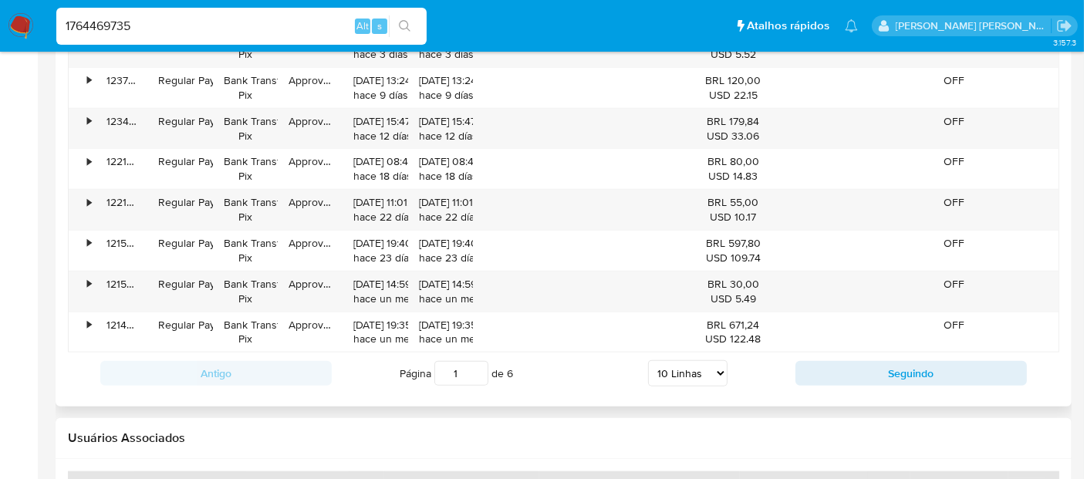
scroll to position [1629, 0]
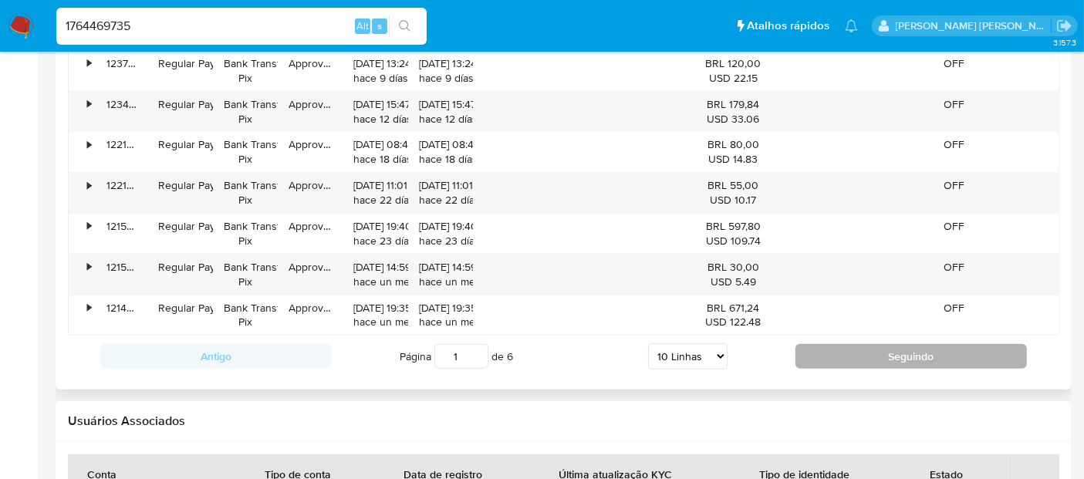
click at [907, 344] on button "Seguindo" at bounding box center [910, 356] width 231 height 25
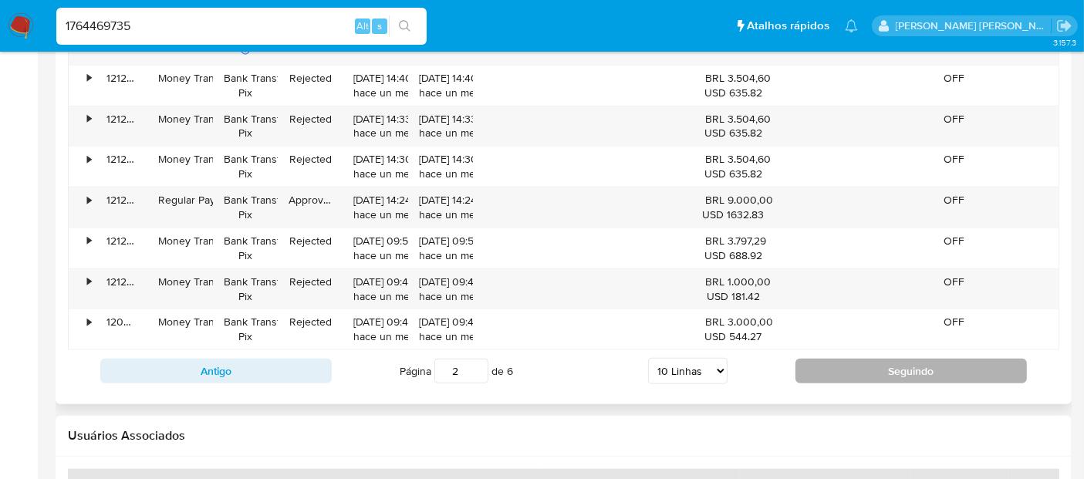
click at [883, 359] on button "Seguindo" at bounding box center [910, 371] width 231 height 25
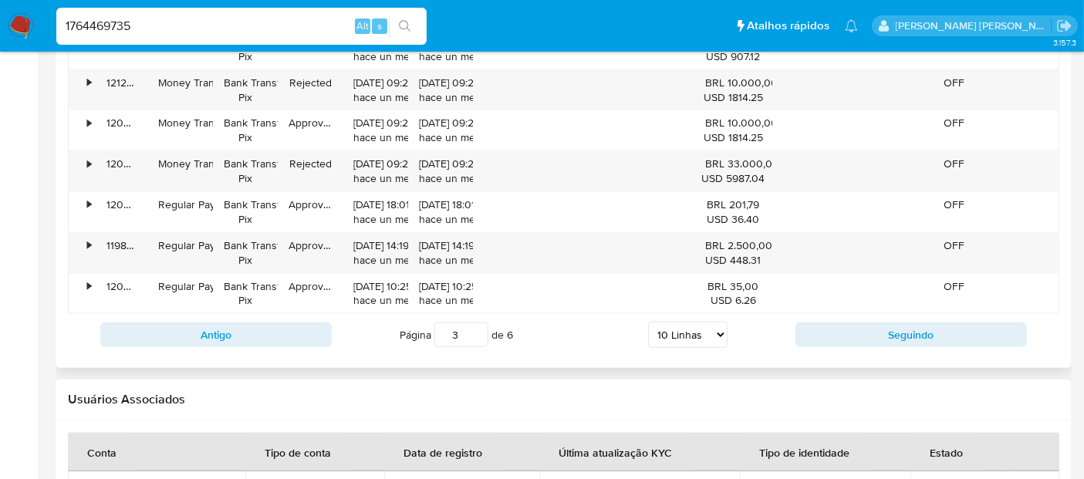
scroll to position [1714, 0]
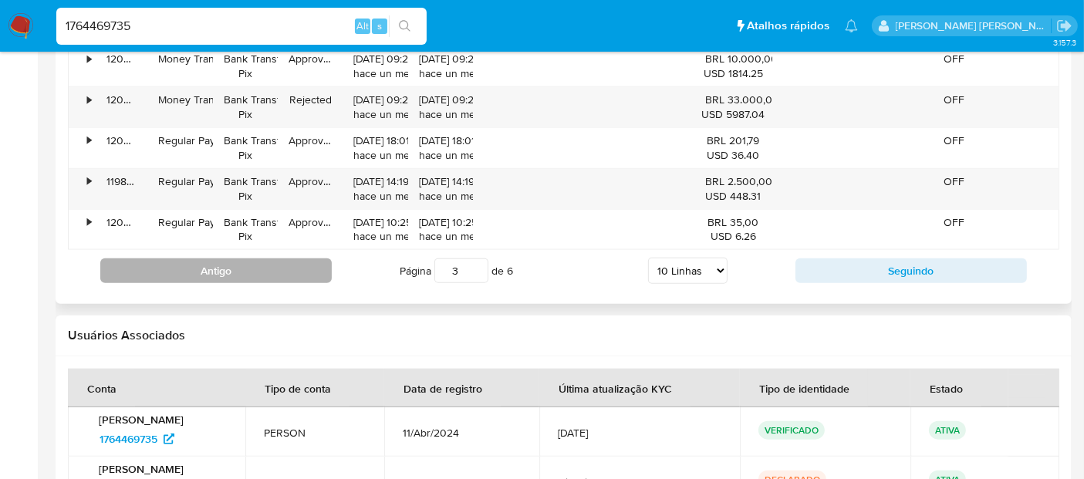
click at [283, 261] on button "Antigo" at bounding box center [215, 270] width 231 height 25
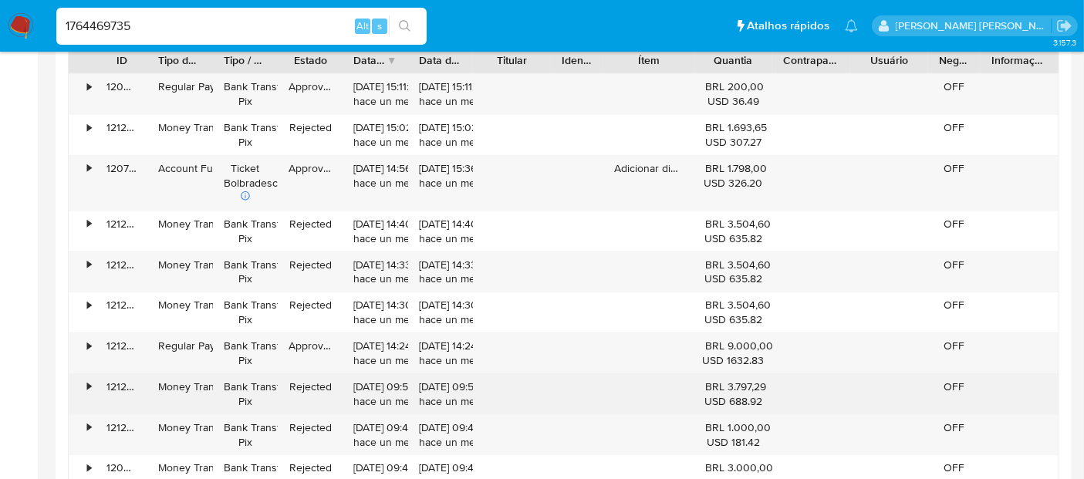
scroll to position [1457, 0]
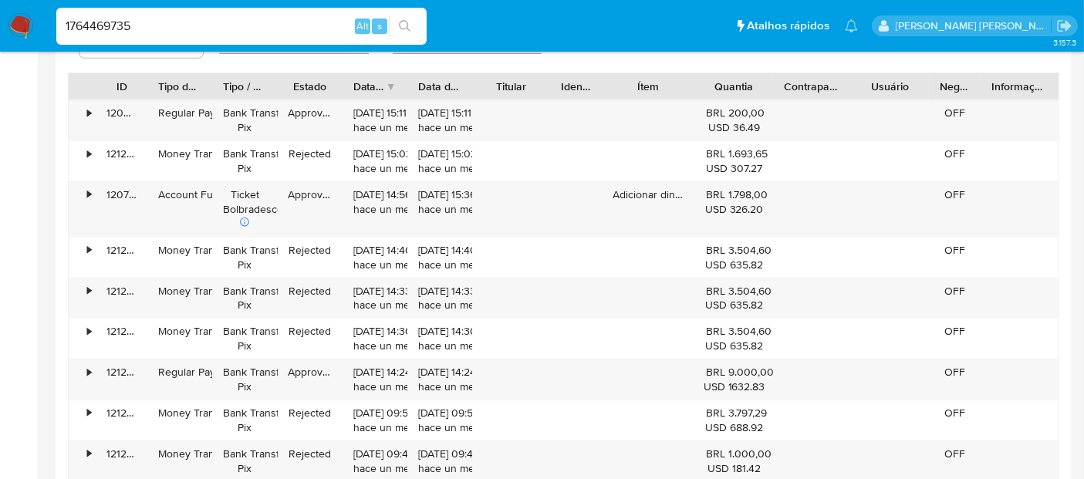
drag, startPoint x: 692, startPoint y: 83, endPoint x: 694, endPoint y: 92, distance: 8.8
click at [694, 92] on div at bounding box center [695, 86] width 28 height 26
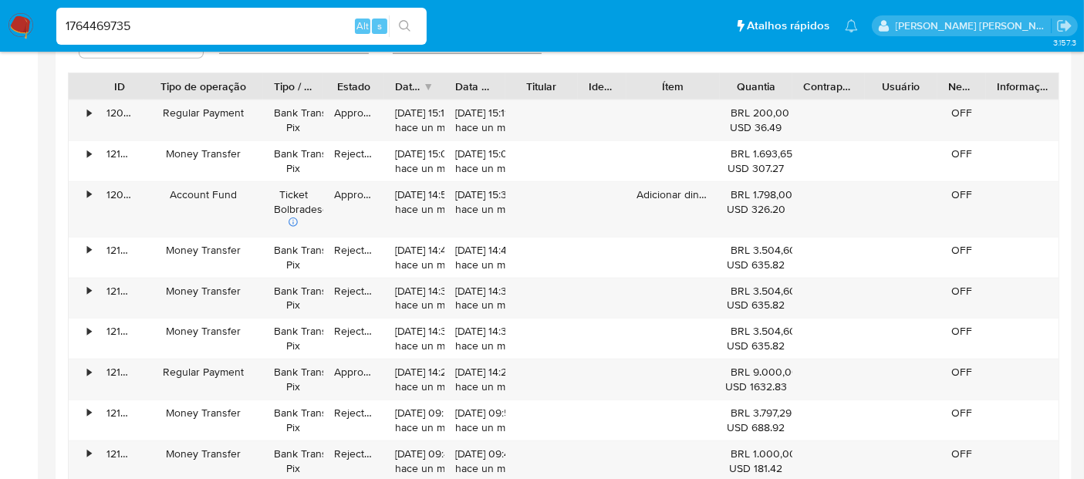
drag, startPoint x: 233, startPoint y: 83, endPoint x: 275, endPoint y: 84, distance: 42.5
click at [275, 84] on div at bounding box center [263, 86] width 28 height 26
click at [85, 366] on div "•" at bounding box center [82, 380] width 27 height 40
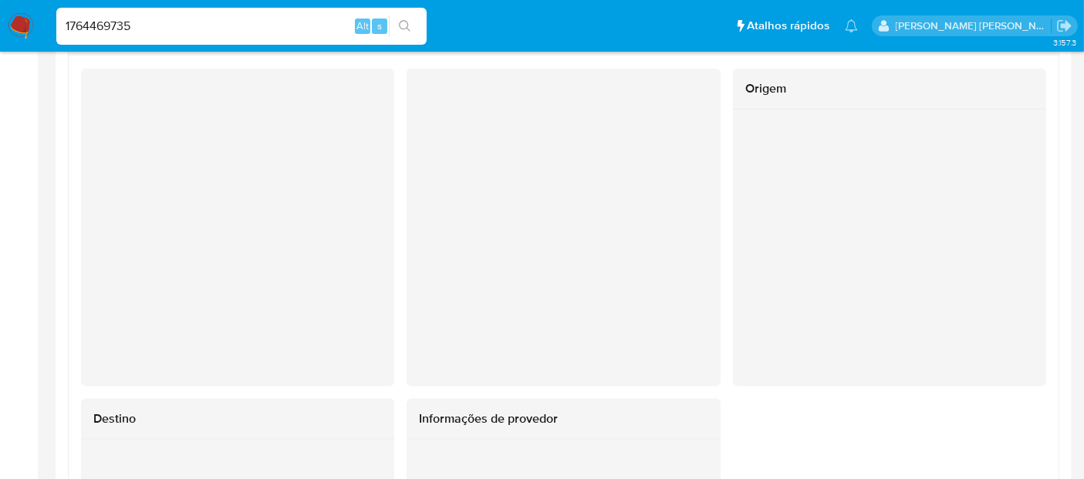
scroll to position [1629, 0]
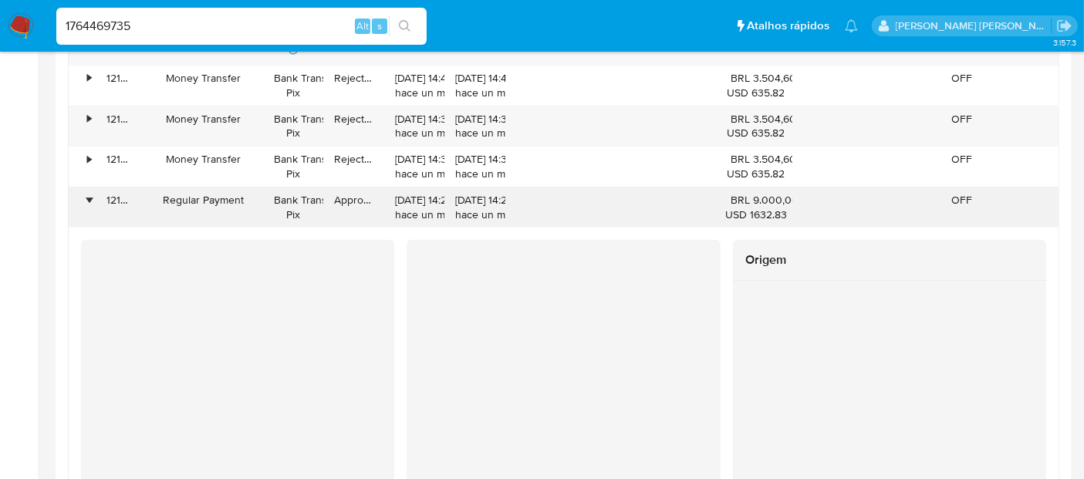
click at [83, 204] on div "•" at bounding box center [82, 207] width 27 height 40
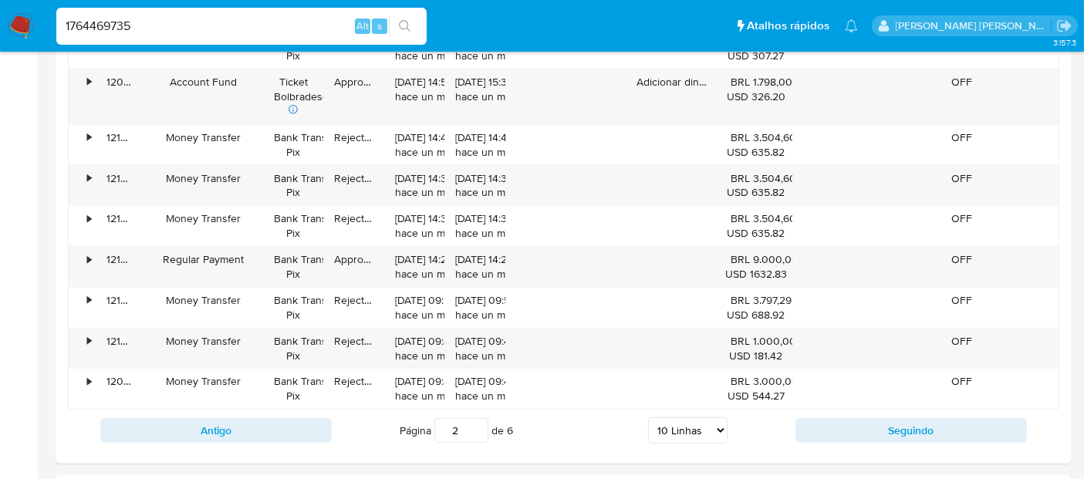
scroll to position [1543, 0]
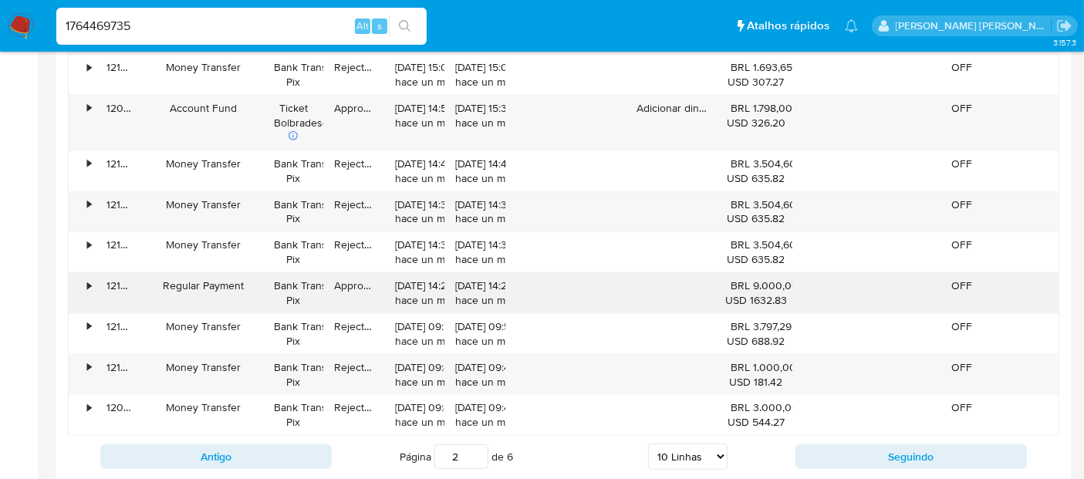
click at [86, 282] on div "•" at bounding box center [82, 293] width 27 height 40
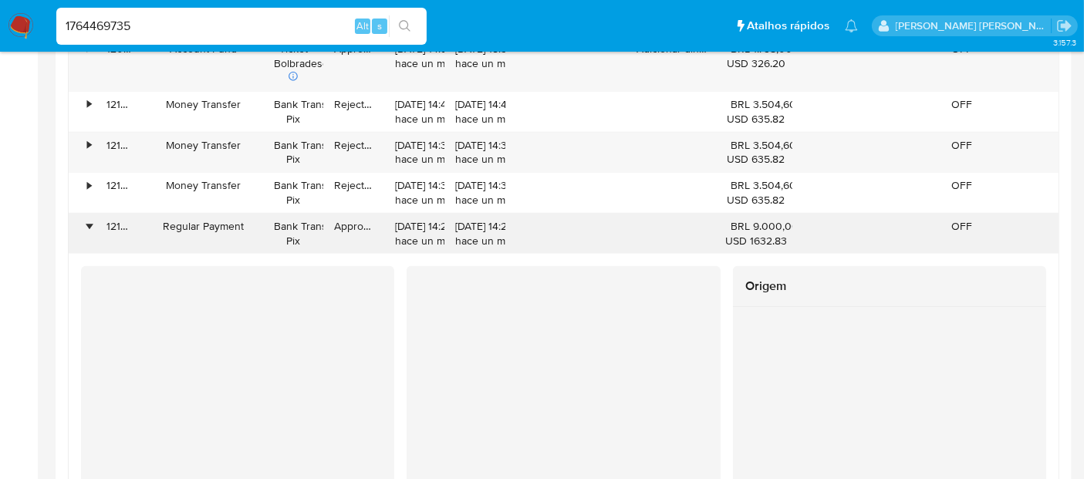
scroll to position [1629, 0]
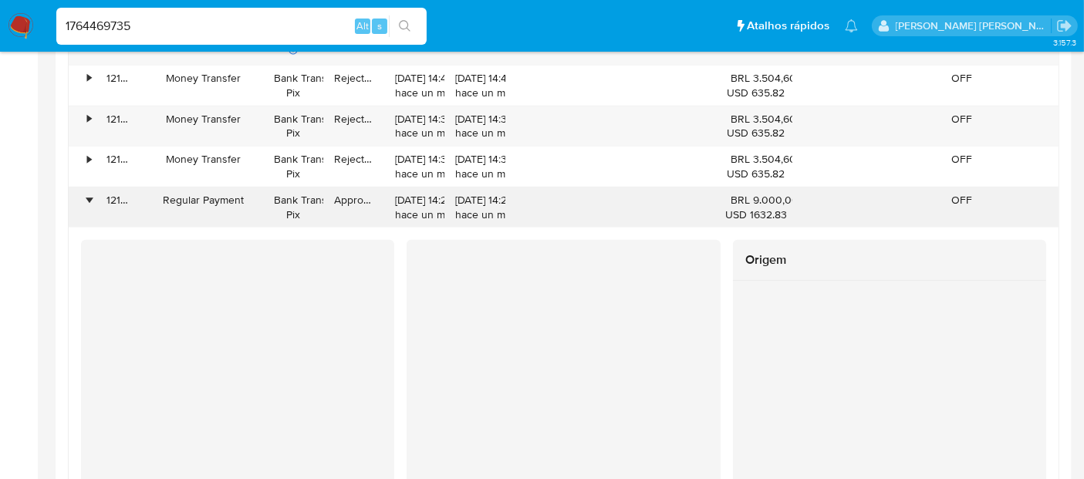
click at [88, 197] on div "•" at bounding box center [89, 200] width 4 height 15
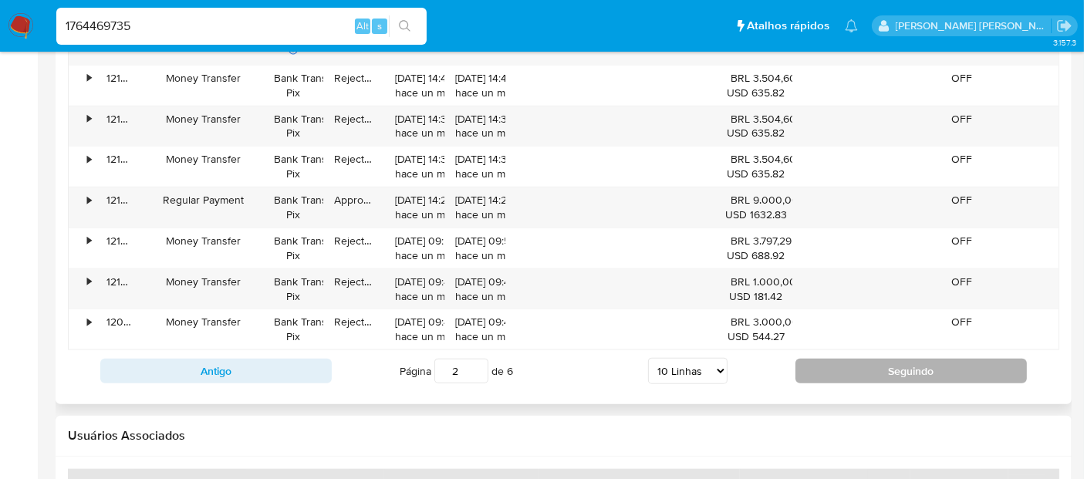
click at [906, 373] on button "Seguindo" at bounding box center [910, 371] width 231 height 25
type input "3"
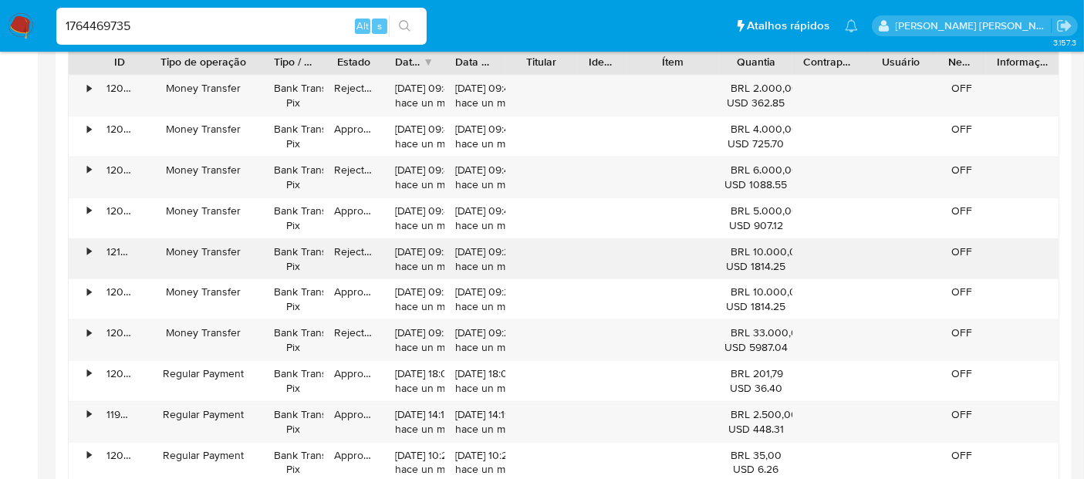
scroll to position [1457, 0]
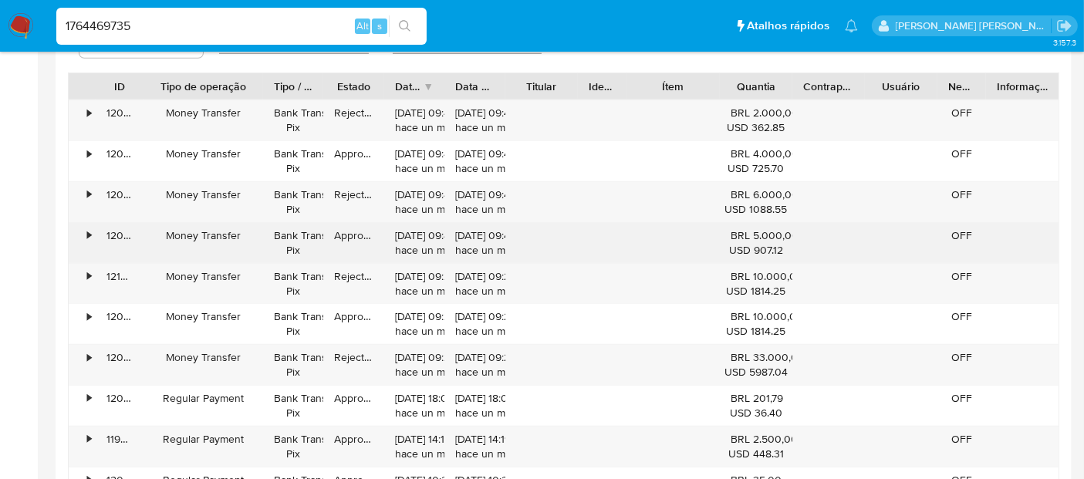
click at [88, 229] on div "•" at bounding box center [89, 235] width 4 height 15
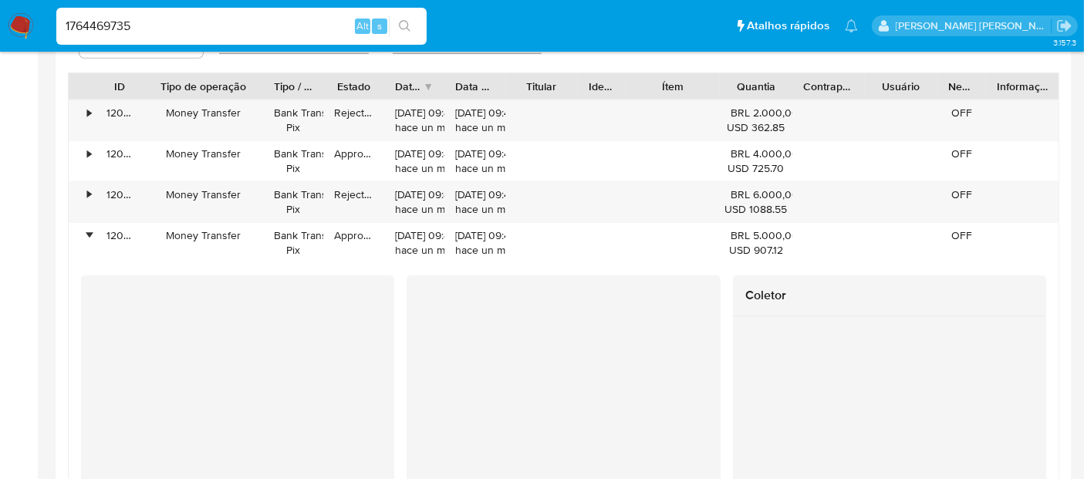
drag, startPoint x: 143, startPoint y: 26, endPoint x: 49, endPoint y: 20, distance: 94.3
click at [49, 20] on ul "Pausado Ver notificaciones 1764469735 Alt s Atalhos rápidos Presiona las siguie…" at bounding box center [457, 25] width 817 height 39
